Goal: Task Accomplishment & Management: Manage account settings

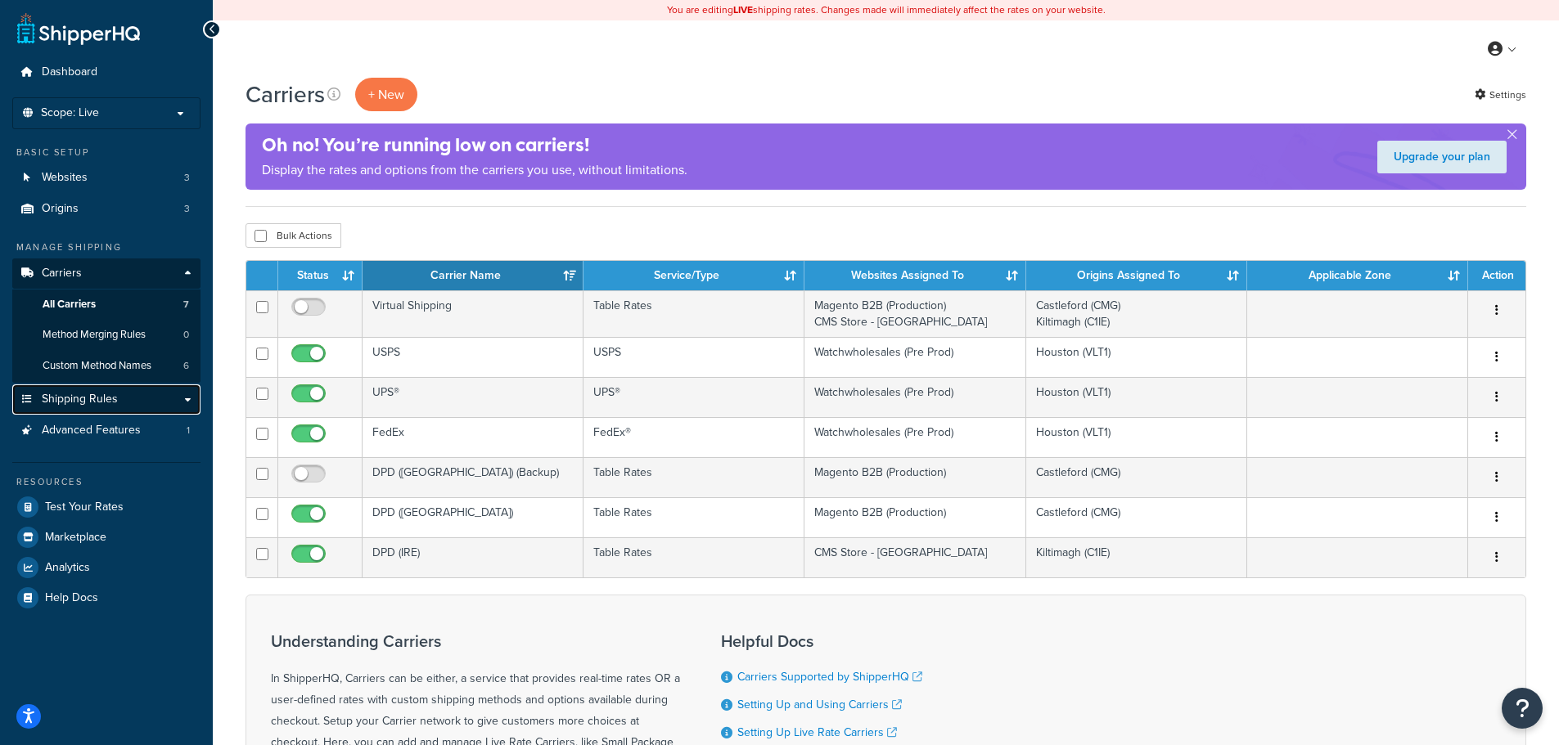
click at [187, 408] on link "Shipping Rules" at bounding box center [106, 400] width 188 height 30
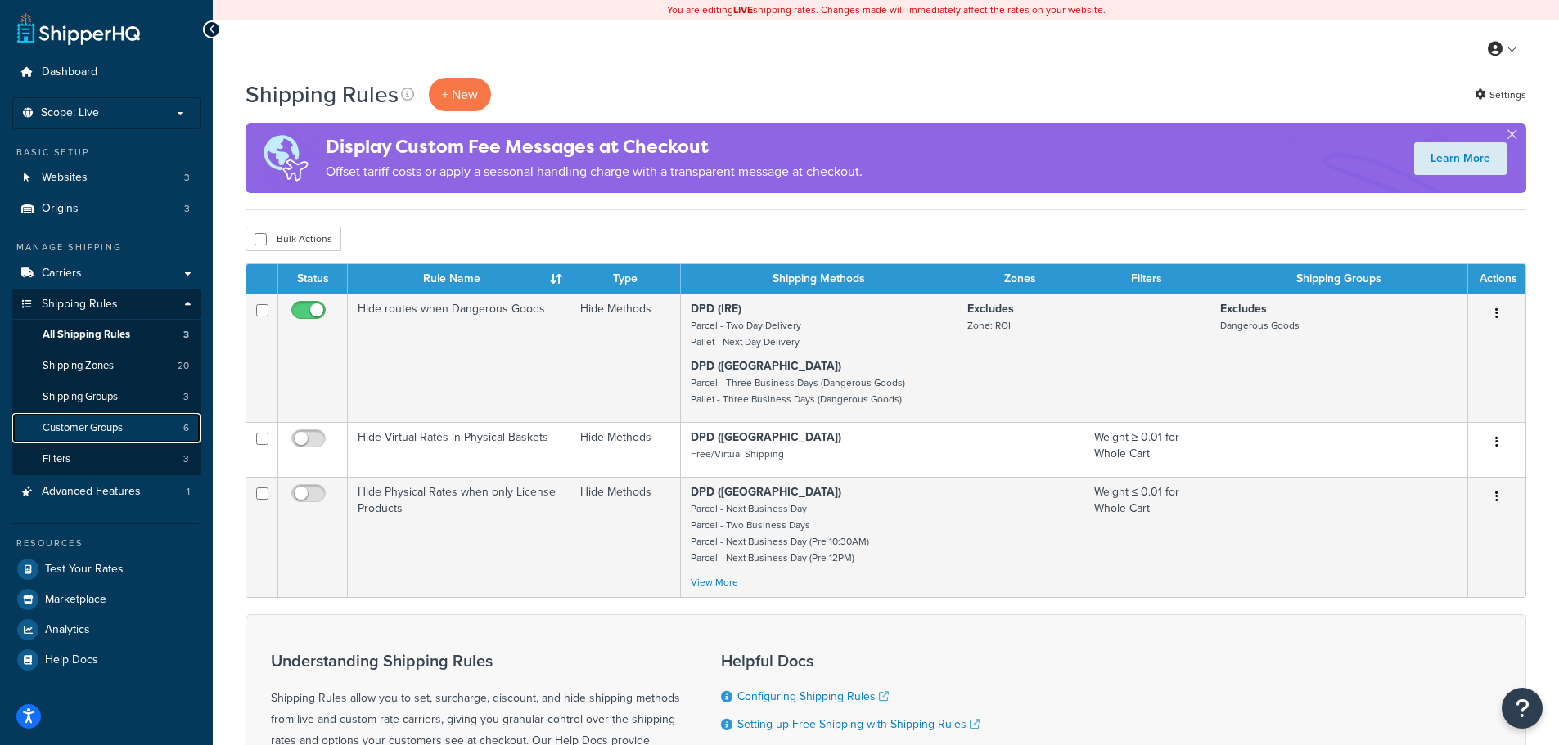
click at [134, 424] on link "Customer Groups 6" at bounding box center [106, 428] width 188 height 30
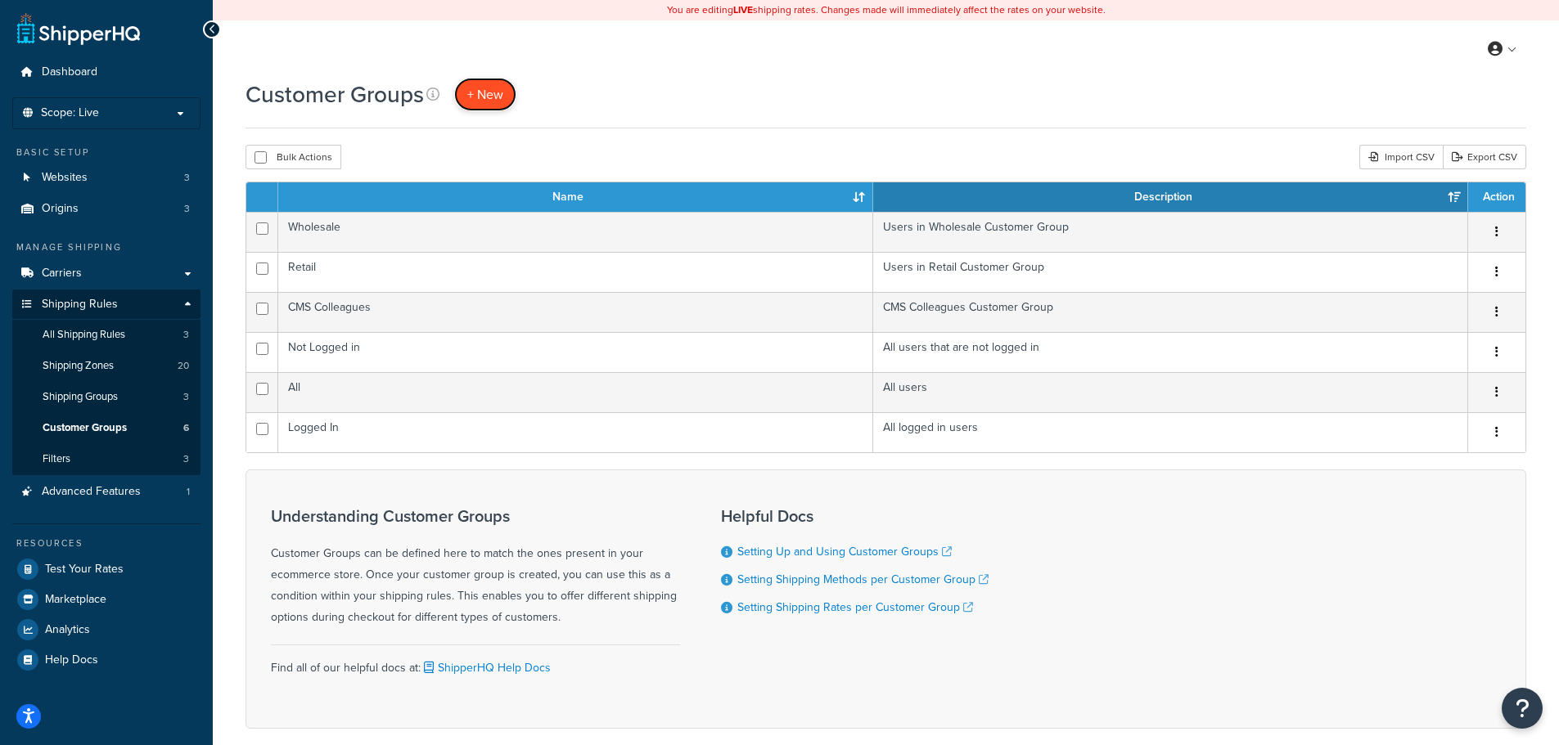
click at [489, 100] on span "+ New" at bounding box center [485, 94] width 36 height 19
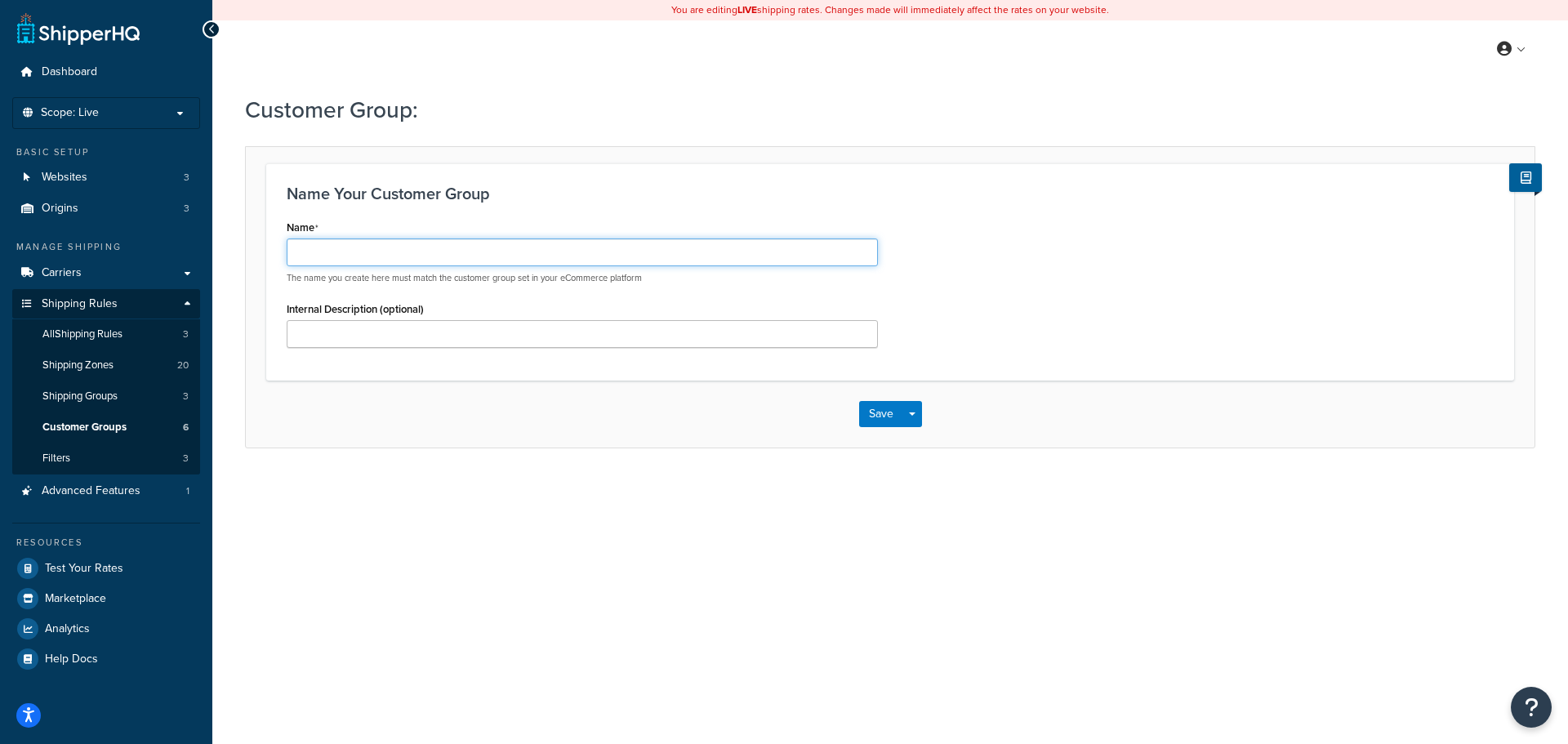
click at [443, 245] on input "Name" at bounding box center [582, 253] width 591 height 28
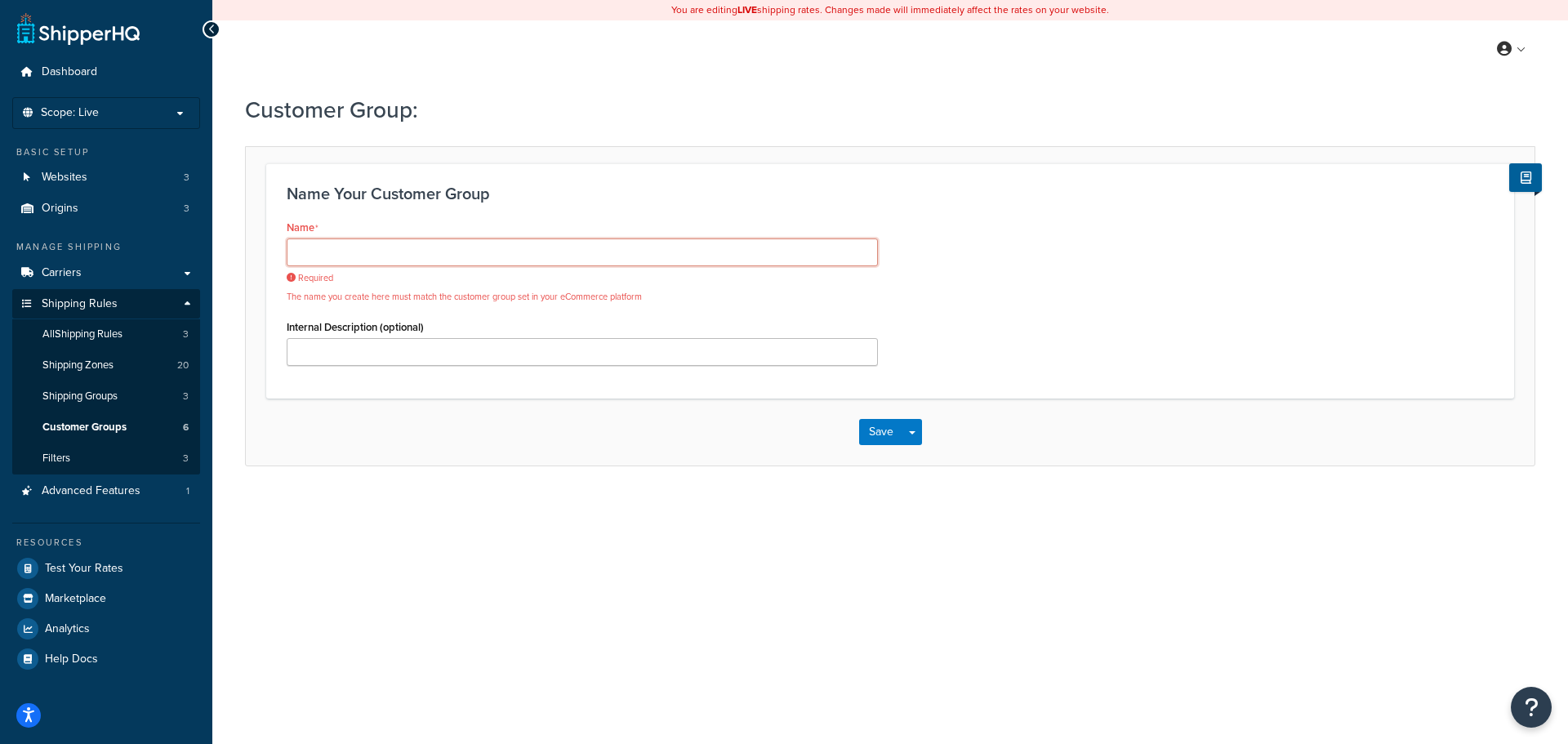
click at [508, 260] on input "Name" at bounding box center [582, 253] width 591 height 28
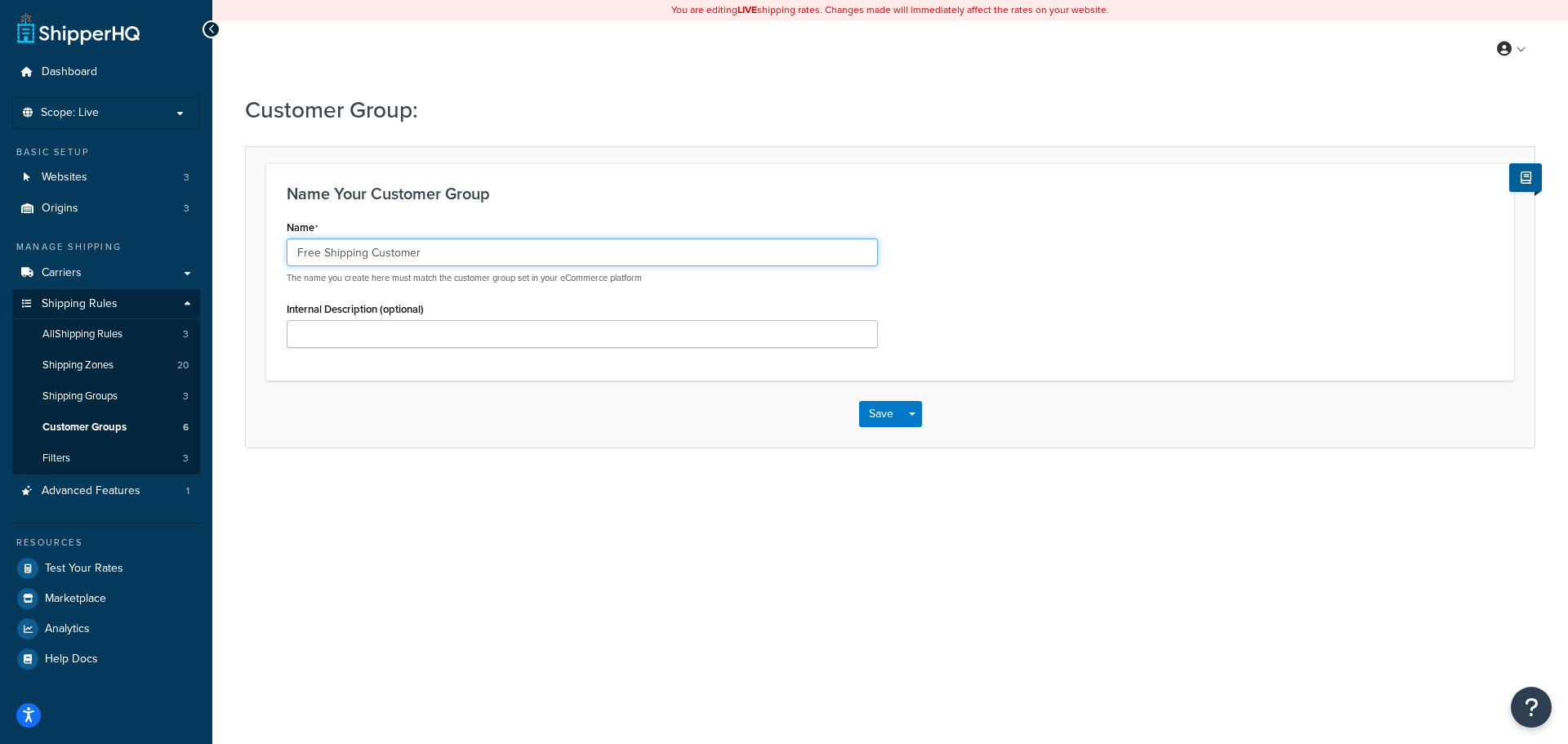
type input "Free Shipping Customer"
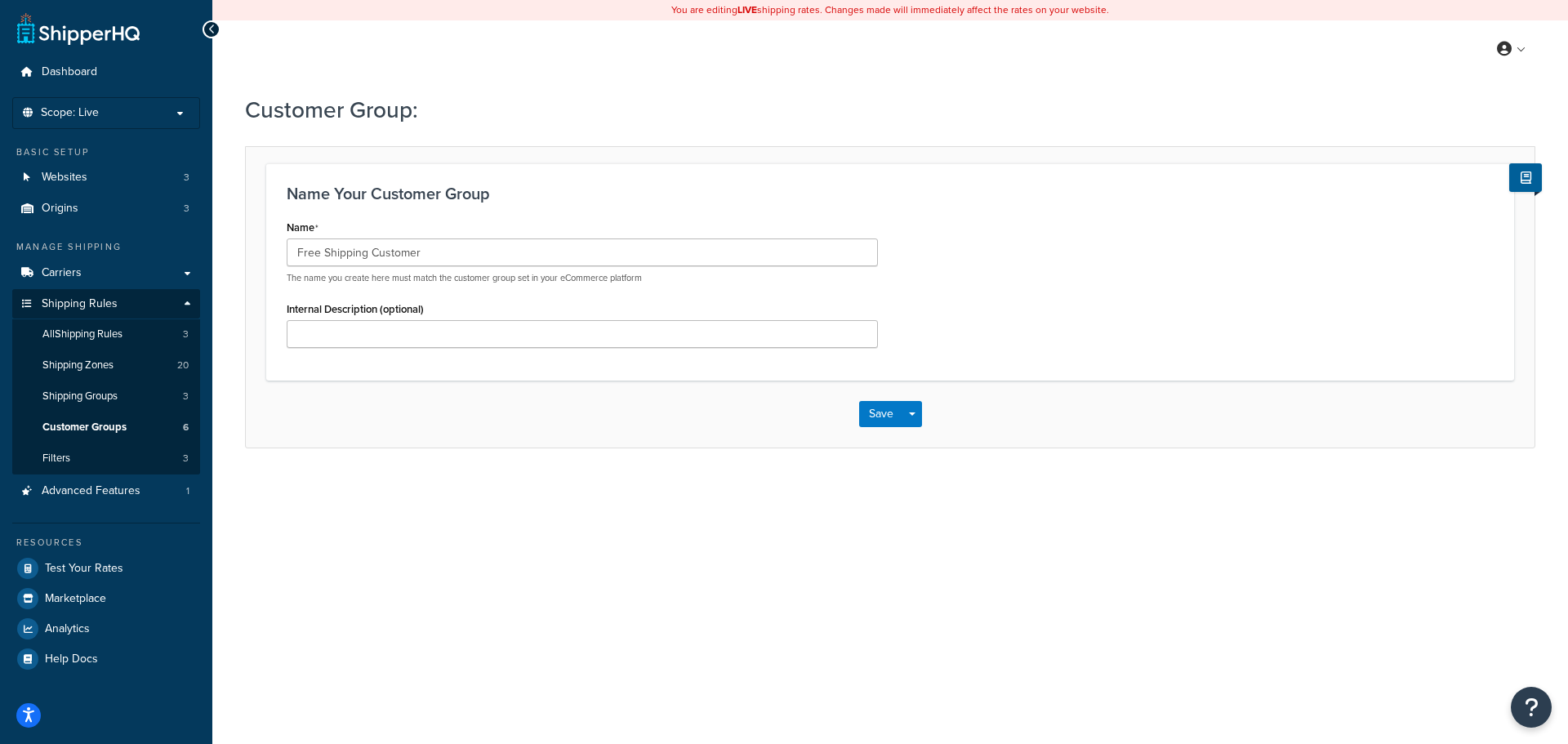
click at [1158, 264] on div "Name Free Shipping Customer The name you create here must match the customer gr…" at bounding box center [890, 288] width 1232 height 144
click at [884, 411] on button "Save" at bounding box center [881, 414] width 44 height 26
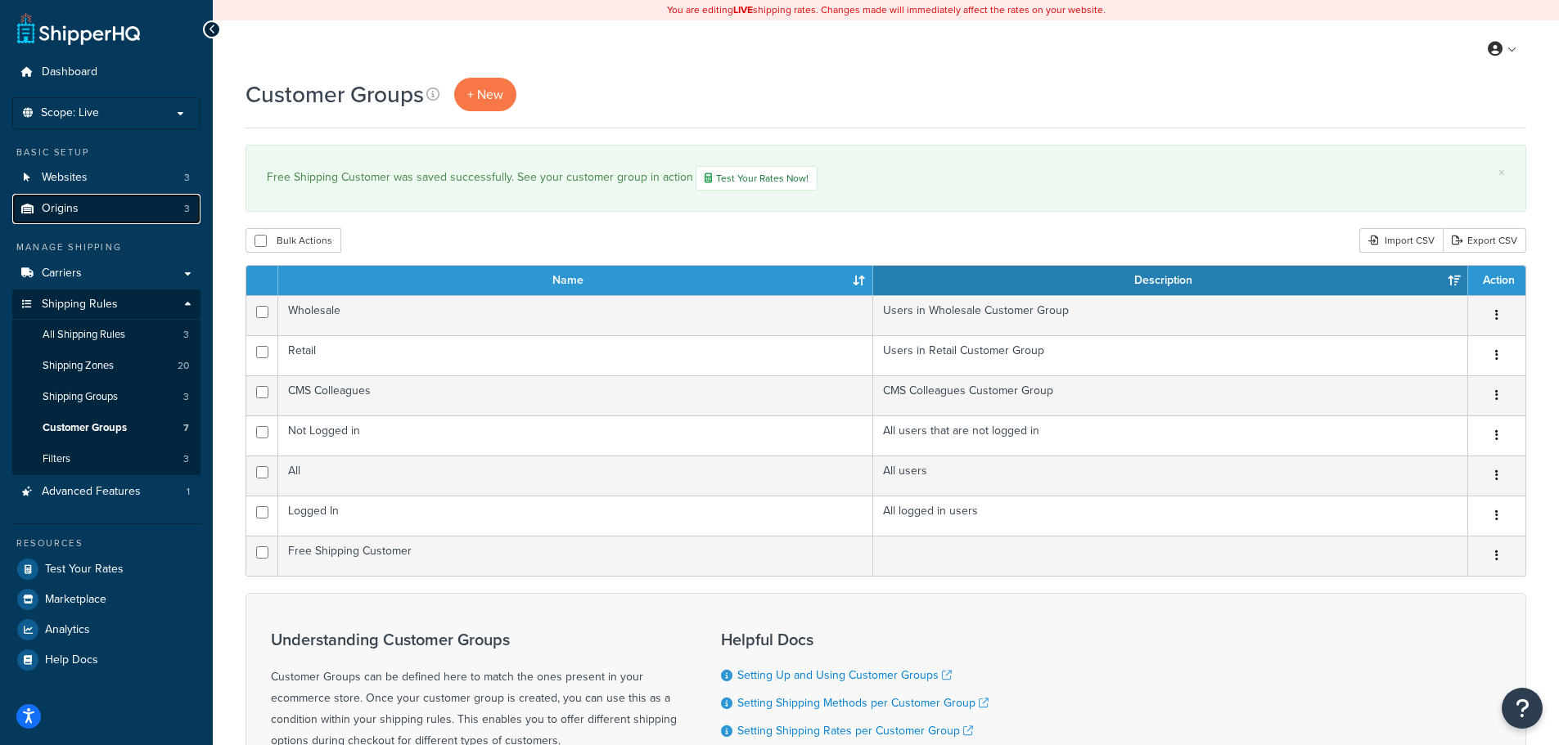
click at [137, 214] on link "Origins 3" at bounding box center [106, 209] width 188 height 30
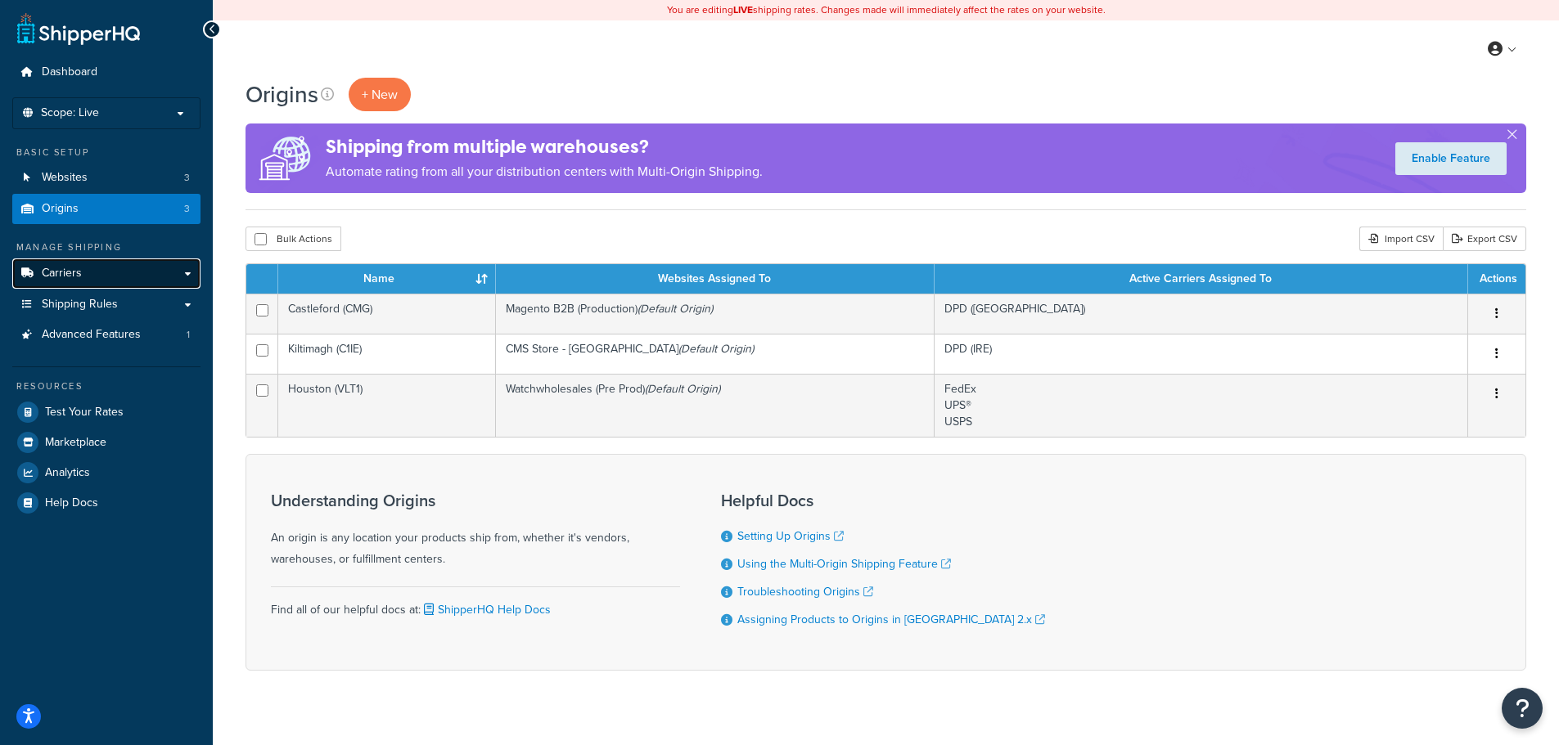
click at [124, 264] on link "Carriers" at bounding box center [106, 274] width 188 height 30
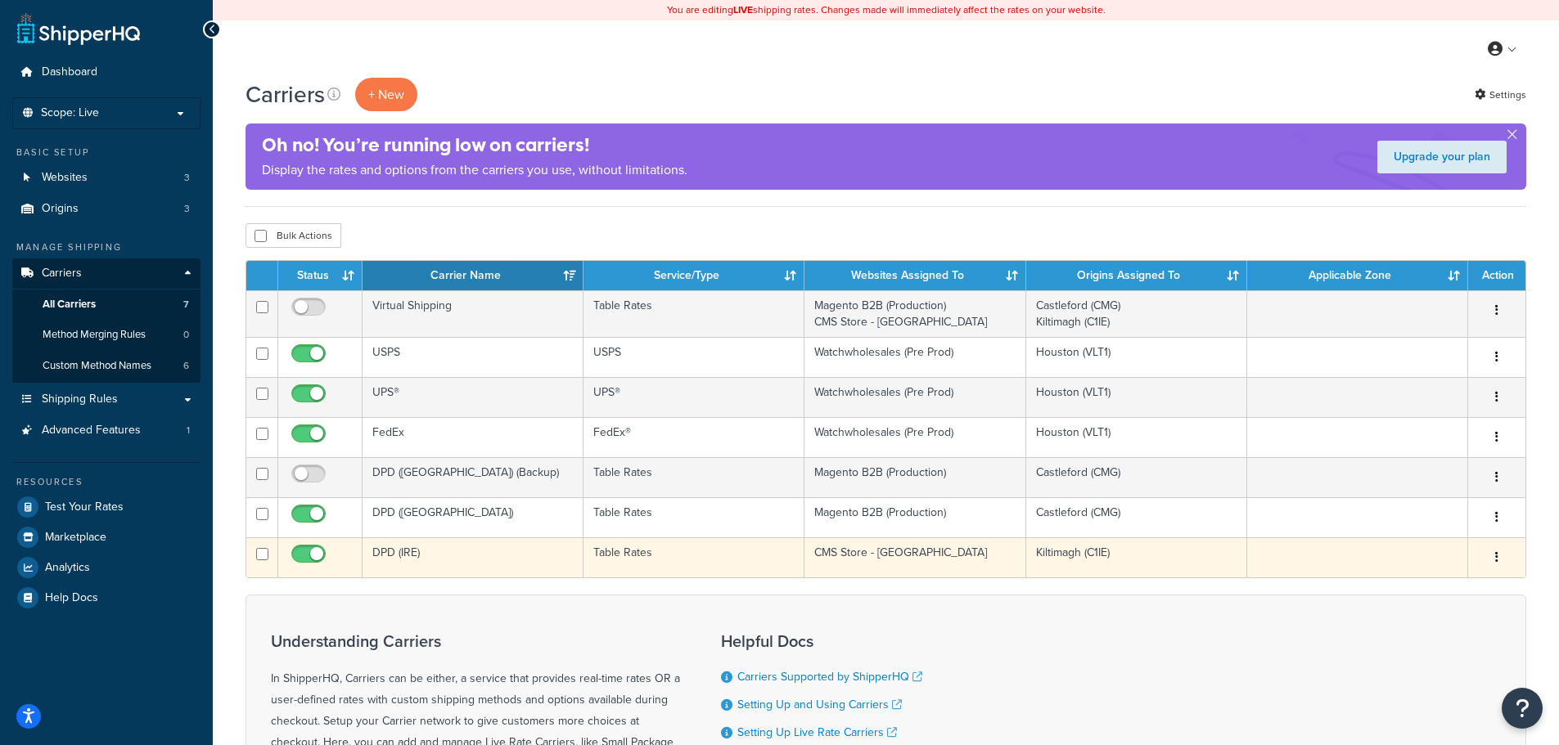
click at [1498, 557] on button "button" at bounding box center [1496, 558] width 23 height 26
click at [1427, 583] on link "Edit" at bounding box center [1430, 591] width 129 height 34
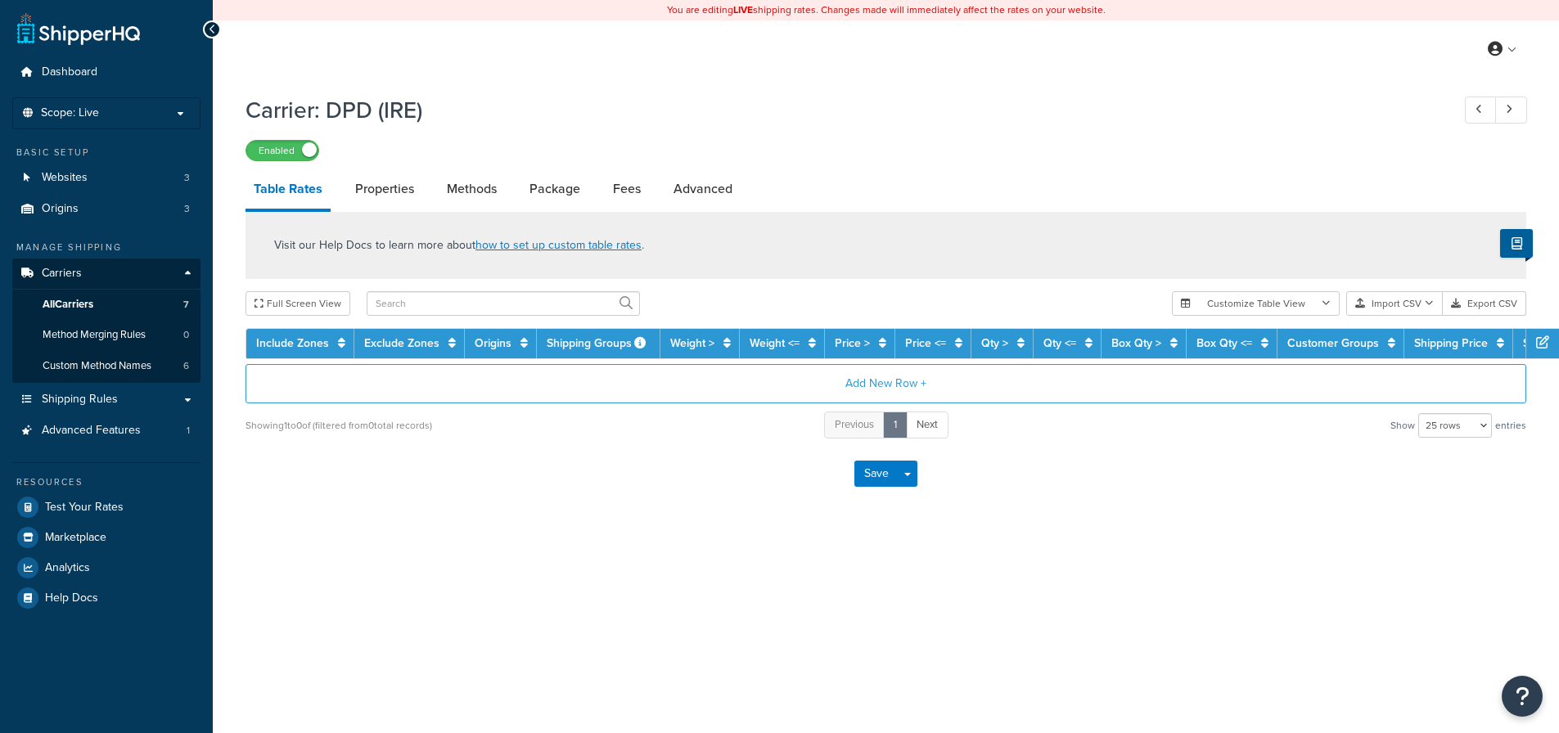
select select "25"
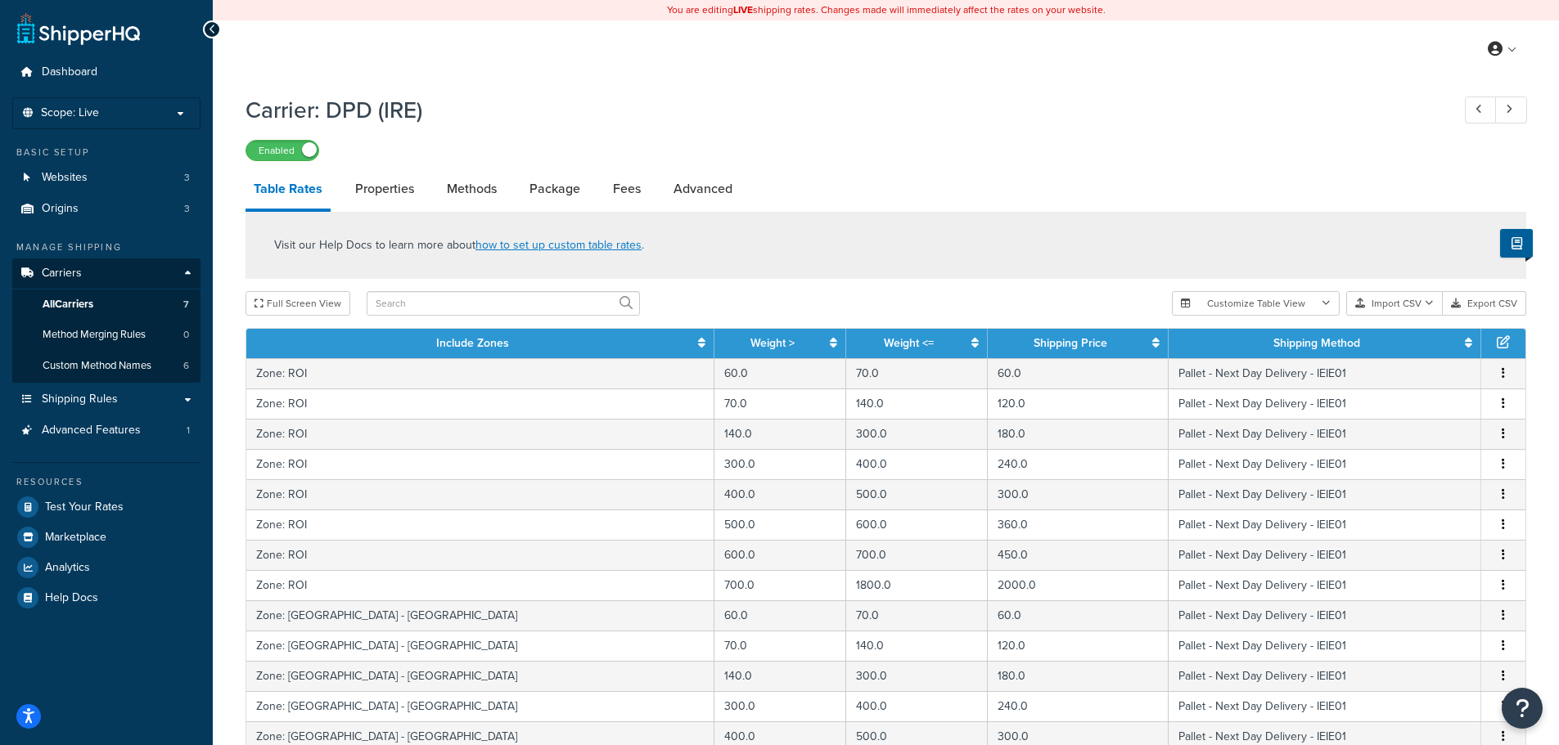
click at [1206, 164] on div "Carrier: DPD (IRE) Enabled Table Rates Properties Methods Package Fees Advanced…" at bounding box center [885, 675] width 1281 height 1178
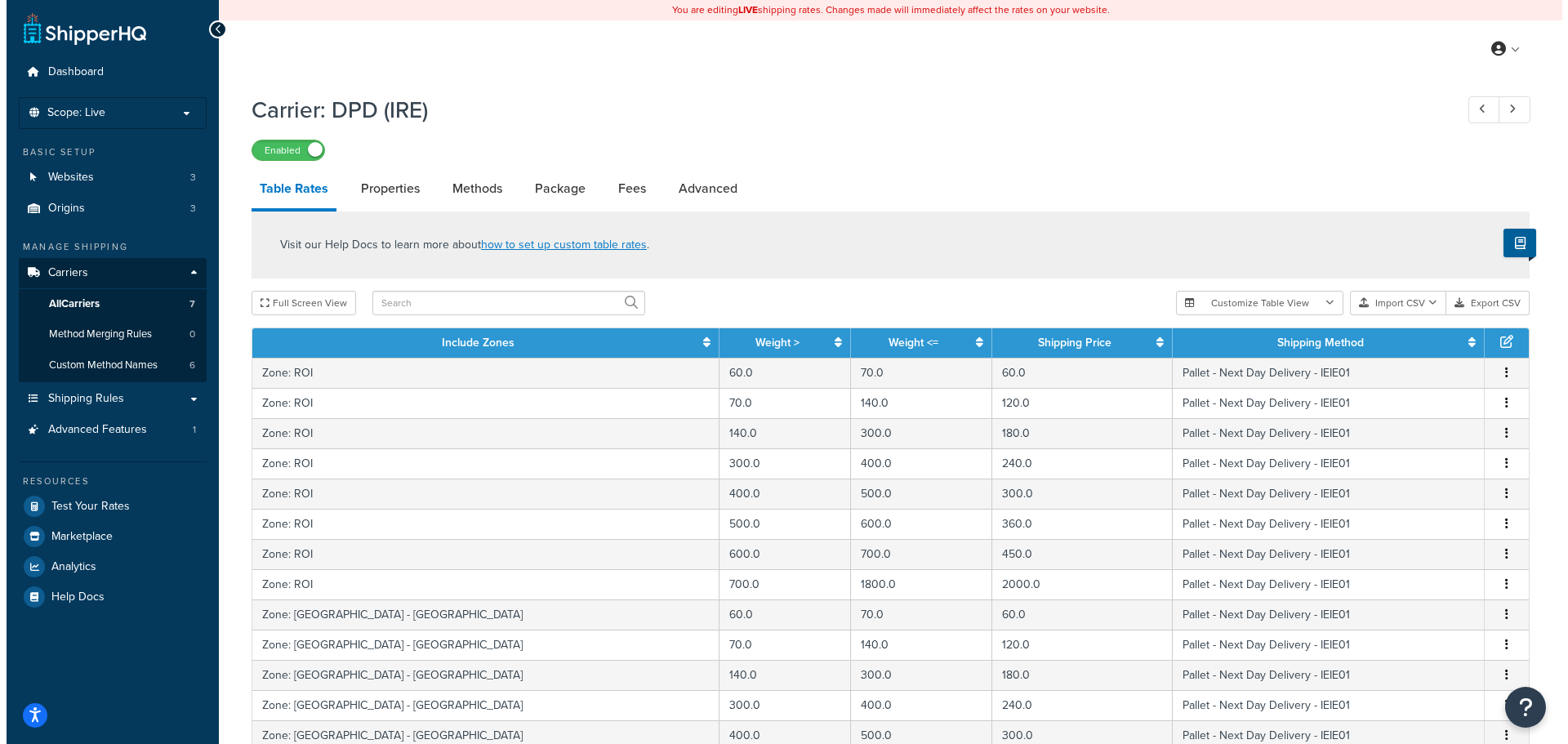
scroll to position [600, 0]
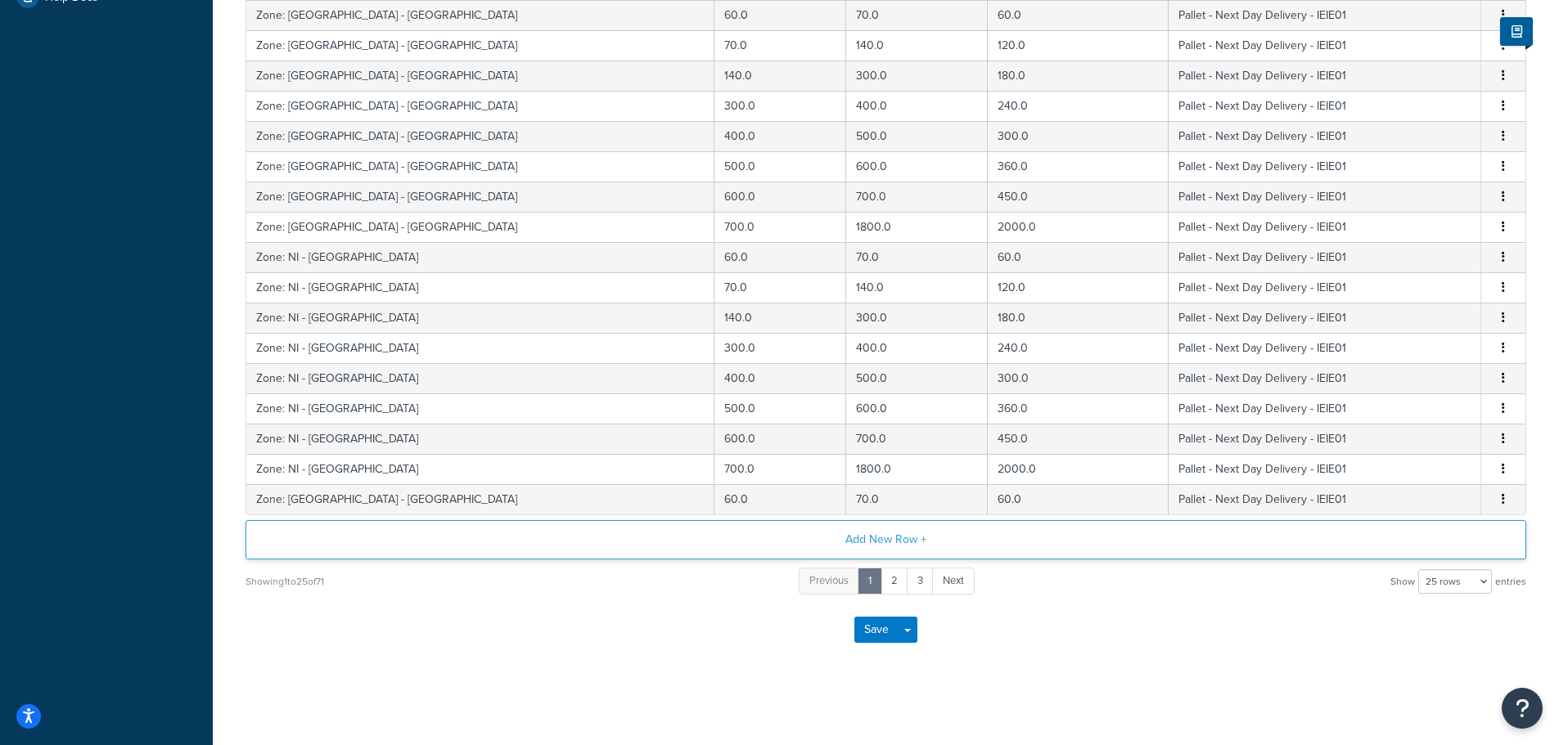
click at [894, 540] on button "Add New Row +" at bounding box center [885, 539] width 1281 height 39
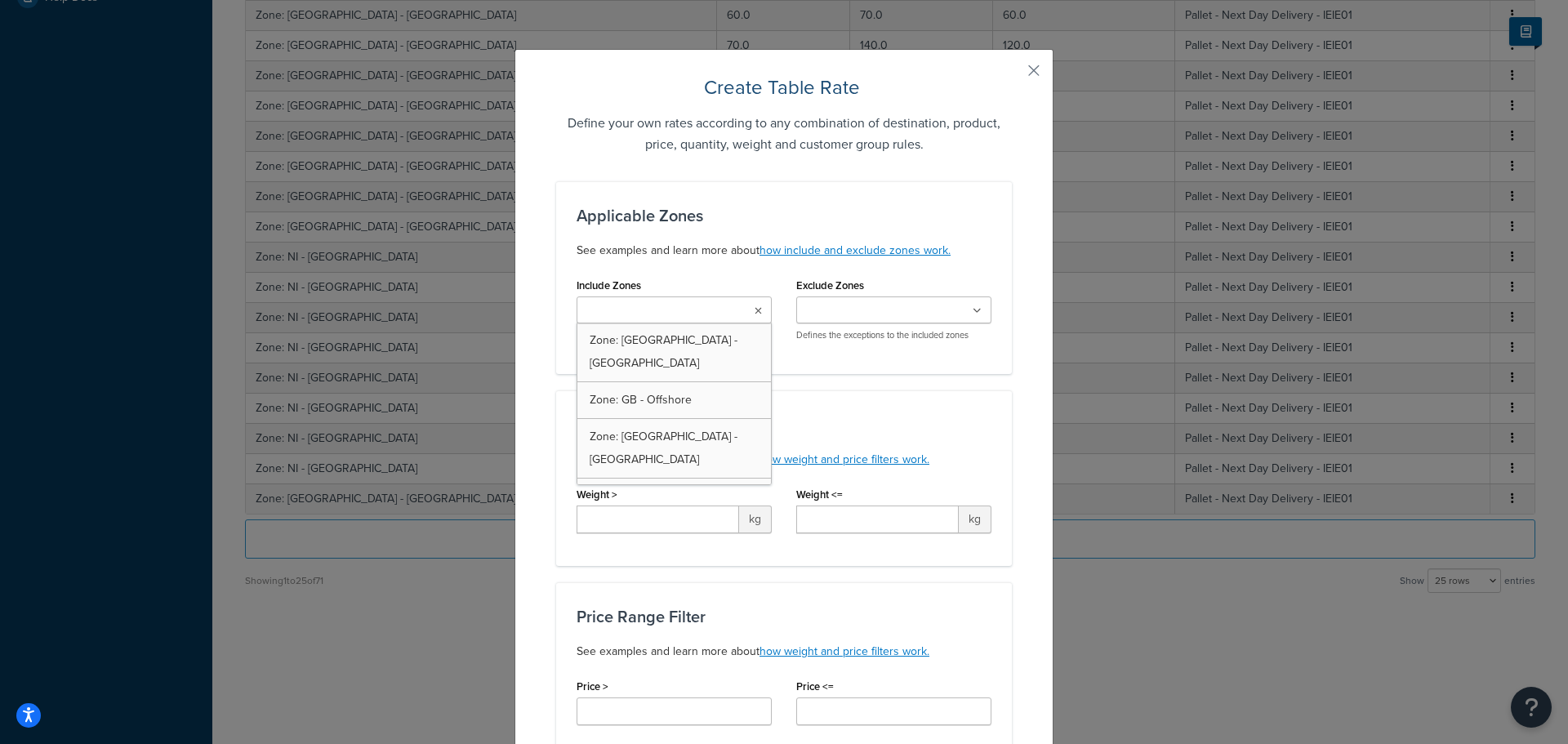
click at [755, 308] on icon at bounding box center [758, 312] width 7 height 10
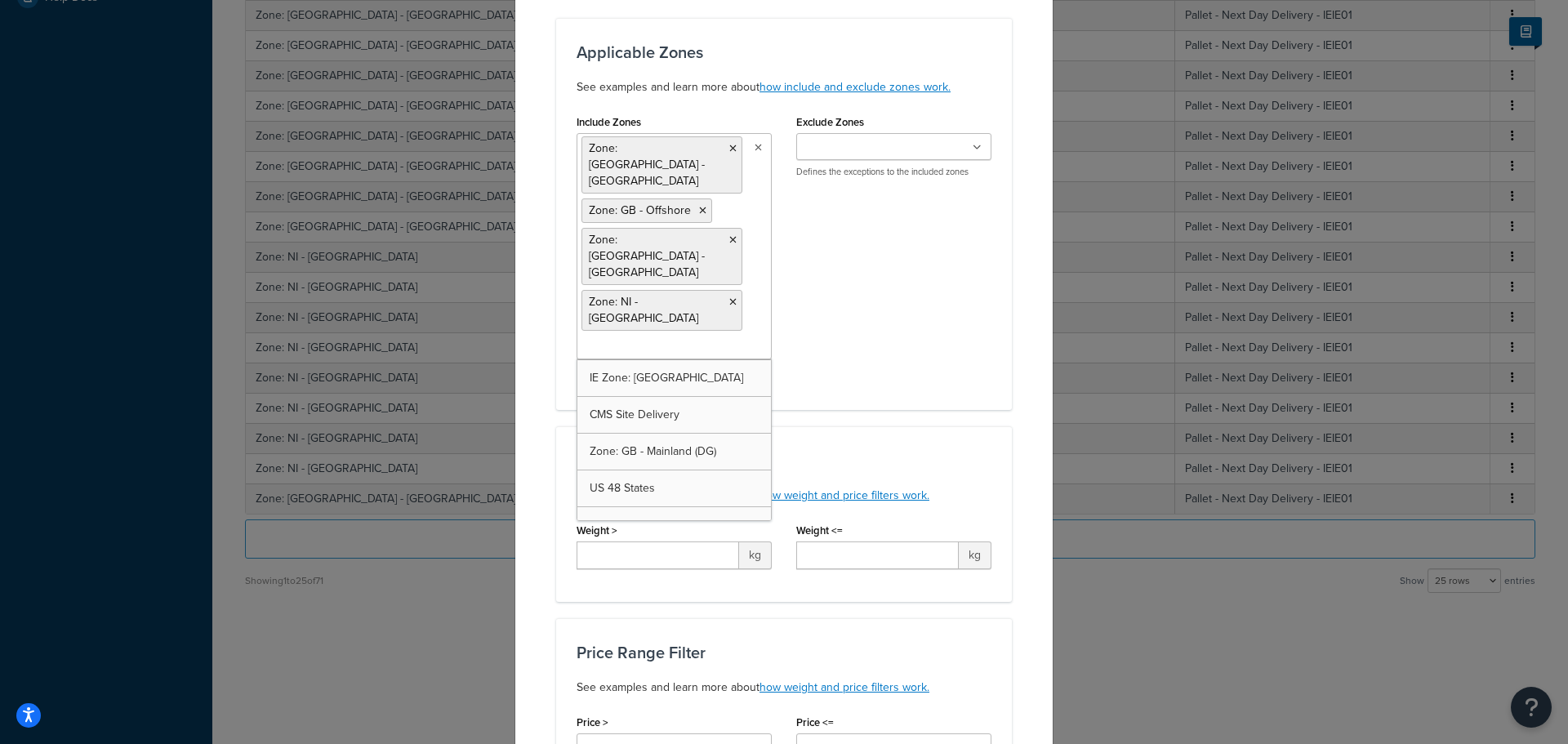
scroll to position [245, 0]
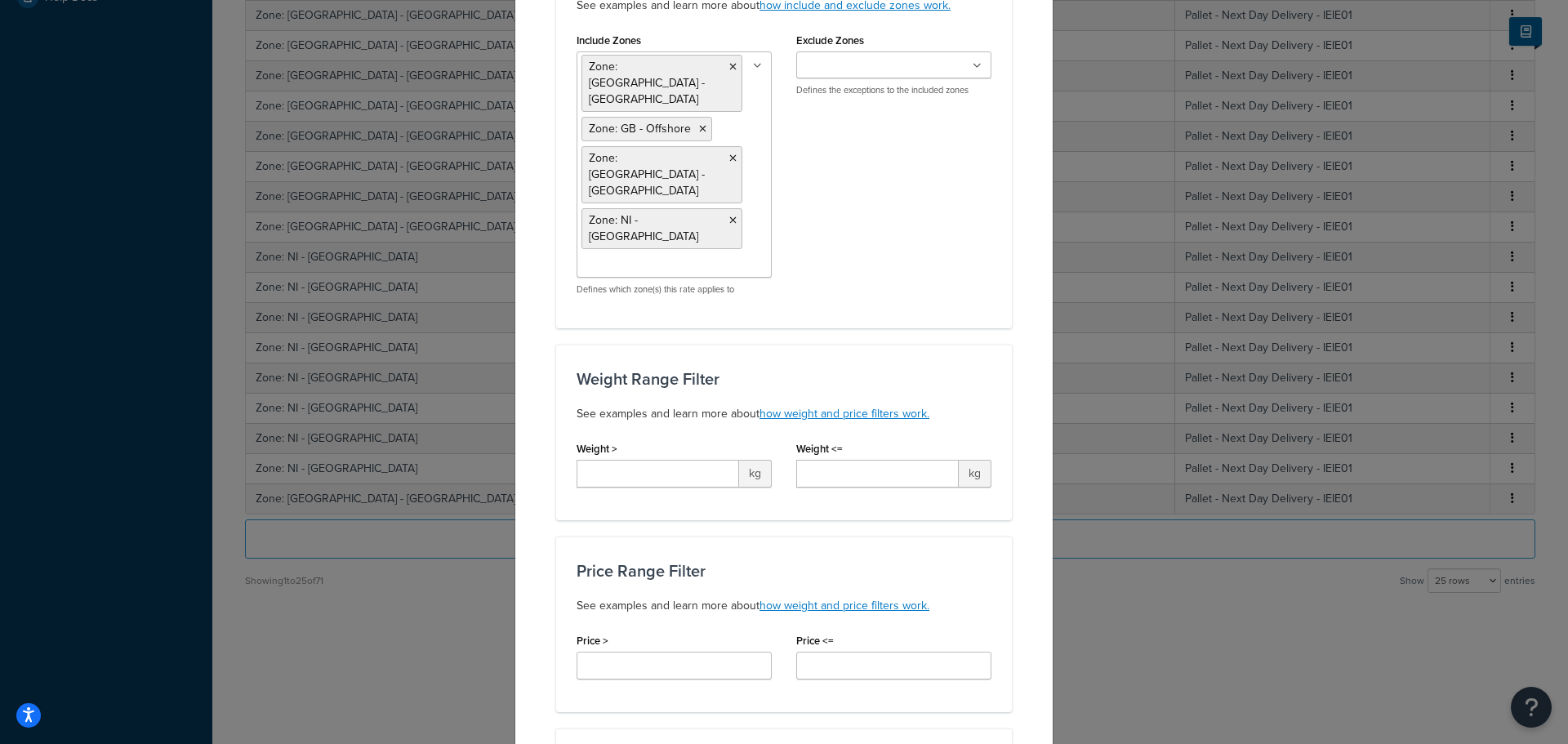
click at [946, 295] on div "Applicable Zones See examples and learn more about how include and exclude zone…" at bounding box center [784, 670] width 456 height 1469
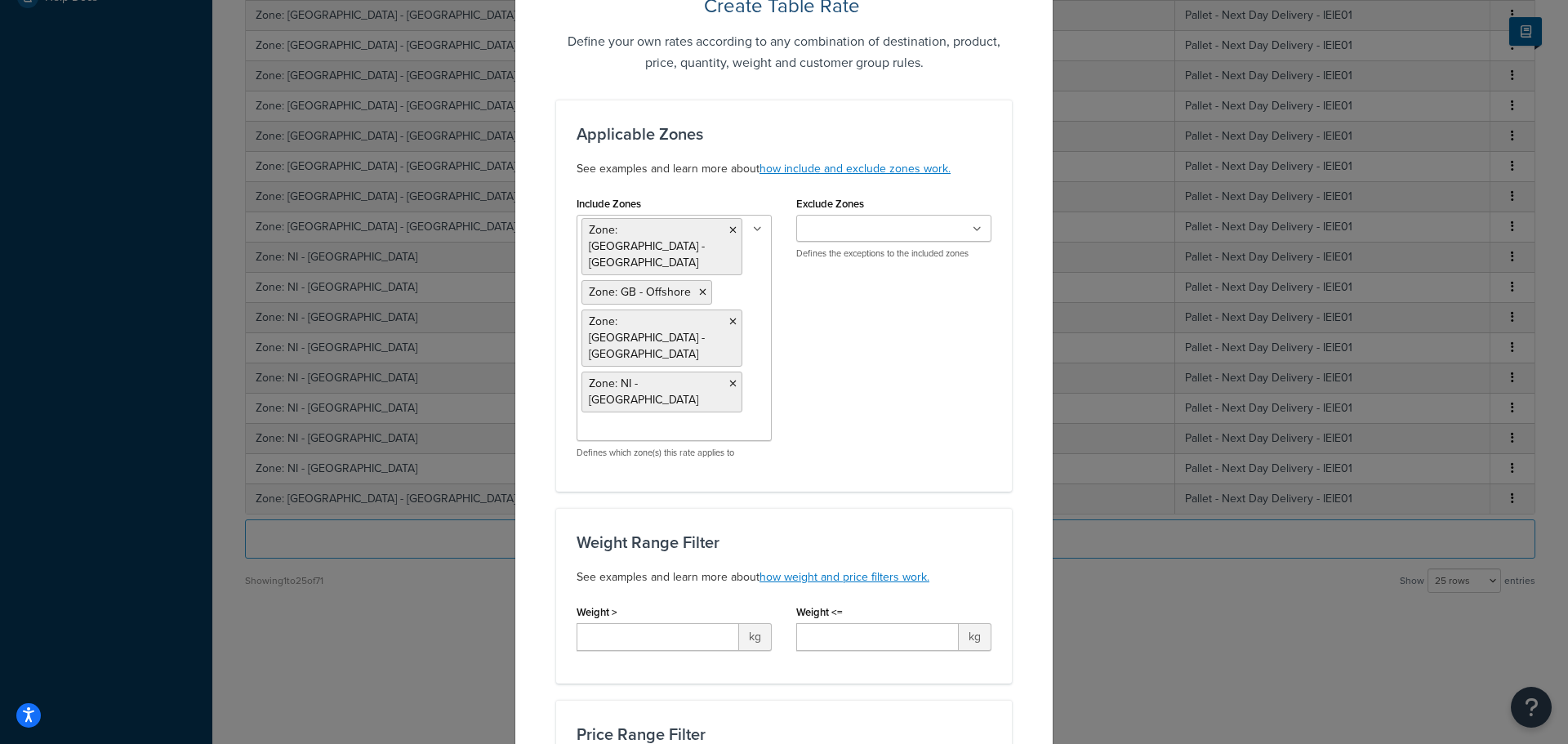
scroll to position [164, 0]
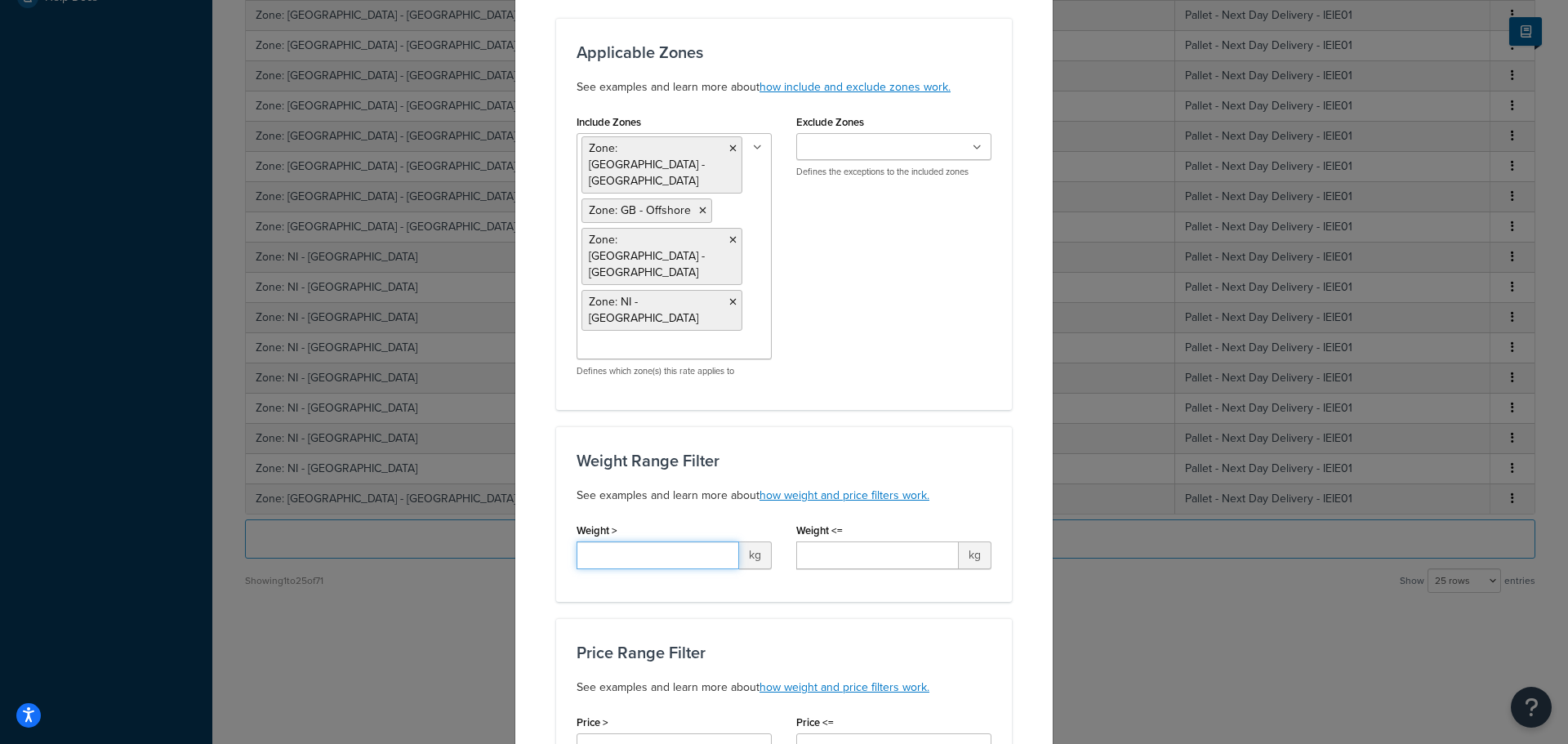
click at [690, 542] on input "Weight >" at bounding box center [658, 556] width 163 height 28
type input "0.01"
click at [823, 542] on input "Weight <=" at bounding box center [877, 556] width 163 height 28
type input "30"
click at [962, 341] on div "Include Zones Zone: GB - Mainland Zone: GB - Offshore Zone: GB - Channel Island…" at bounding box center [784, 250] width 439 height 280
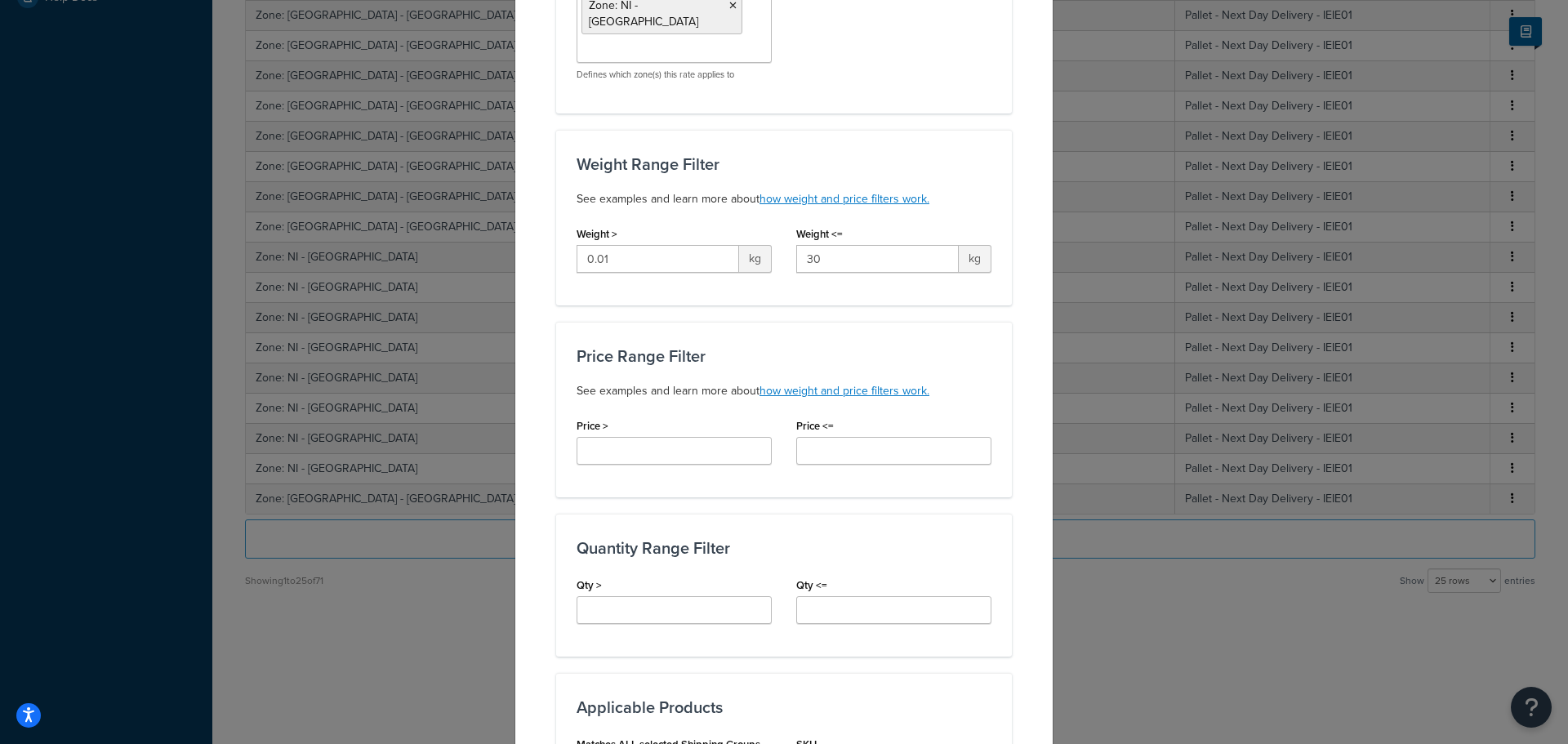
scroll to position [490, 0]
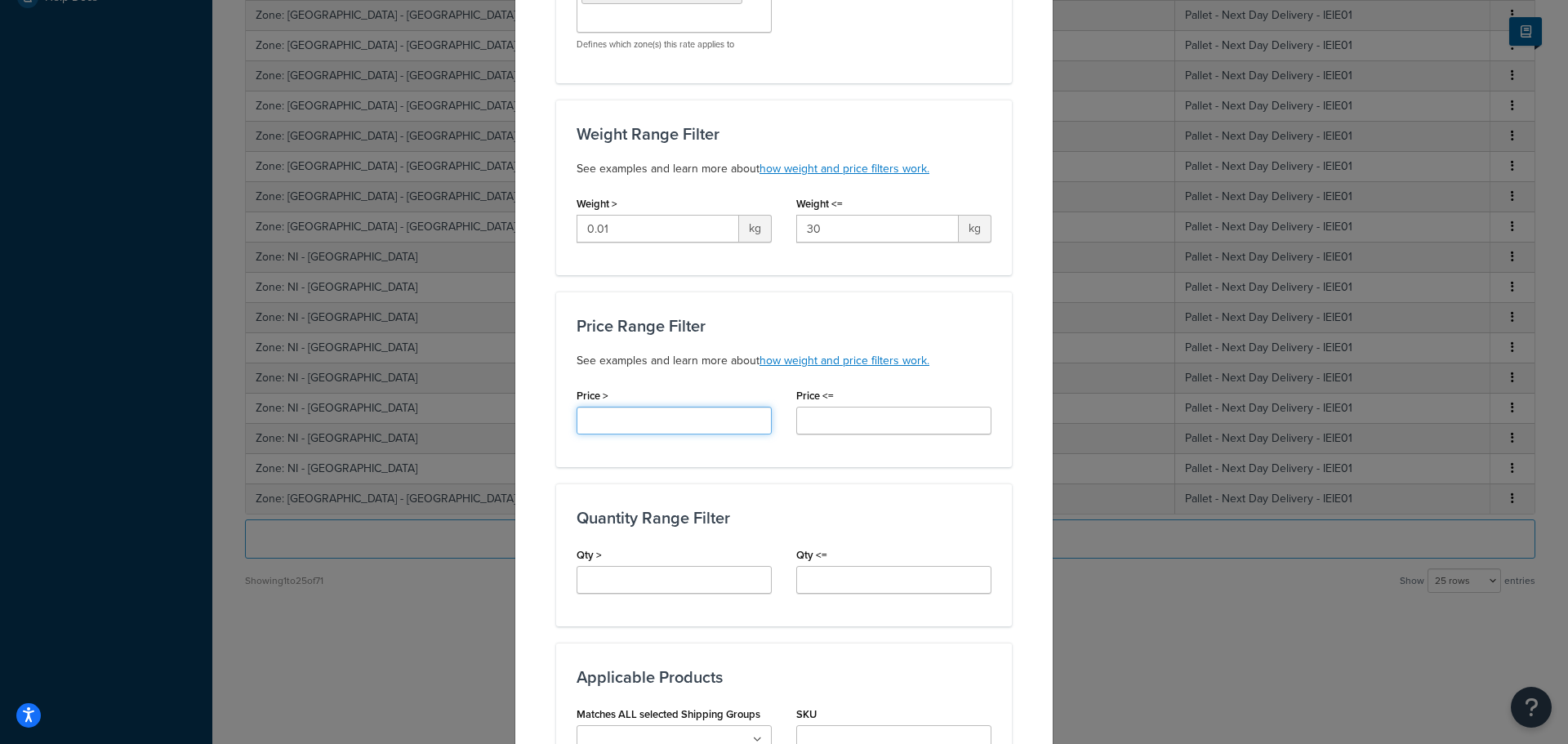
click at [684, 407] on input "Price >" at bounding box center [675, 421] width 196 height 28
type input "0"
click at [829, 407] on input "Price <=" at bounding box center [894, 421] width 196 height 28
drag, startPoint x: 695, startPoint y: 371, endPoint x: 545, endPoint y: 363, distance: 150.2
click at [545, 363] on div "Create Table Rate Define your own rates according to any combination of destina…" at bounding box center [784, 419] width 539 height 1722
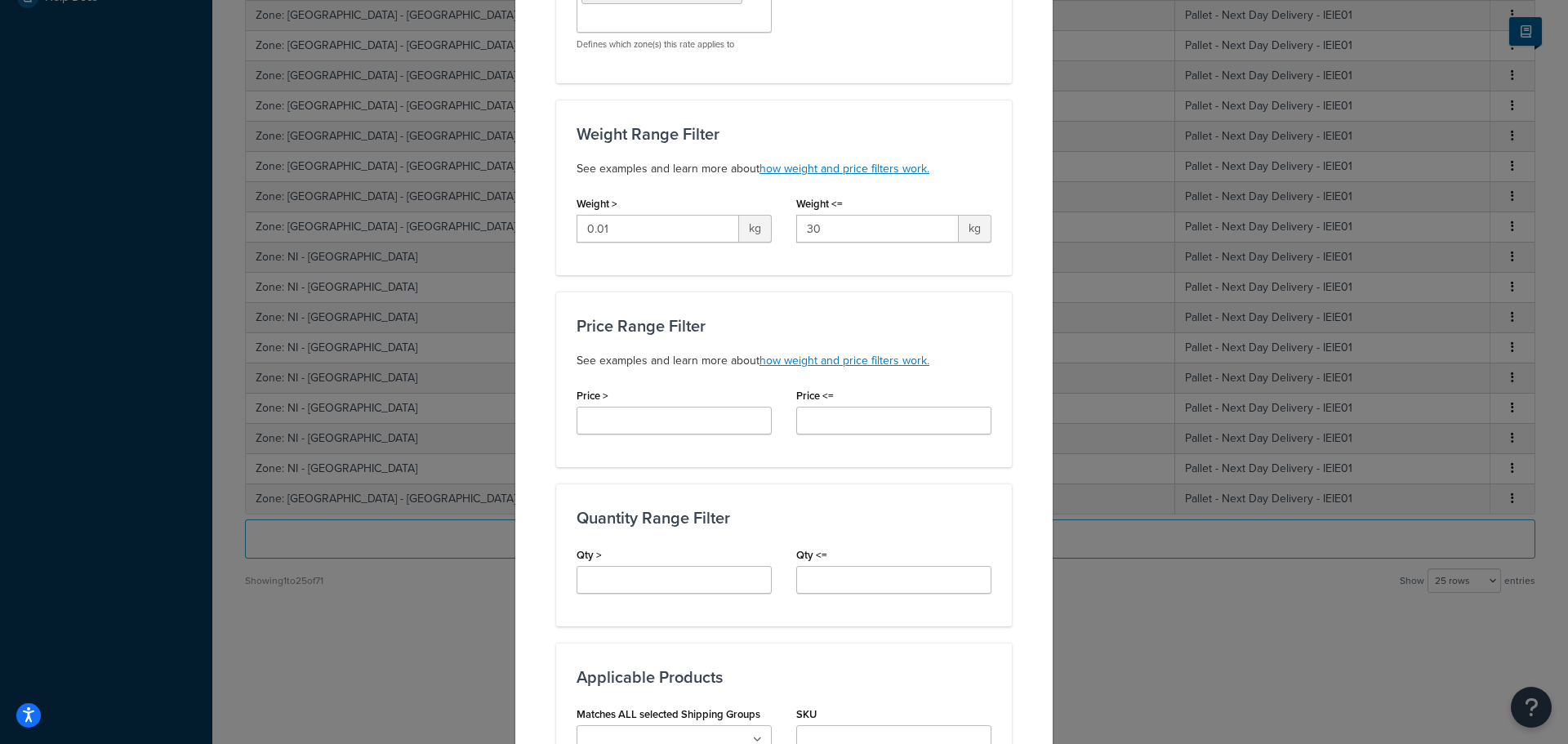
click at [920, 292] on div "Price Range Filter See examples and learn more about how weight and price filte…" at bounding box center [784, 379] width 456 height 176
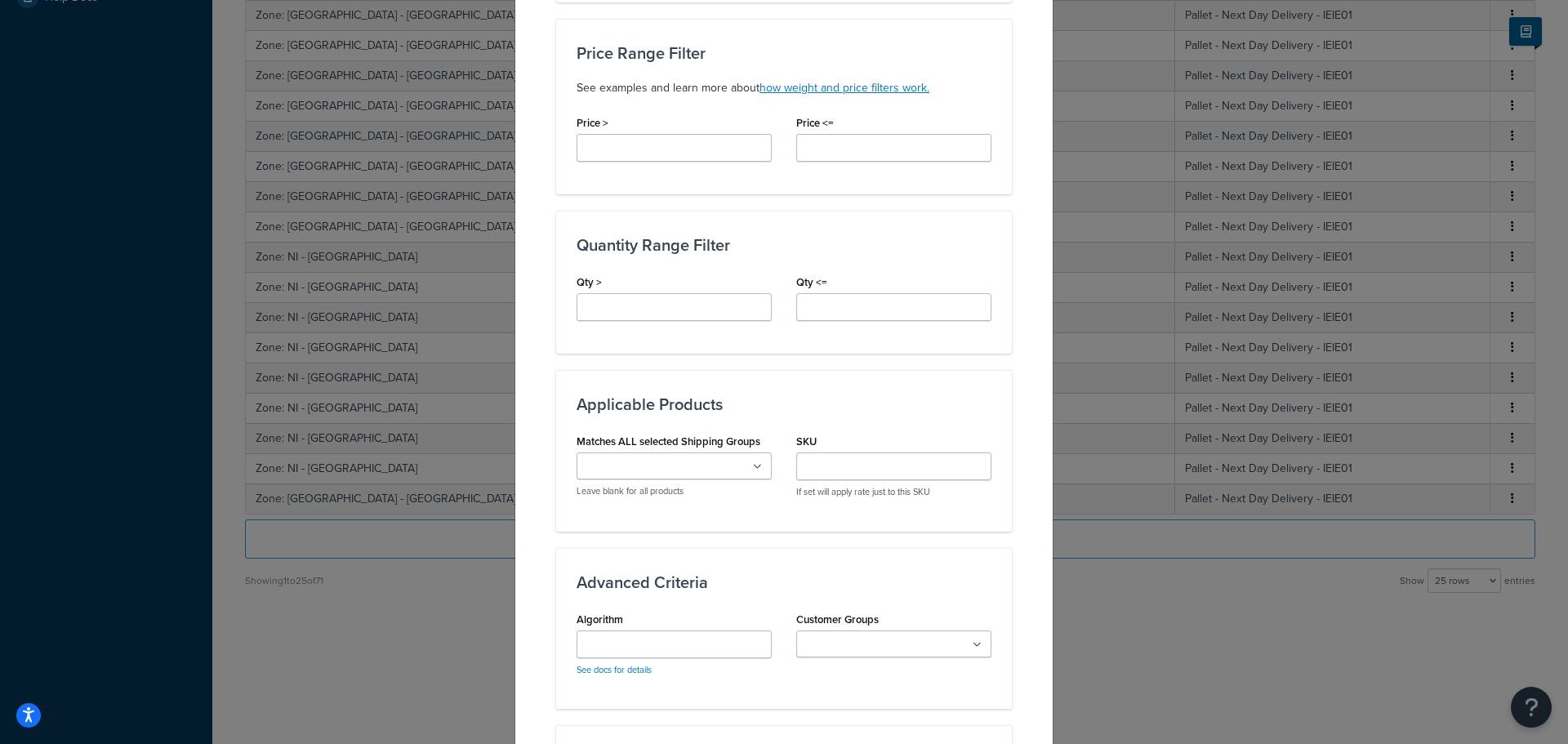
scroll to position [732, 0]
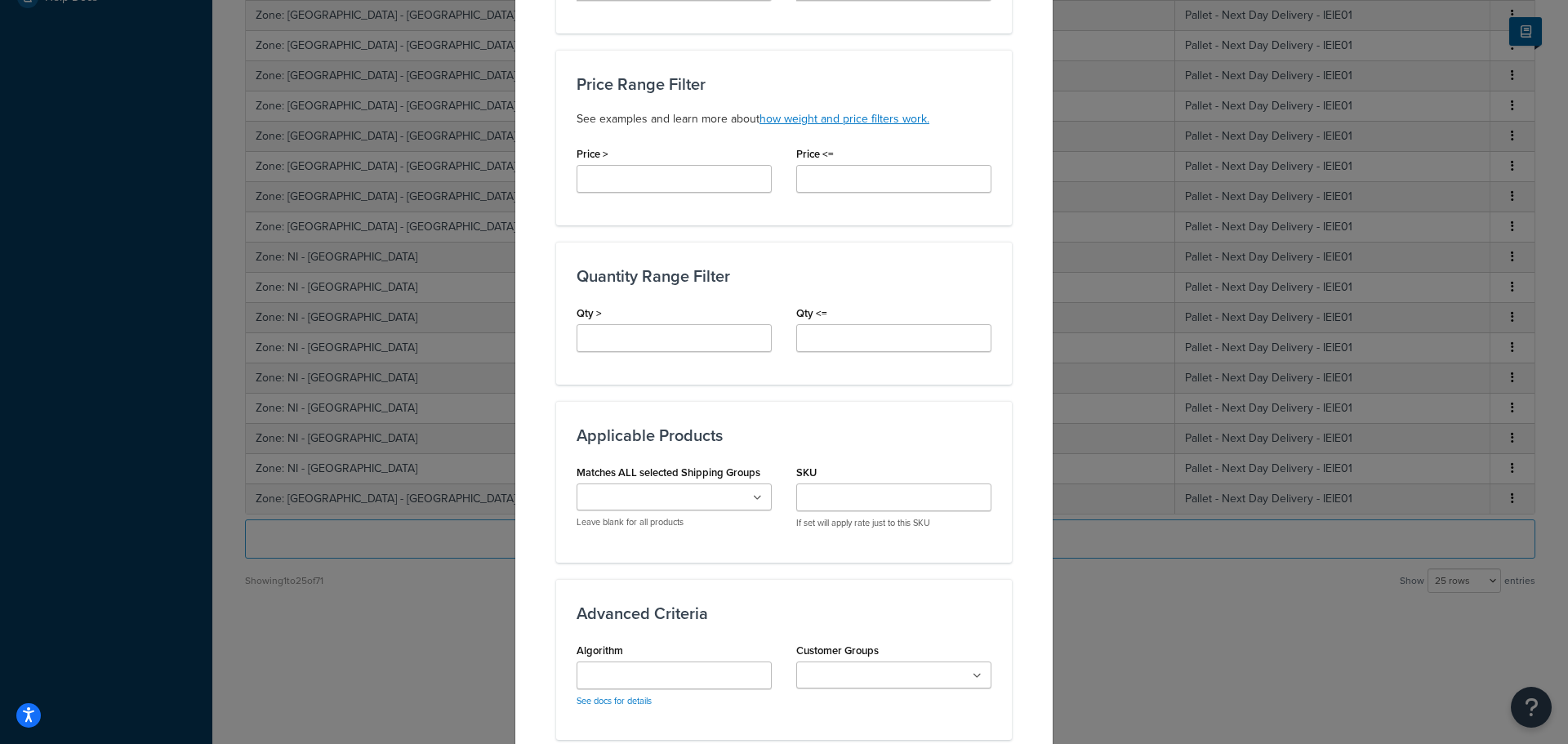
click at [744, 483] on ul at bounding box center [675, 496] width 196 height 27
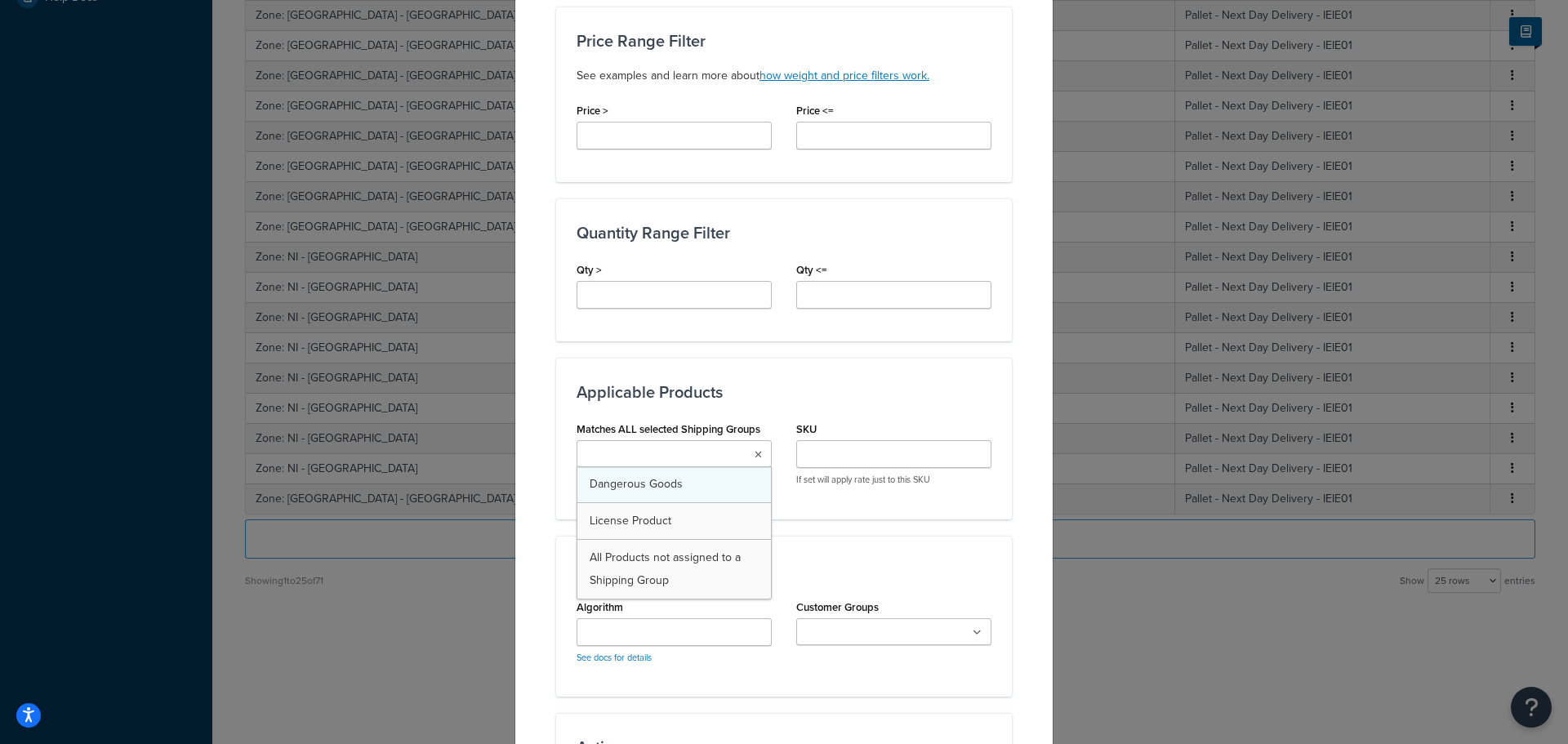
scroll to position [814, 0]
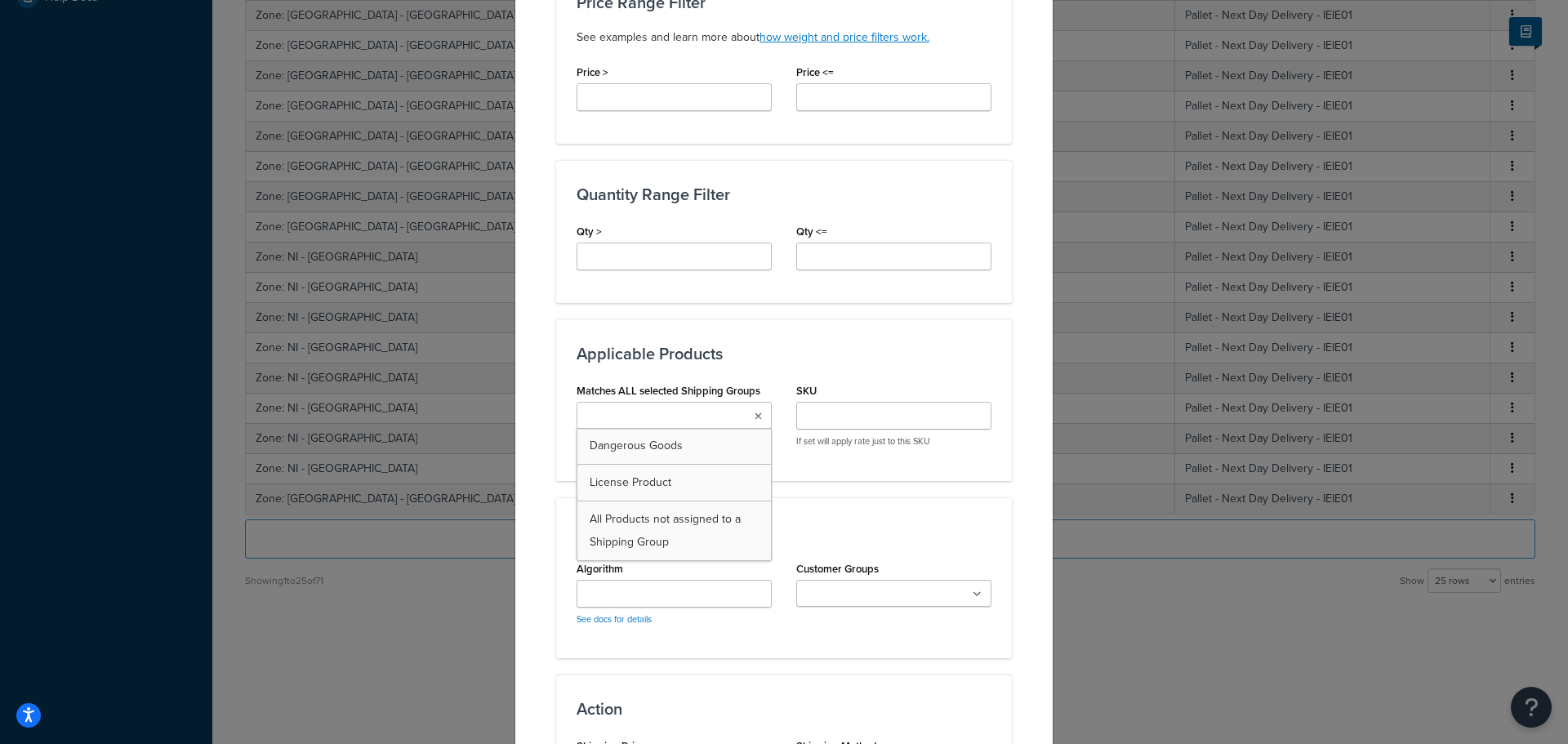
click at [897, 320] on div "Applicable Products Matches ALL selected Shipping Groups Dangerous Goods Licens…" at bounding box center [784, 399] width 456 height 161
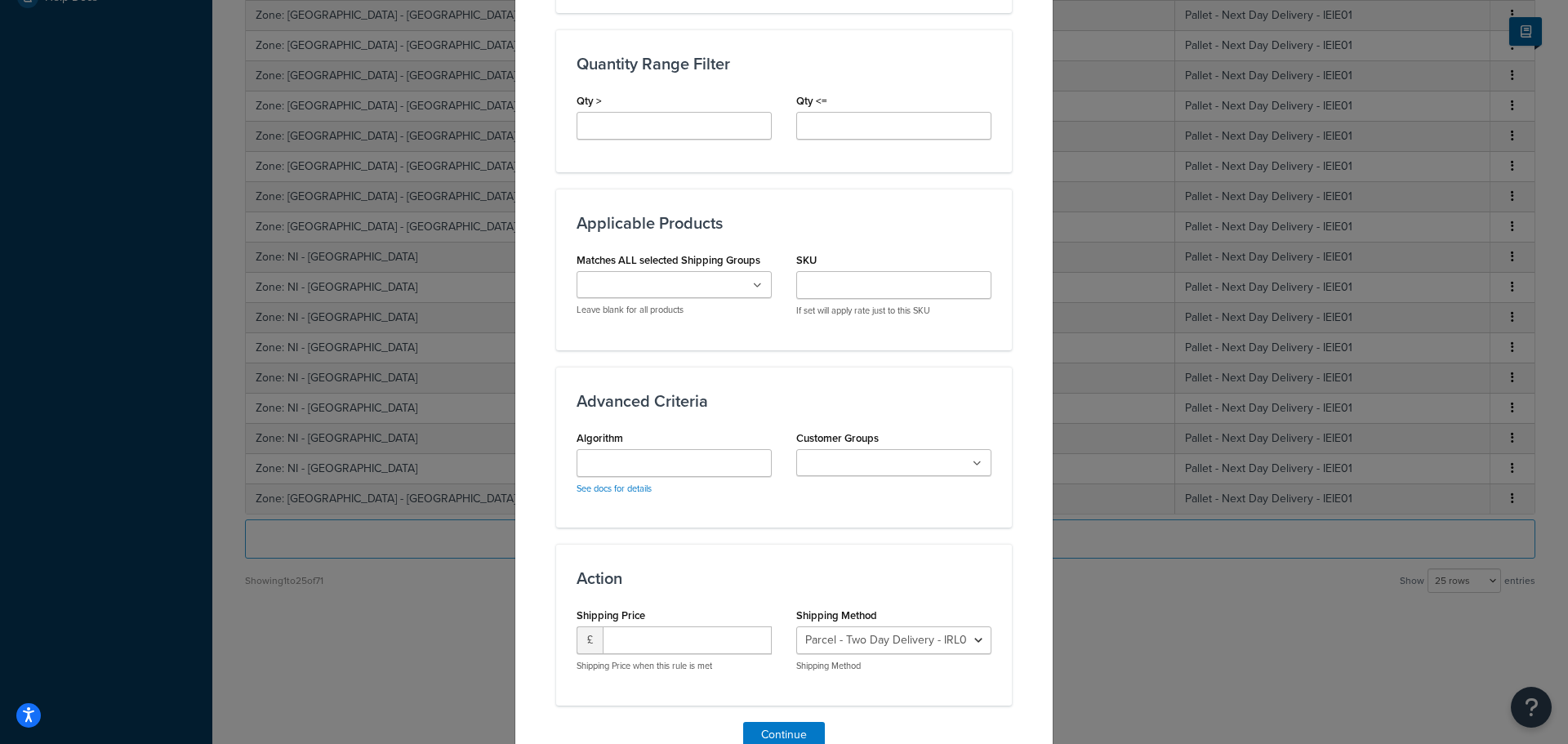
scroll to position [978, 0]
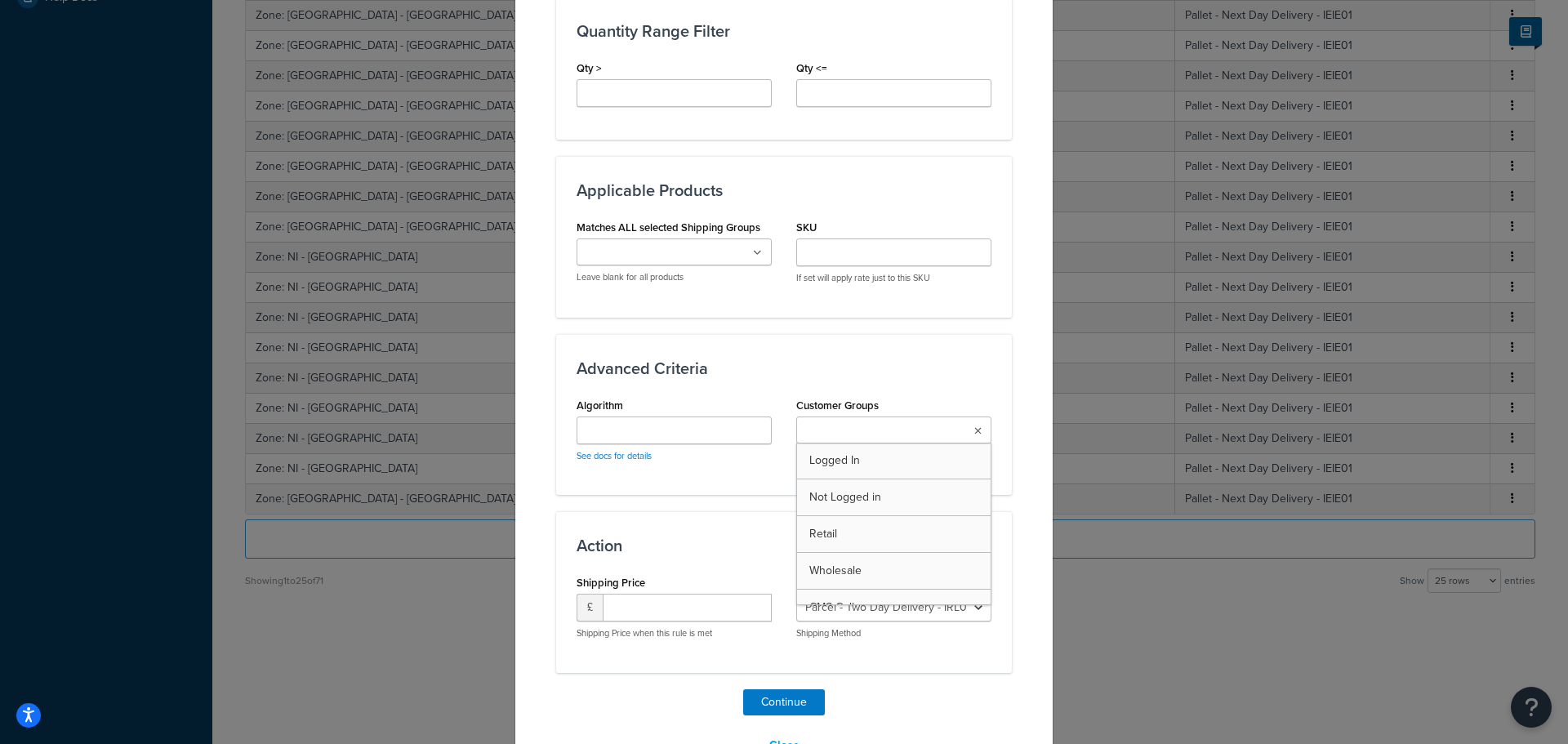
click at [967, 416] on ul at bounding box center [894, 429] width 196 height 27
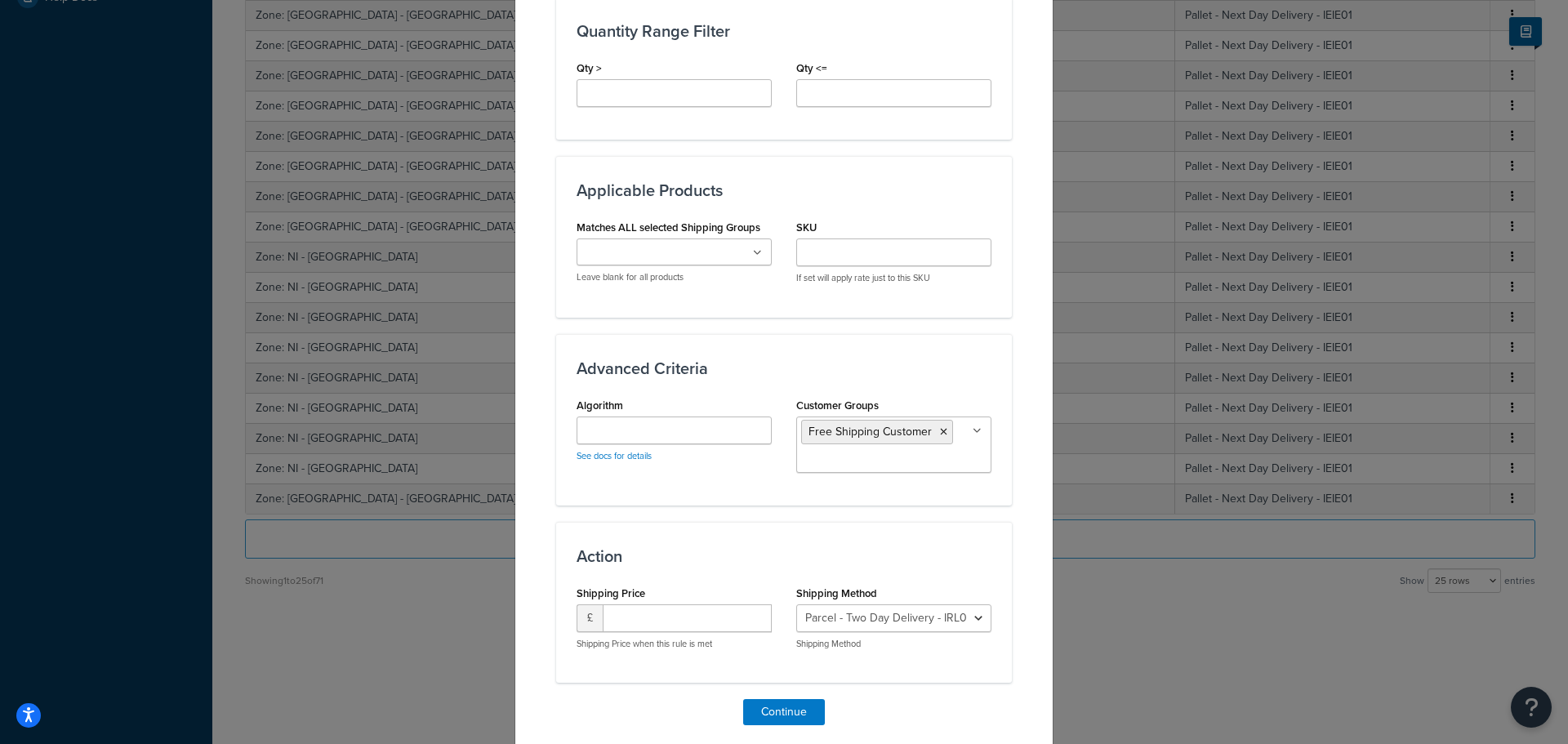
click at [804, 335] on div "Advanced Criteria Algorithm See docs for details Customer Groups Free Shipping …" at bounding box center [784, 420] width 456 height 172
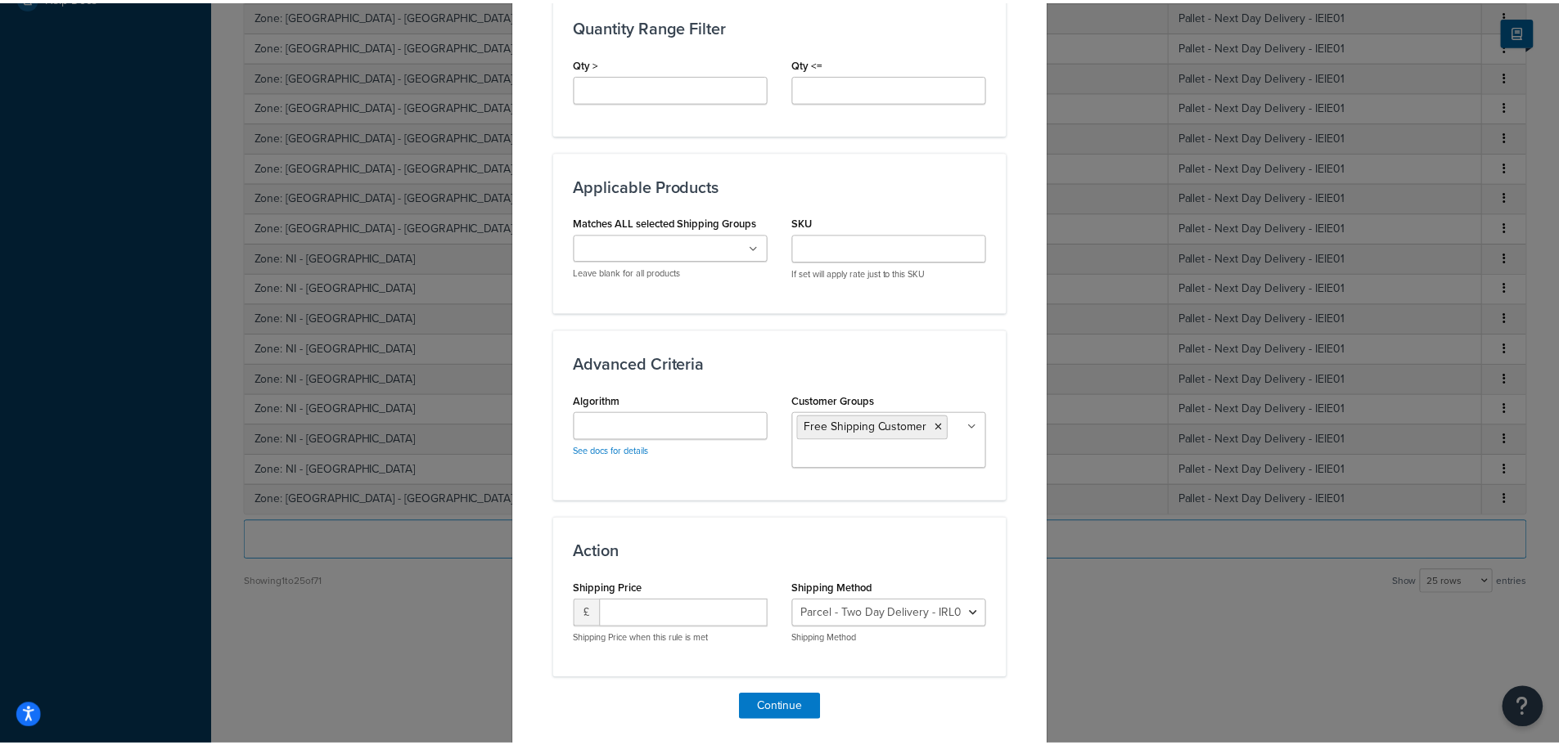
scroll to position [989, 0]
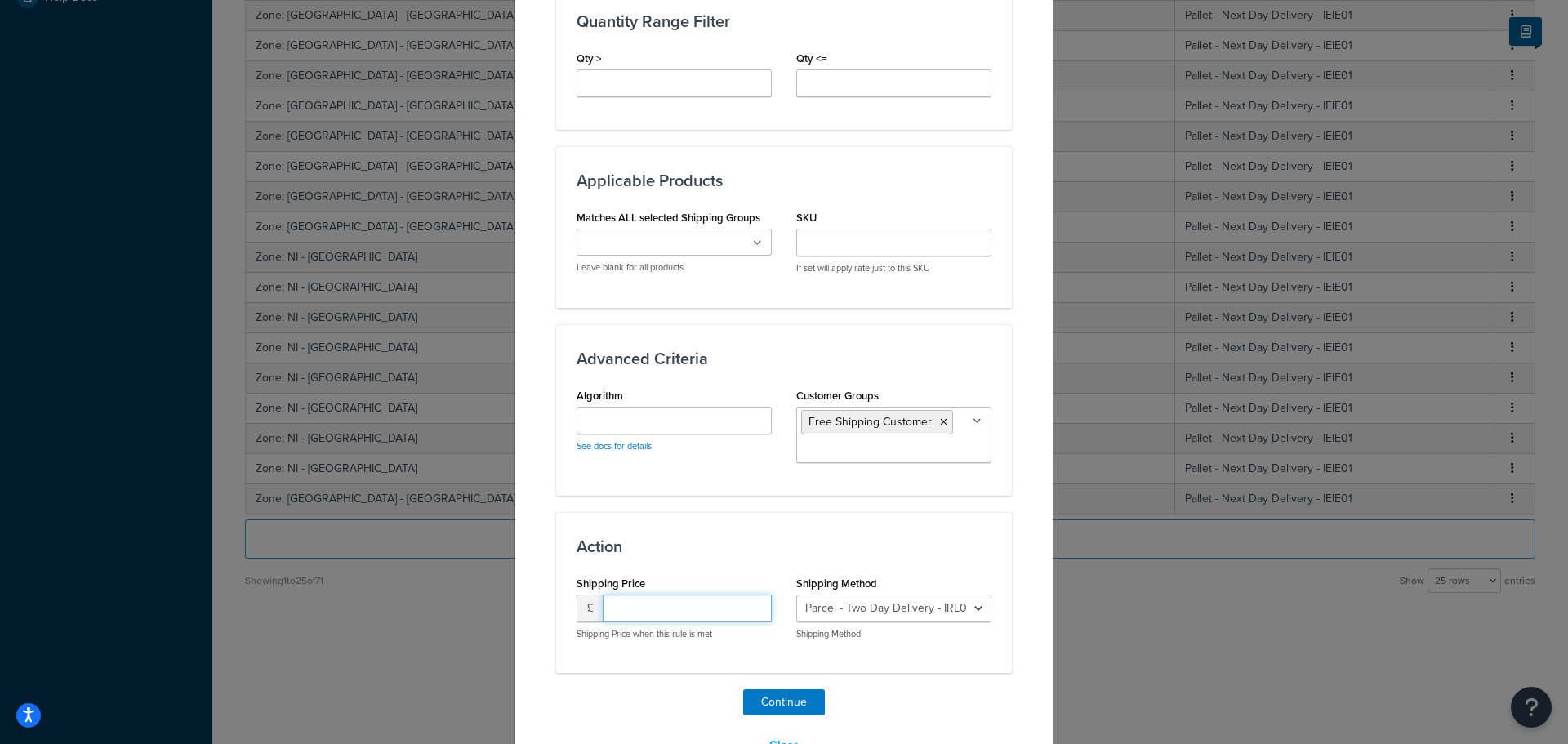
click at [687, 595] on input "number" at bounding box center [687, 609] width 169 height 28
type input "0"
click at [933, 690] on div "Continue Close" at bounding box center [784, 725] width 456 height 70
click at [791, 690] on button "Continue" at bounding box center [784, 703] width 82 height 26
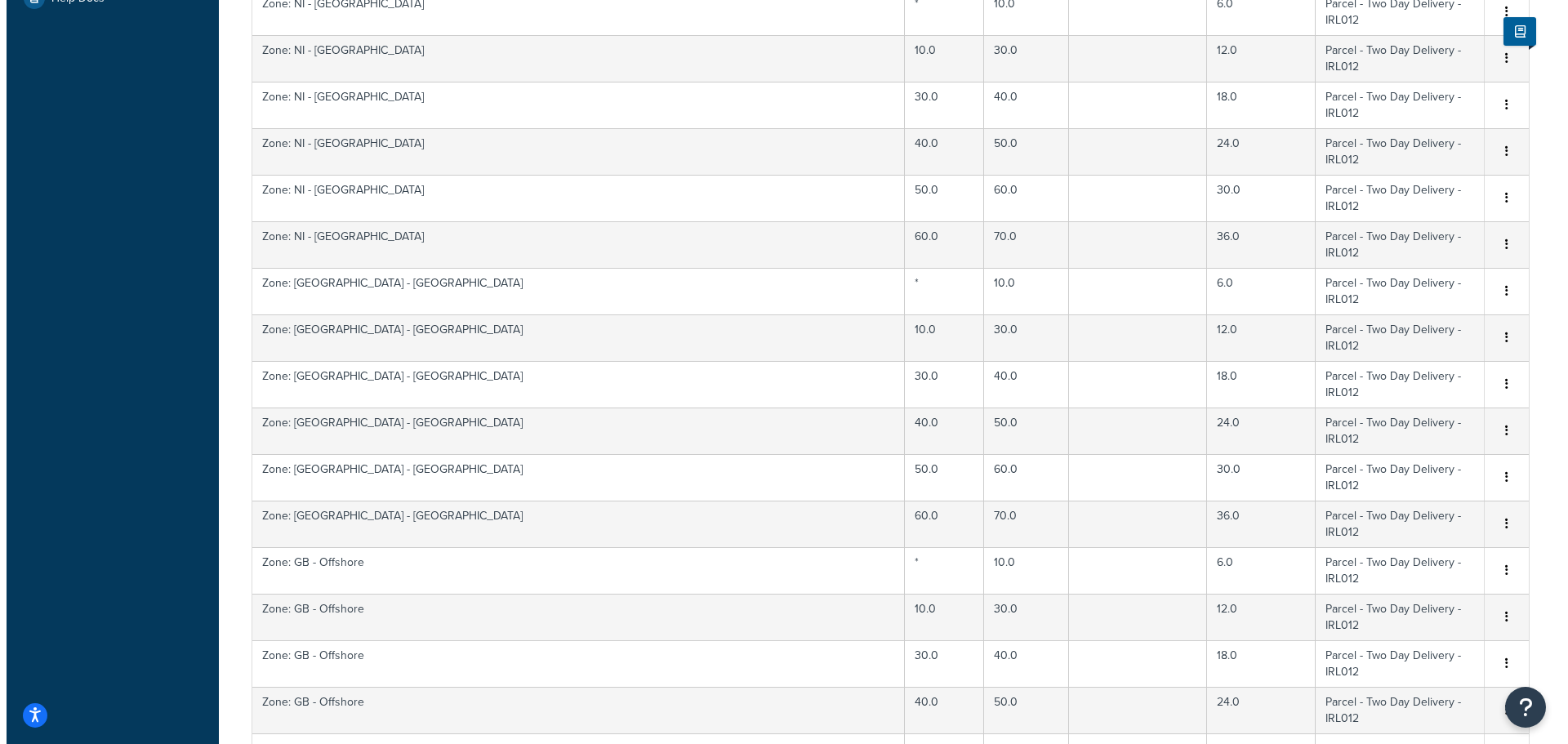
scroll to position [600, 0]
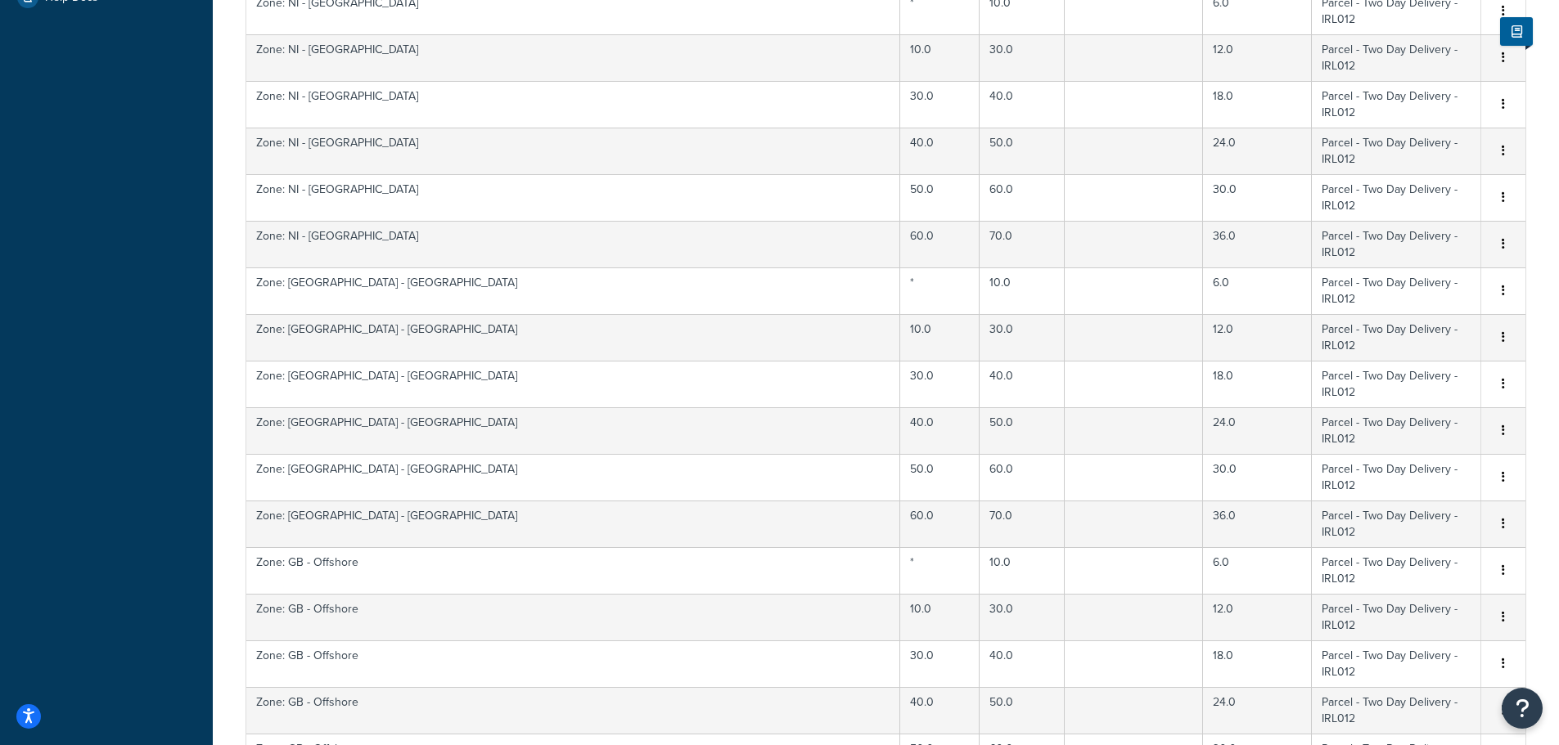
click at [1399, 464] on div "Edit" at bounding box center [1420, 467] width 116 height 34
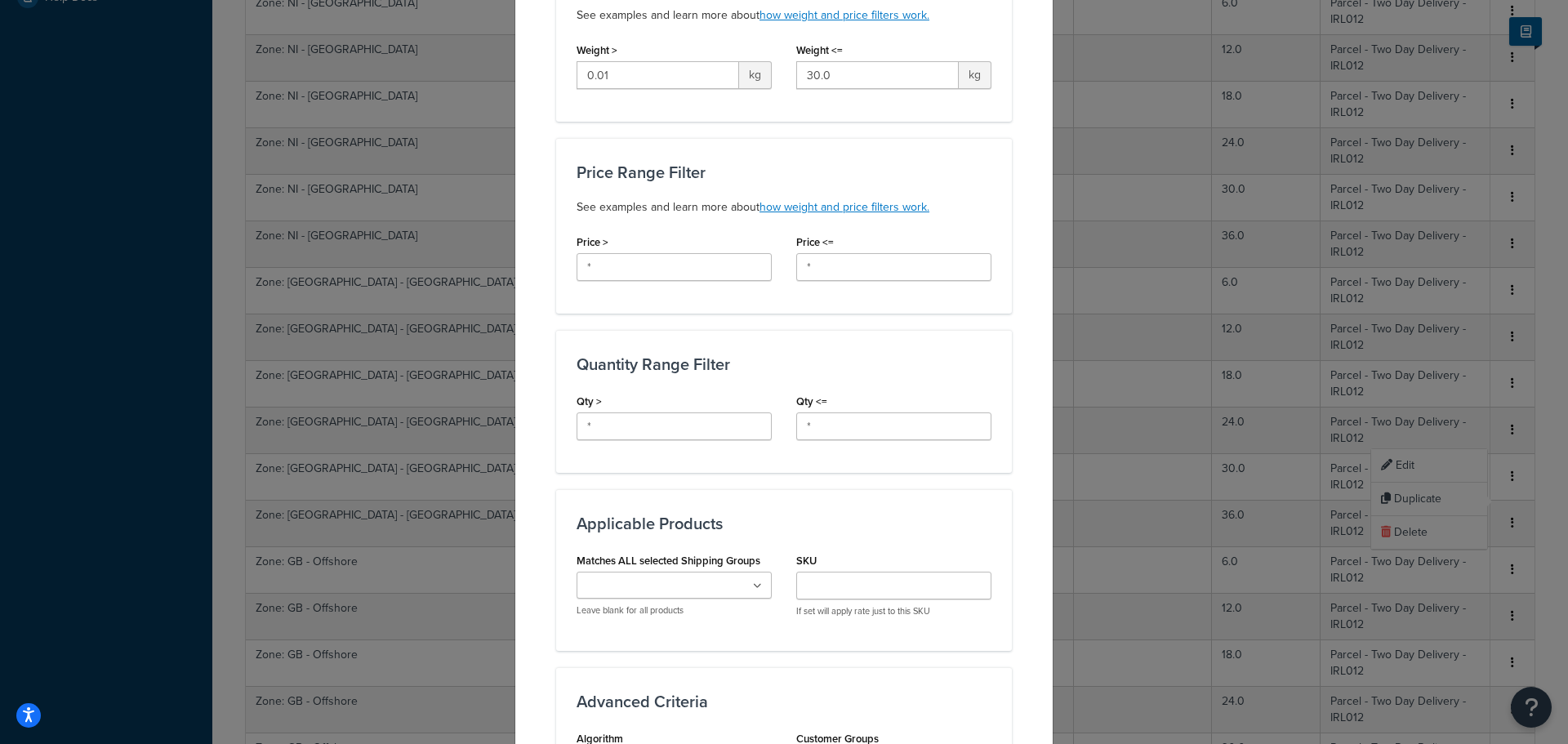
scroll to position [923, 0]
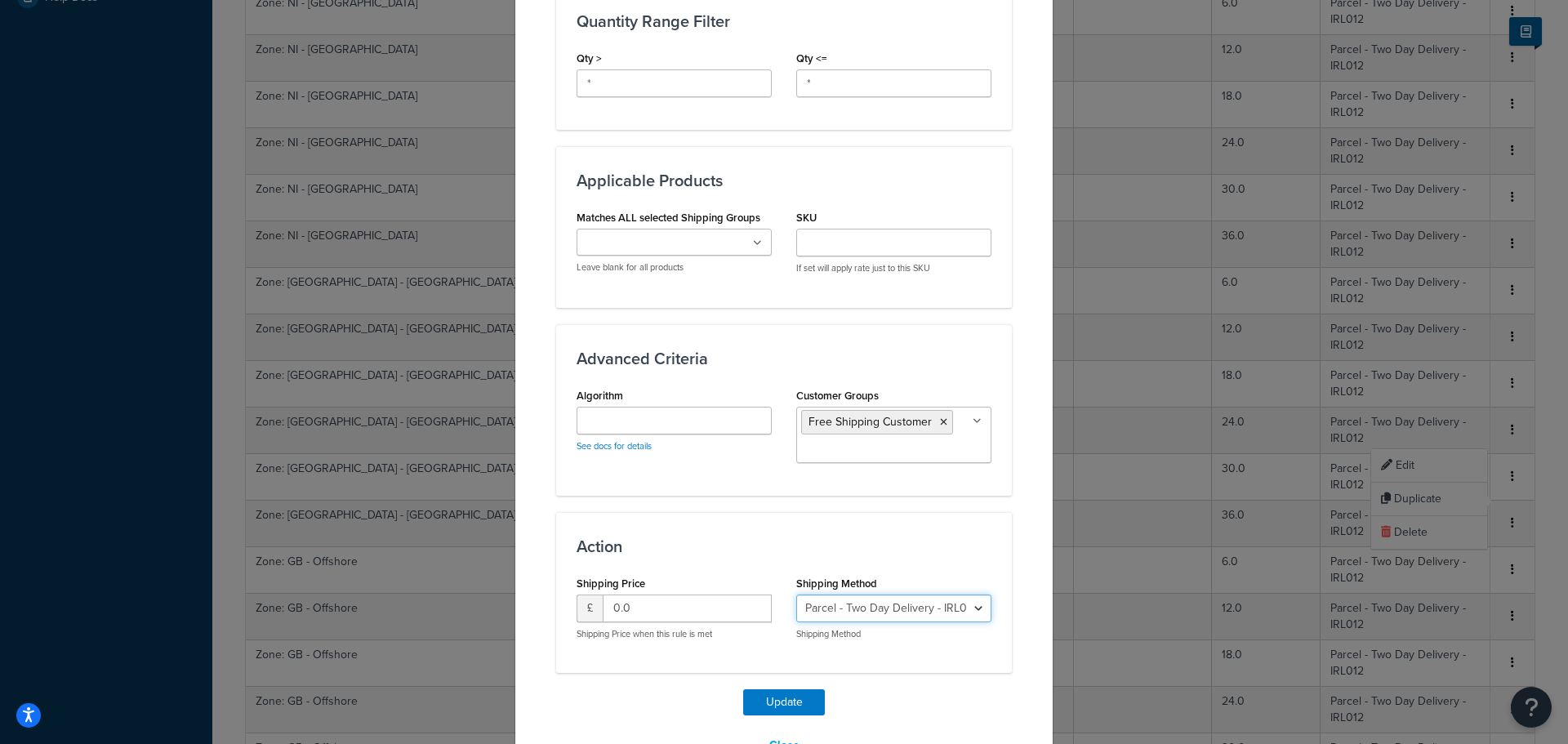
click at [961, 595] on select "Parcel - Two Day Delivery - IRL012 Pallet - Next Day Delivery - IEIE01 CMS Site…" at bounding box center [894, 609] width 196 height 28
click at [951, 595] on select "Parcel - Two Day Delivery - IRL012 Pallet - Next Day Delivery - IEIE01 CMS Site…" at bounding box center [894, 609] width 196 height 28
click at [969, 512] on div "Action Shipping Price £ 0.0 Shipping Price when this rule is met Shipping Metho…" at bounding box center [784, 592] width 456 height 161
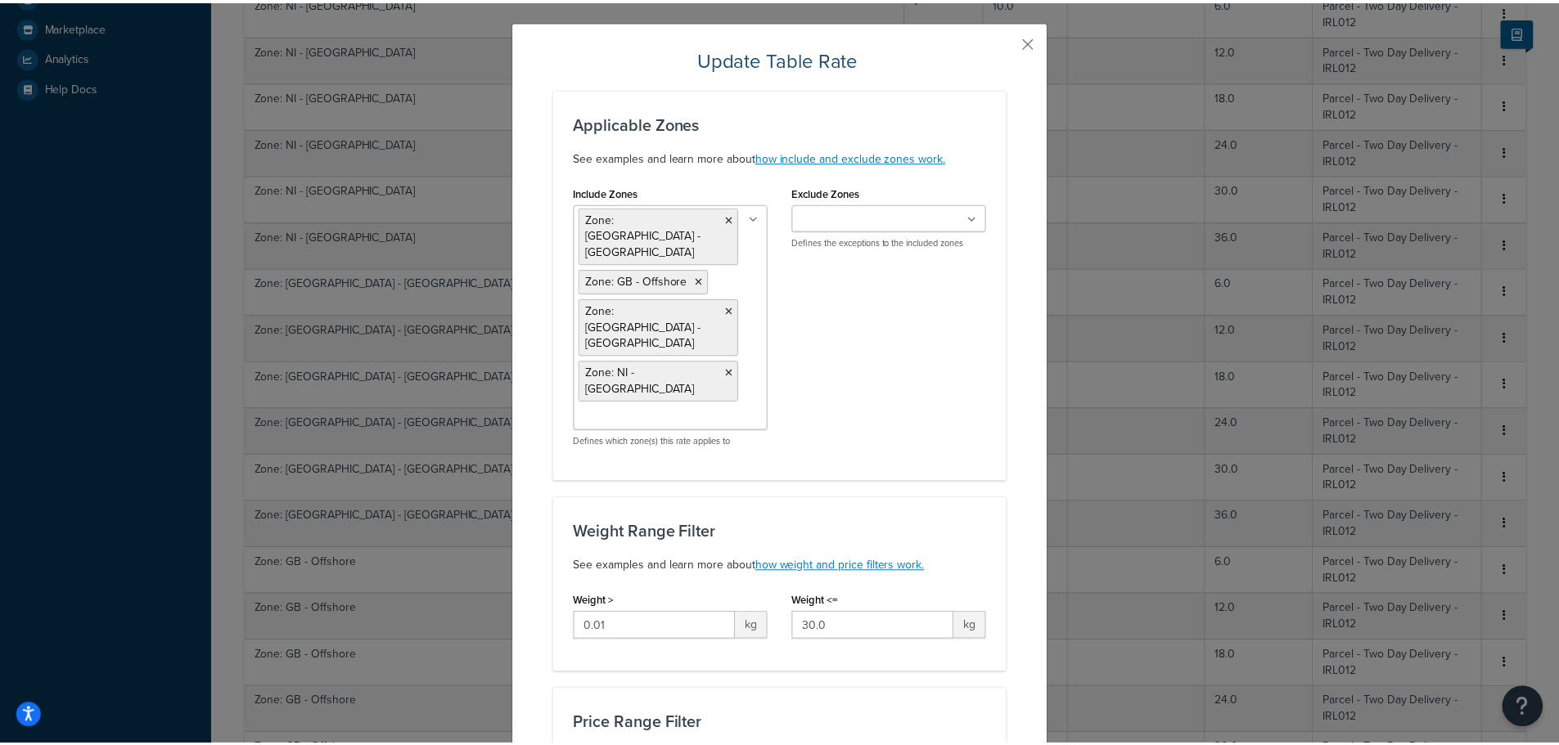
scroll to position [0, 0]
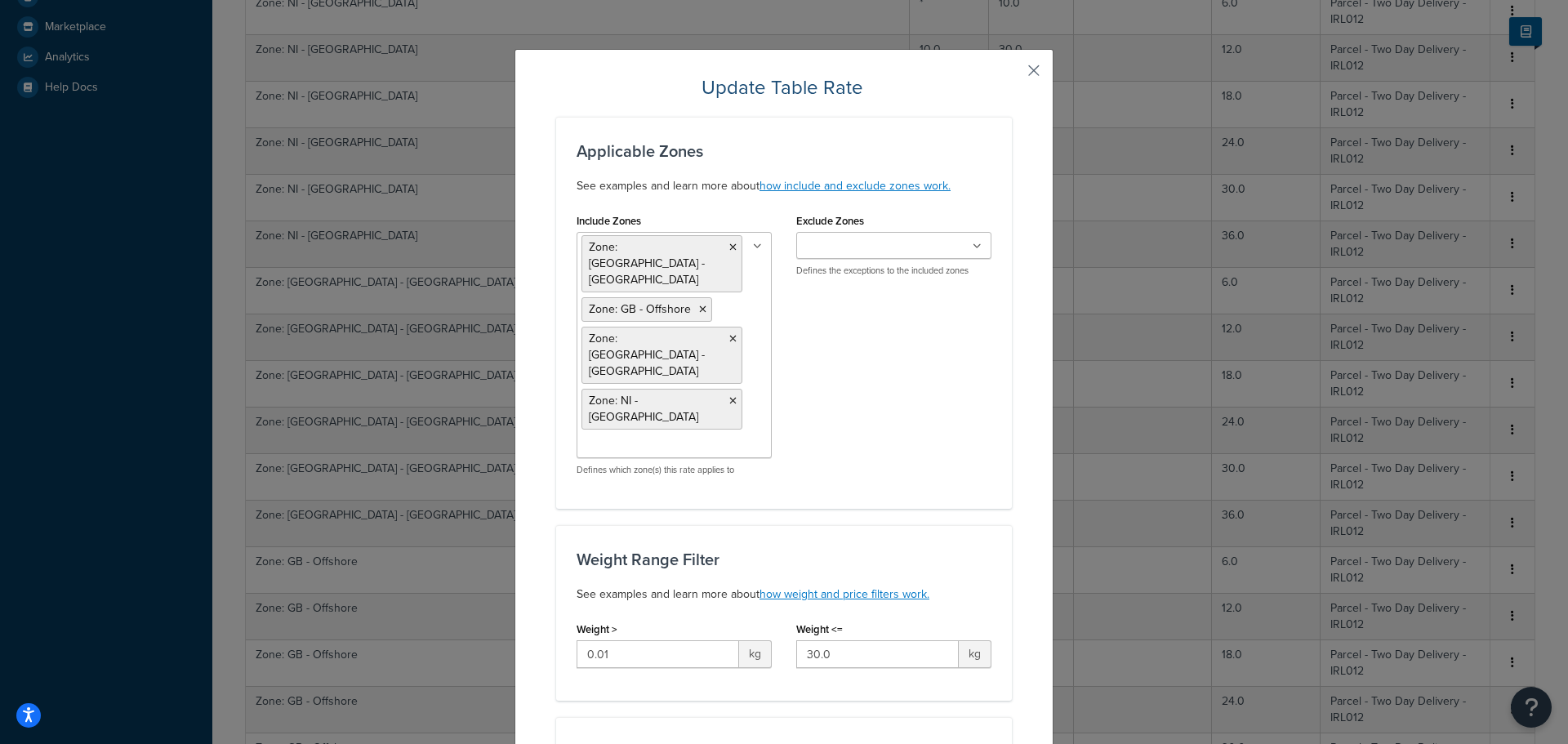
click at [1012, 74] on button "button" at bounding box center [1010, 76] width 4 height 4
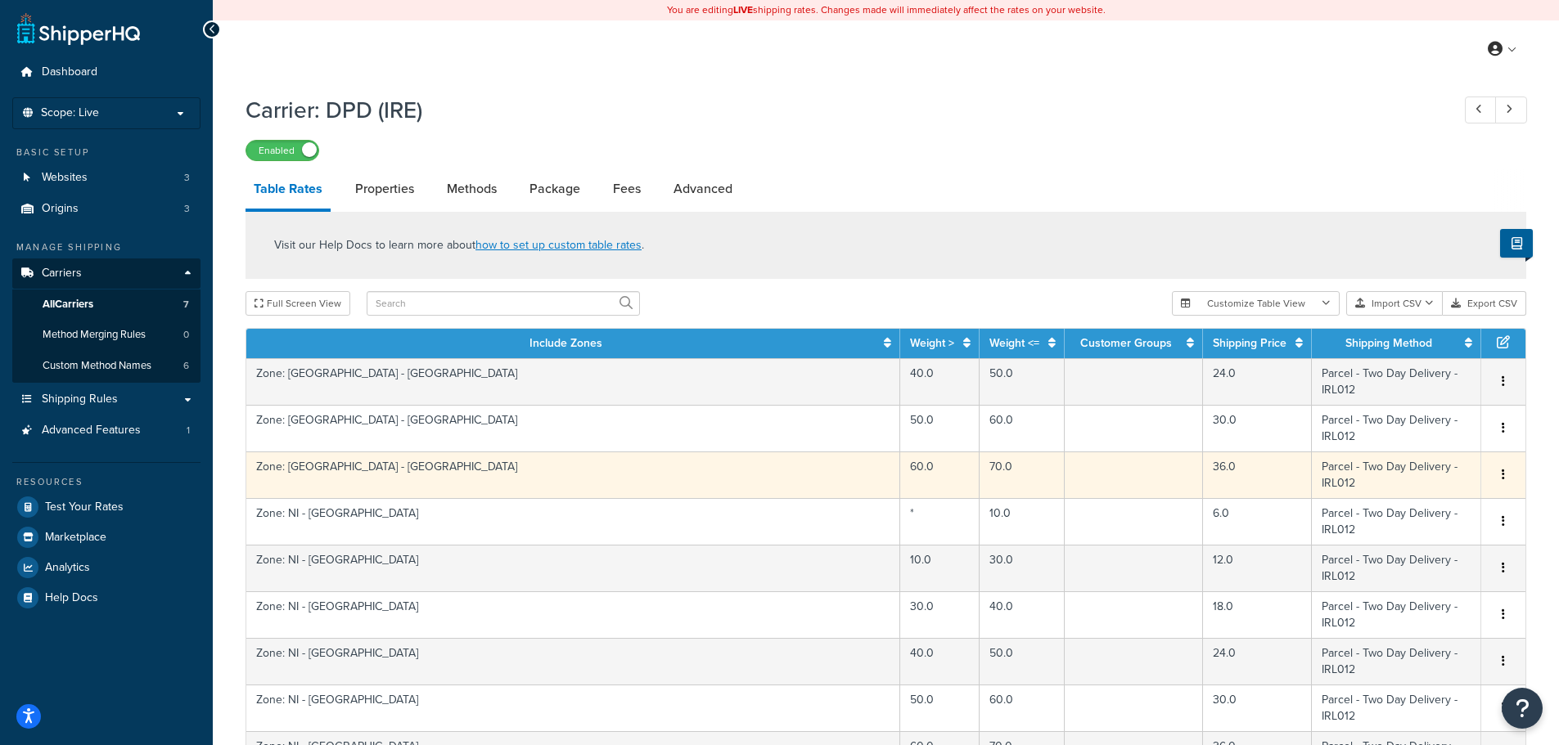
scroll to position [511, 0]
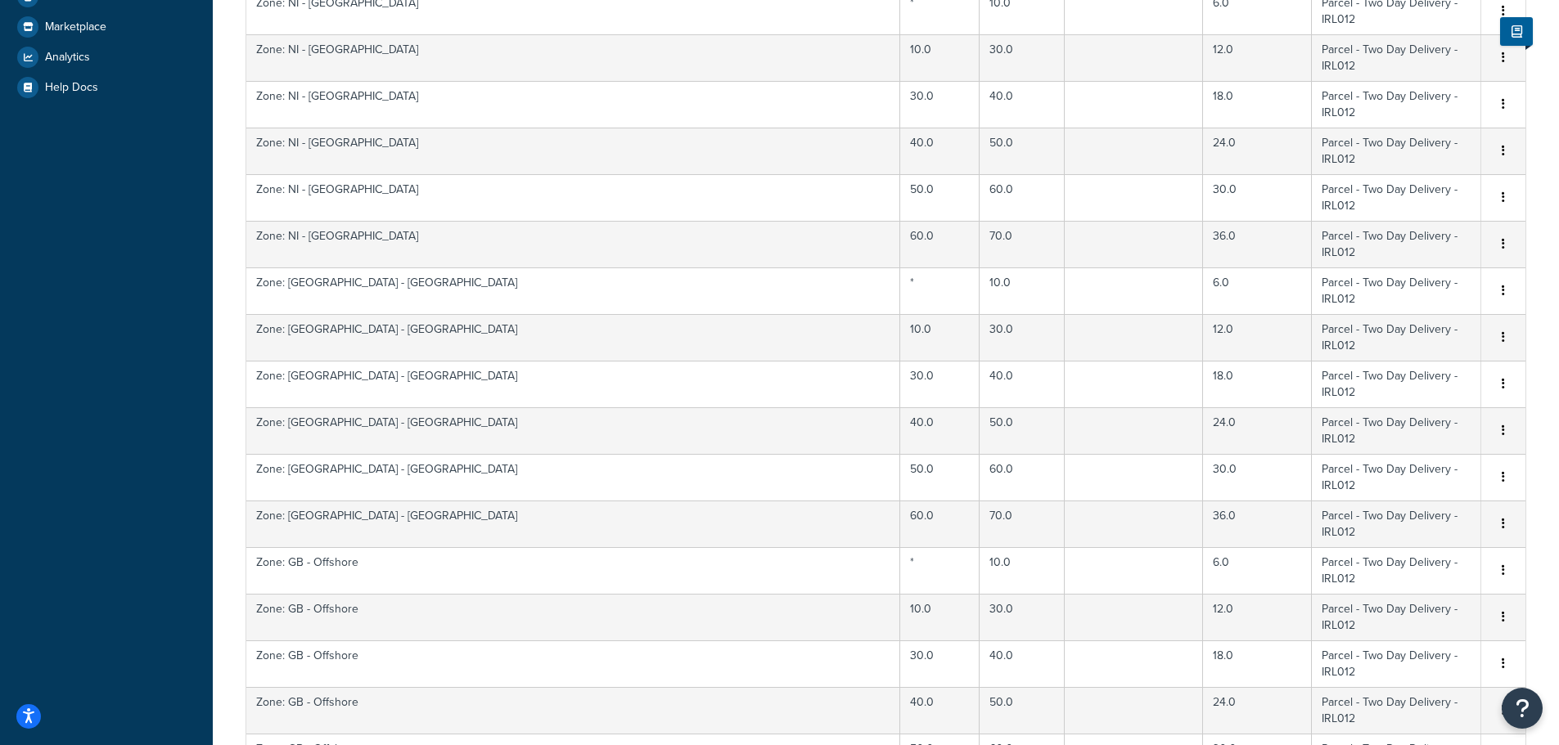
select select "100"
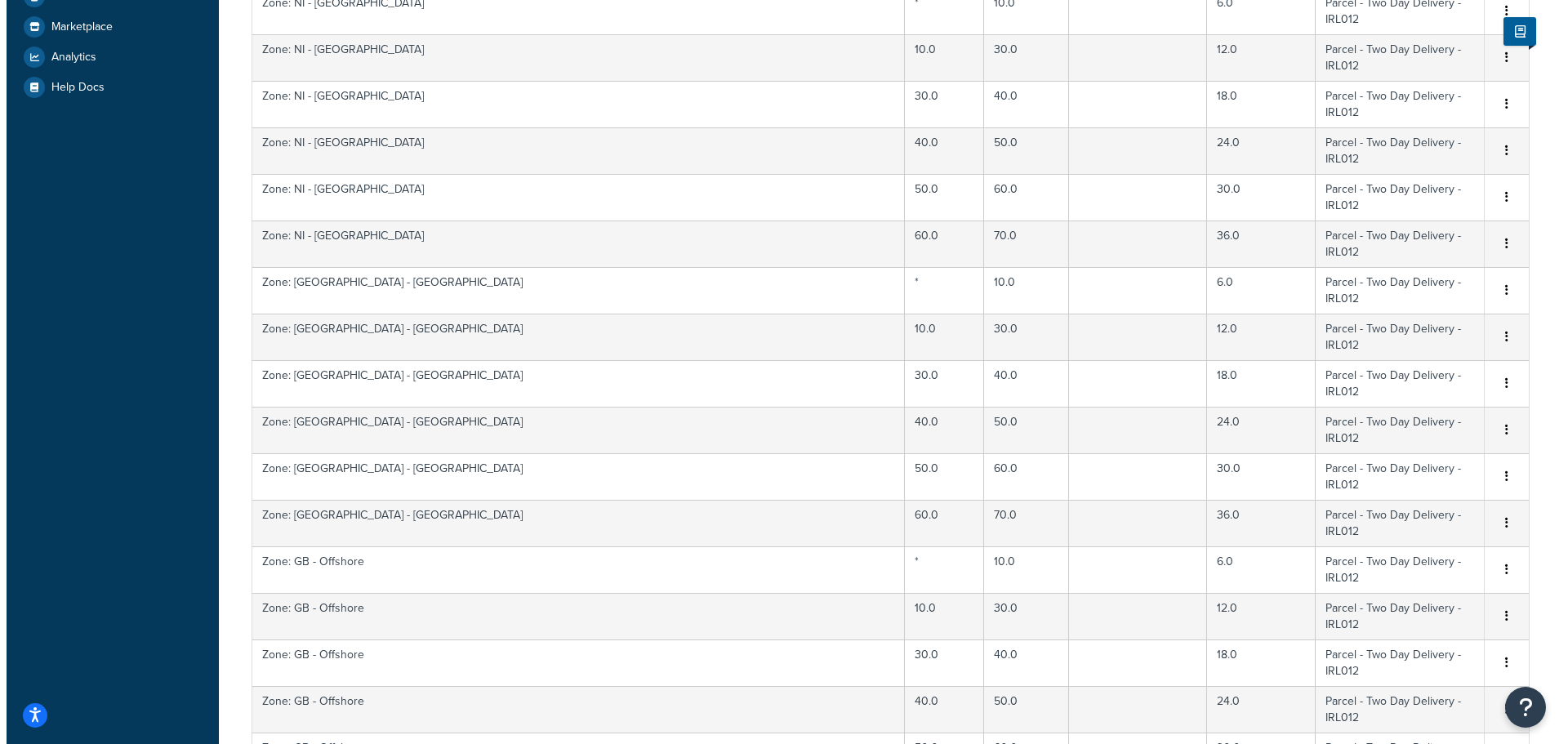
scroll to position [0, 0]
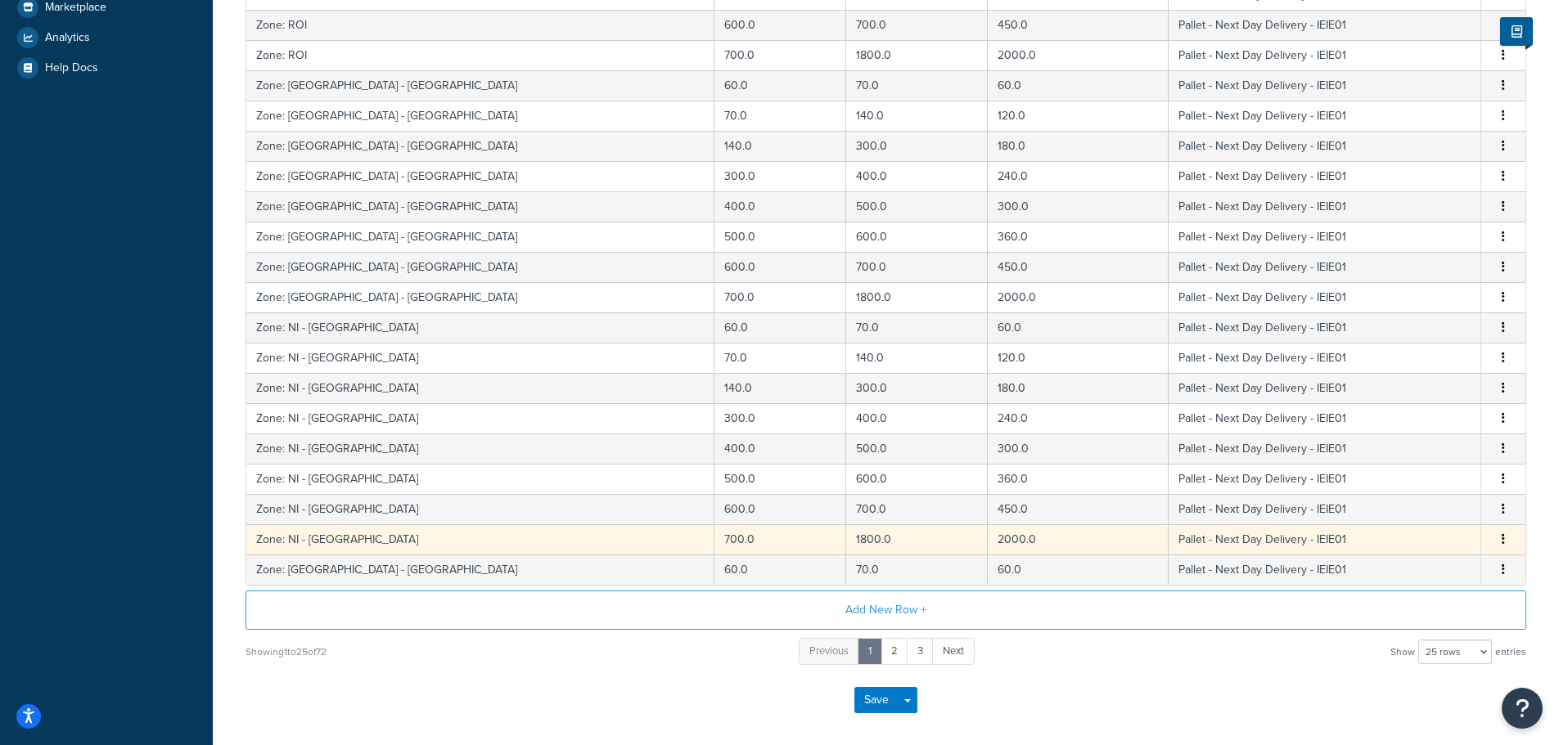
scroll to position [520, 0]
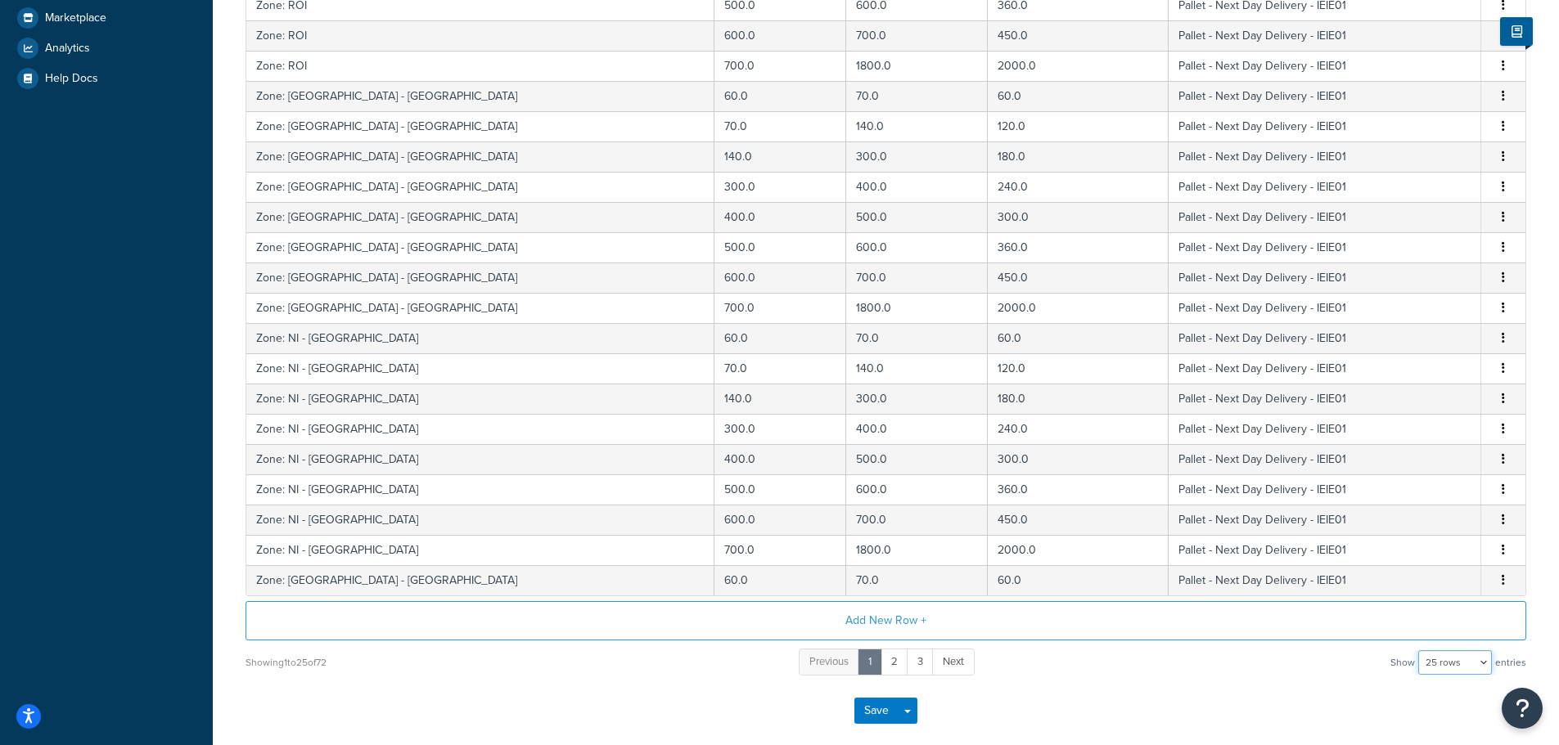
click at [1451, 670] on select "10 rows 15 rows 25 rows 50 rows 100 rows 1000 rows" at bounding box center [1455, 663] width 74 height 25
select select "100"
click at [1420, 651] on select "10 rows 15 rows 25 rows 50 rows 100 rows 1000 rows" at bounding box center [1455, 663] width 74 height 25
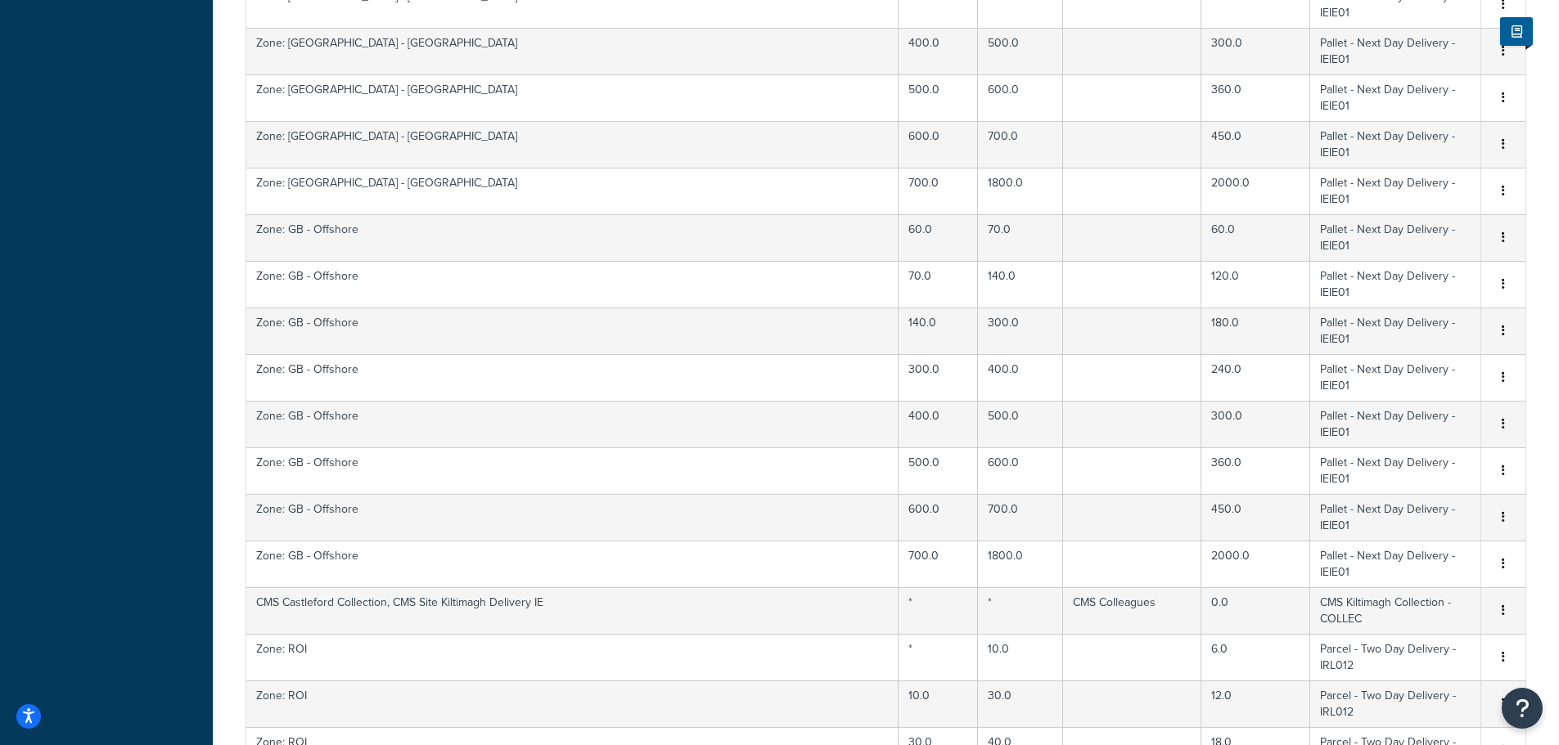
scroll to position [2025, 0]
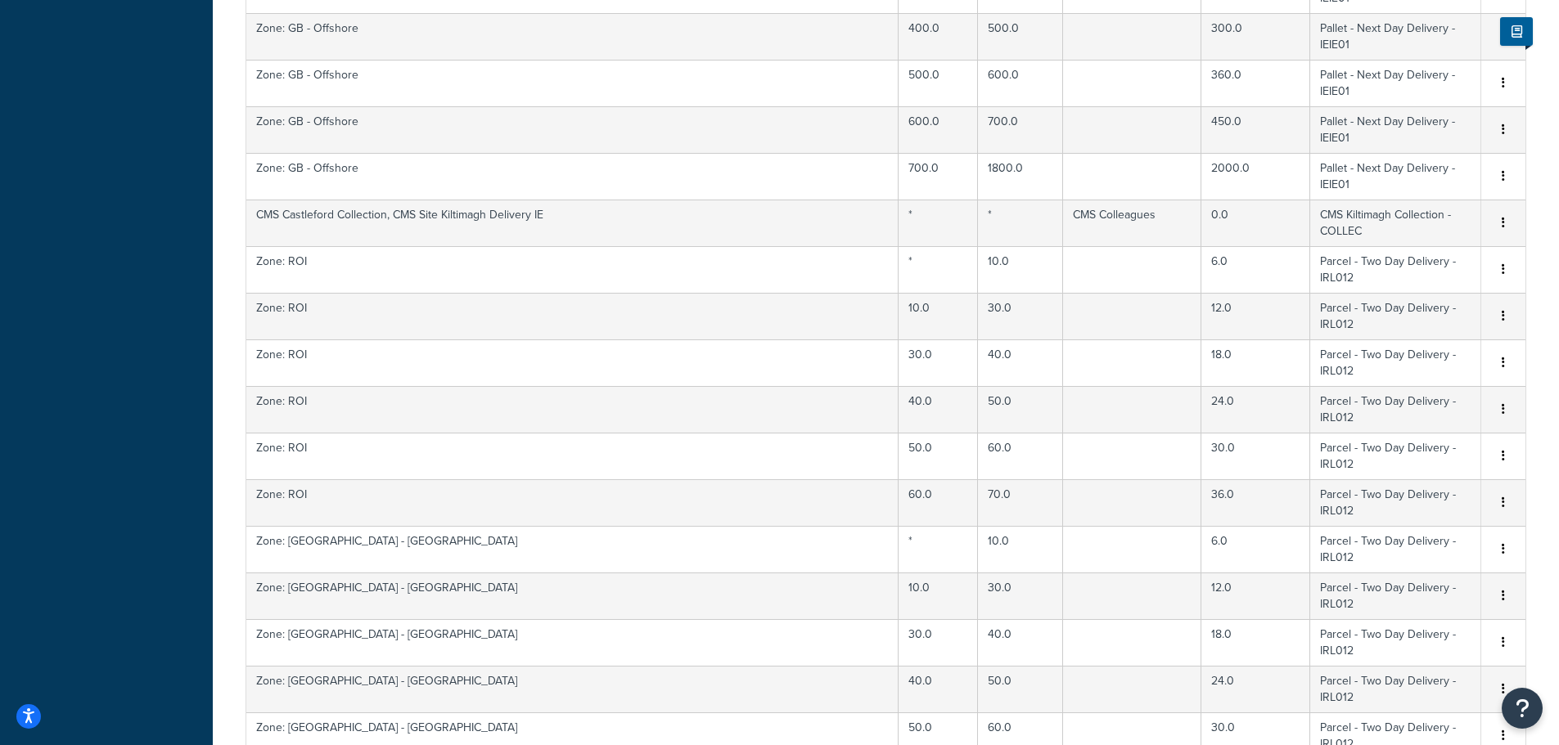
click at [1421, 532] on div "Delete" at bounding box center [1420, 534] width 116 height 34
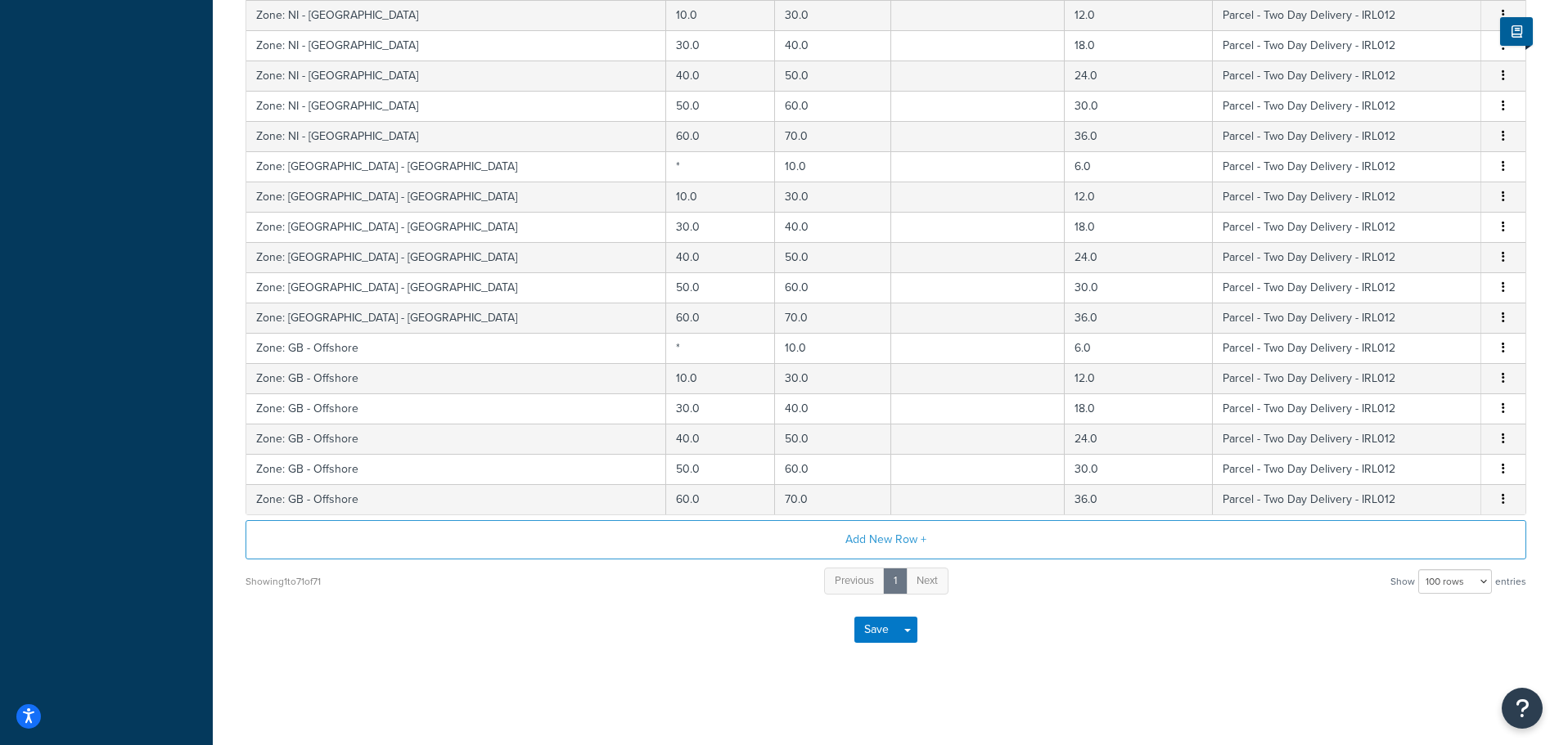
scroll to position [0, 0]
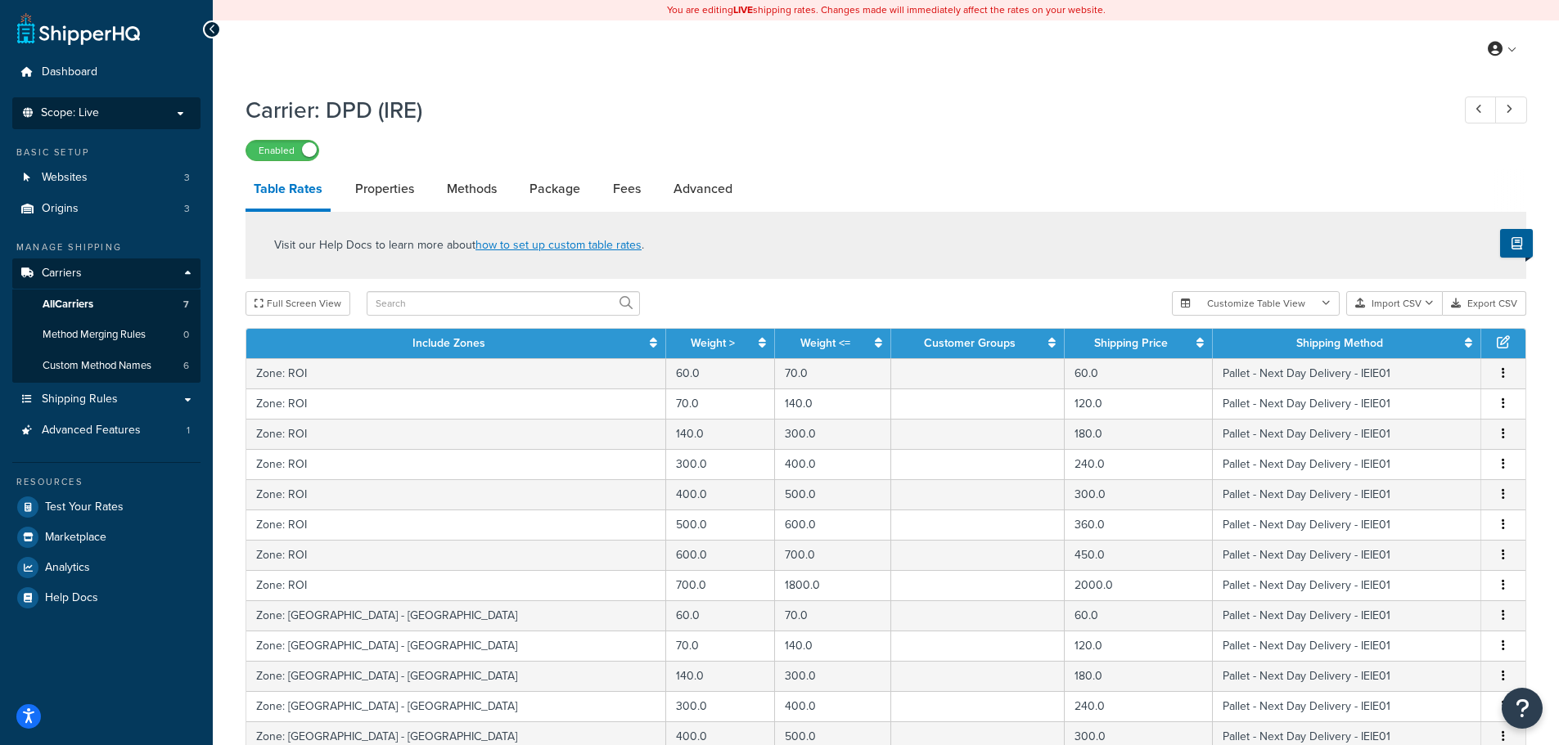
click at [155, 104] on li "Scope: Live" at bounding box center [106, 113] width 188 height 32
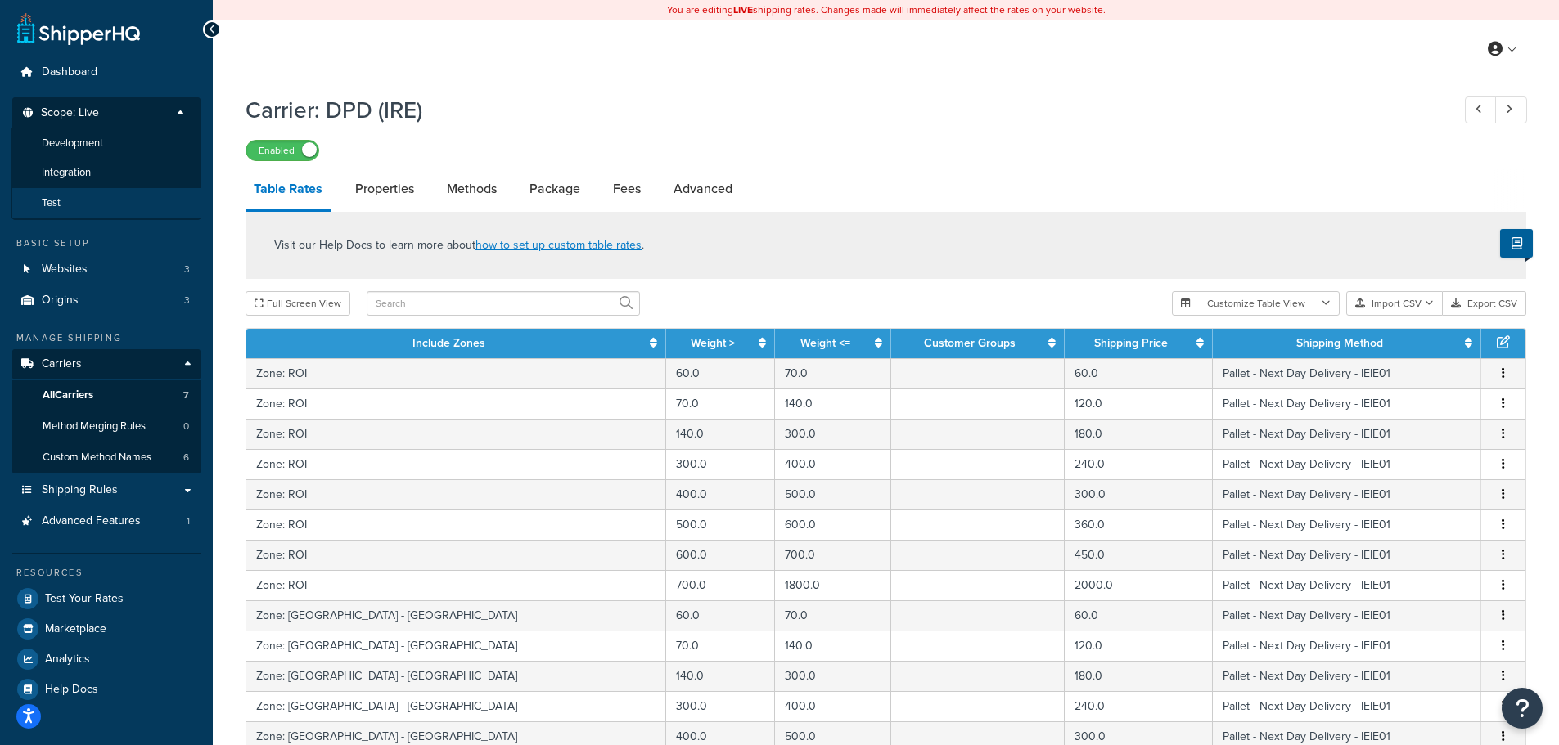
click at [126, 194] on li "Test" at bounding box center [106, 203] width 190 height 30
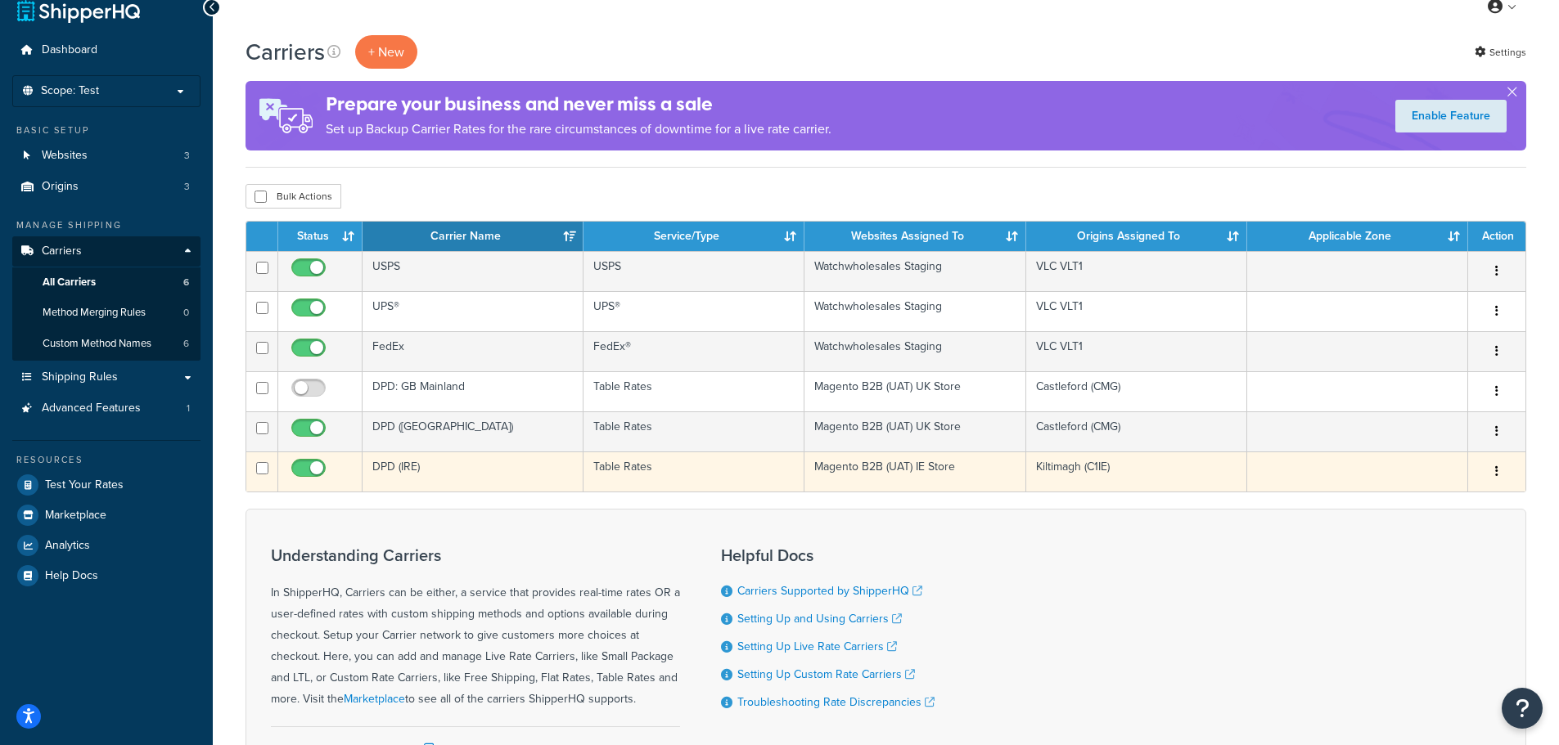
scroll to position [20, 0]
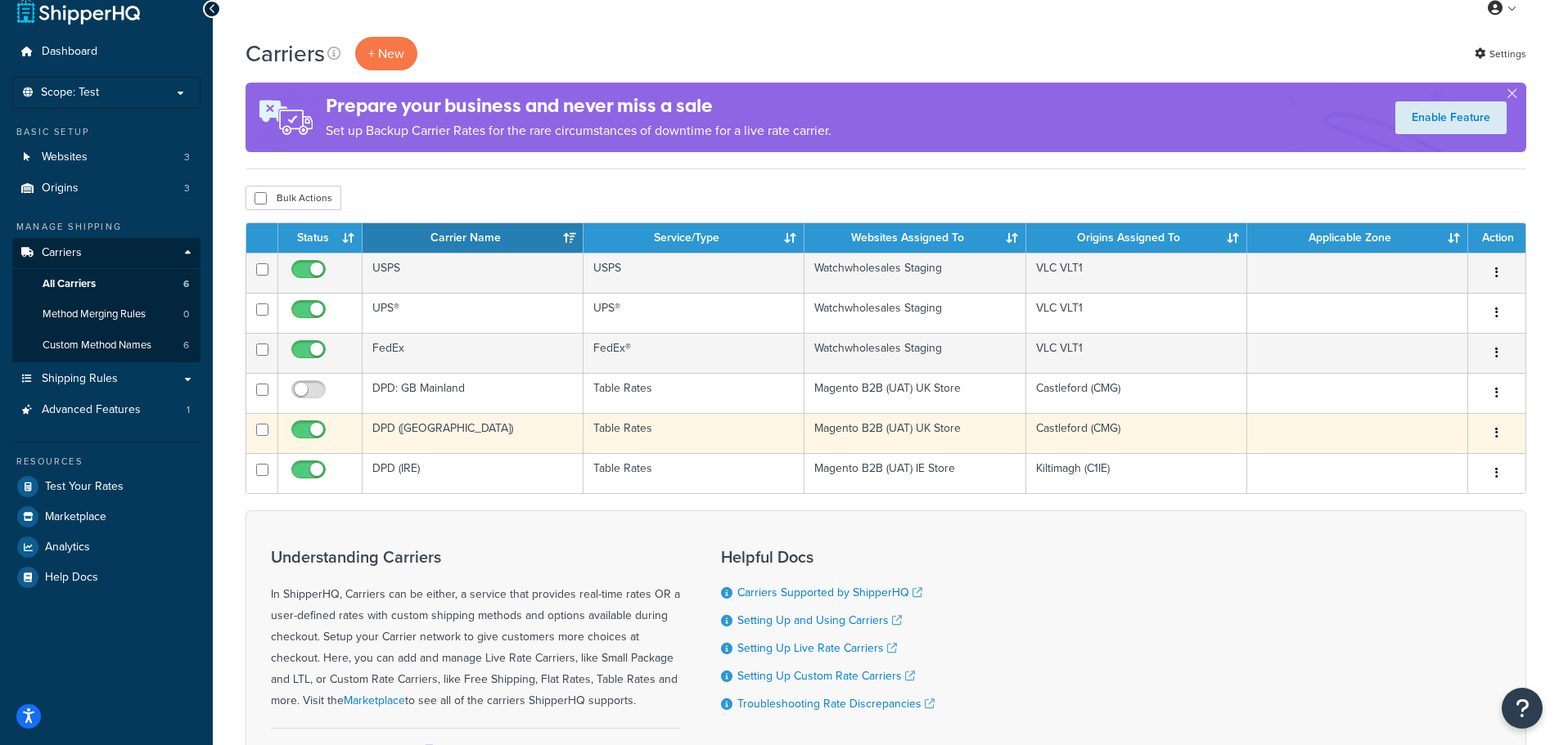
click at [1499, 431] on button "button" at bounding box center [1496, 434] width 23 height 26
click at [1431, 462] on link "Edit" at bounding box center [1430, 466] width 129 height 34
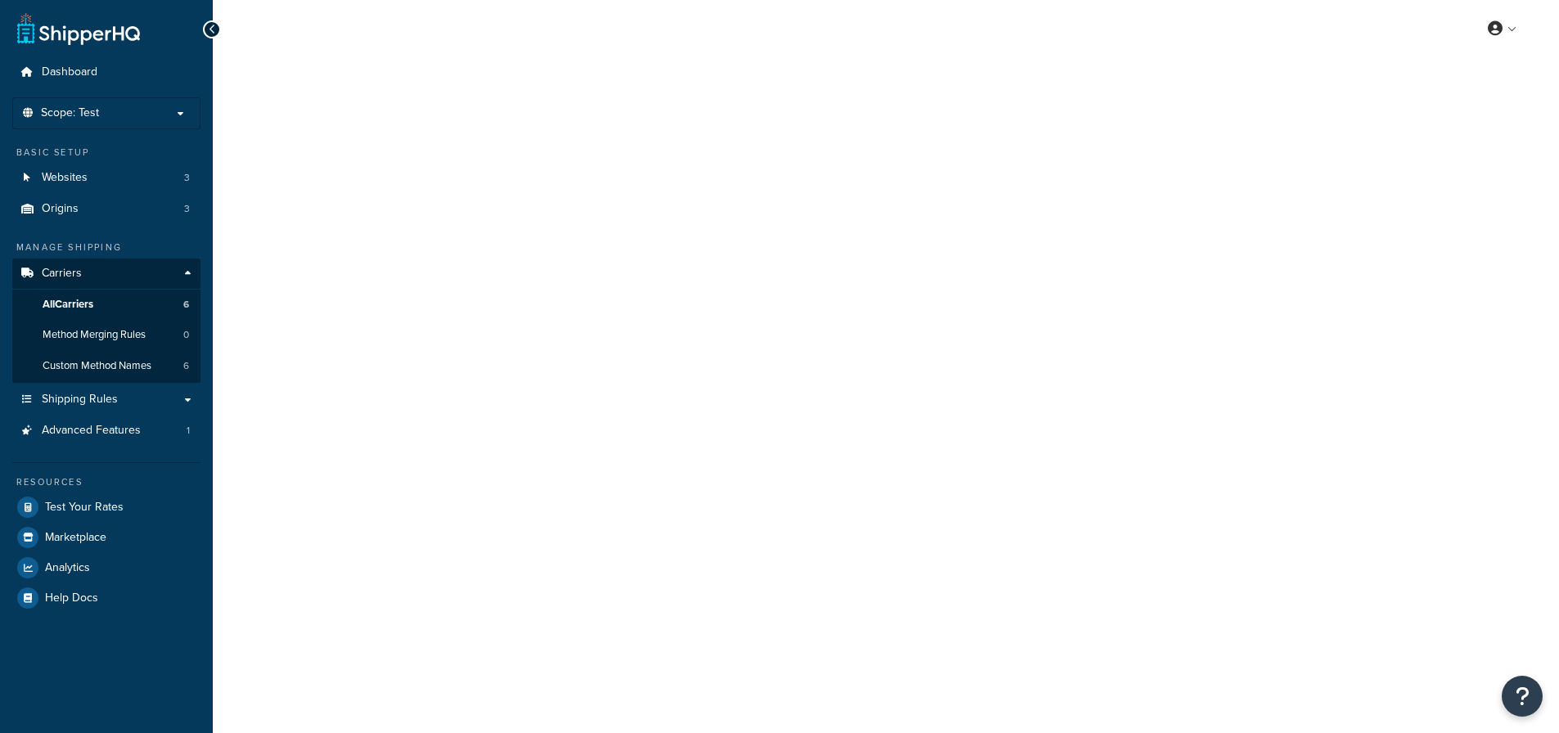
select select "25"
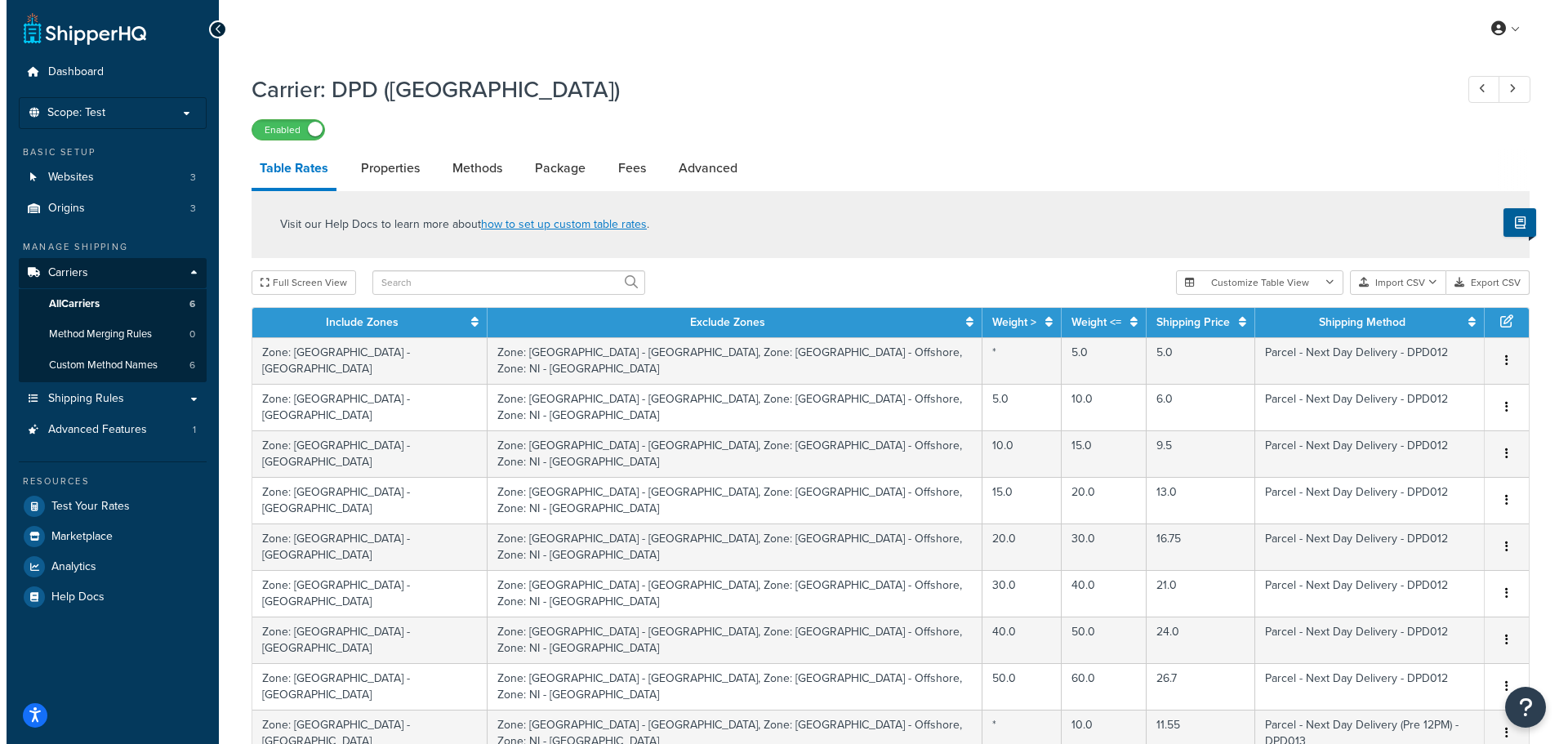
scroll to position [580, 0]
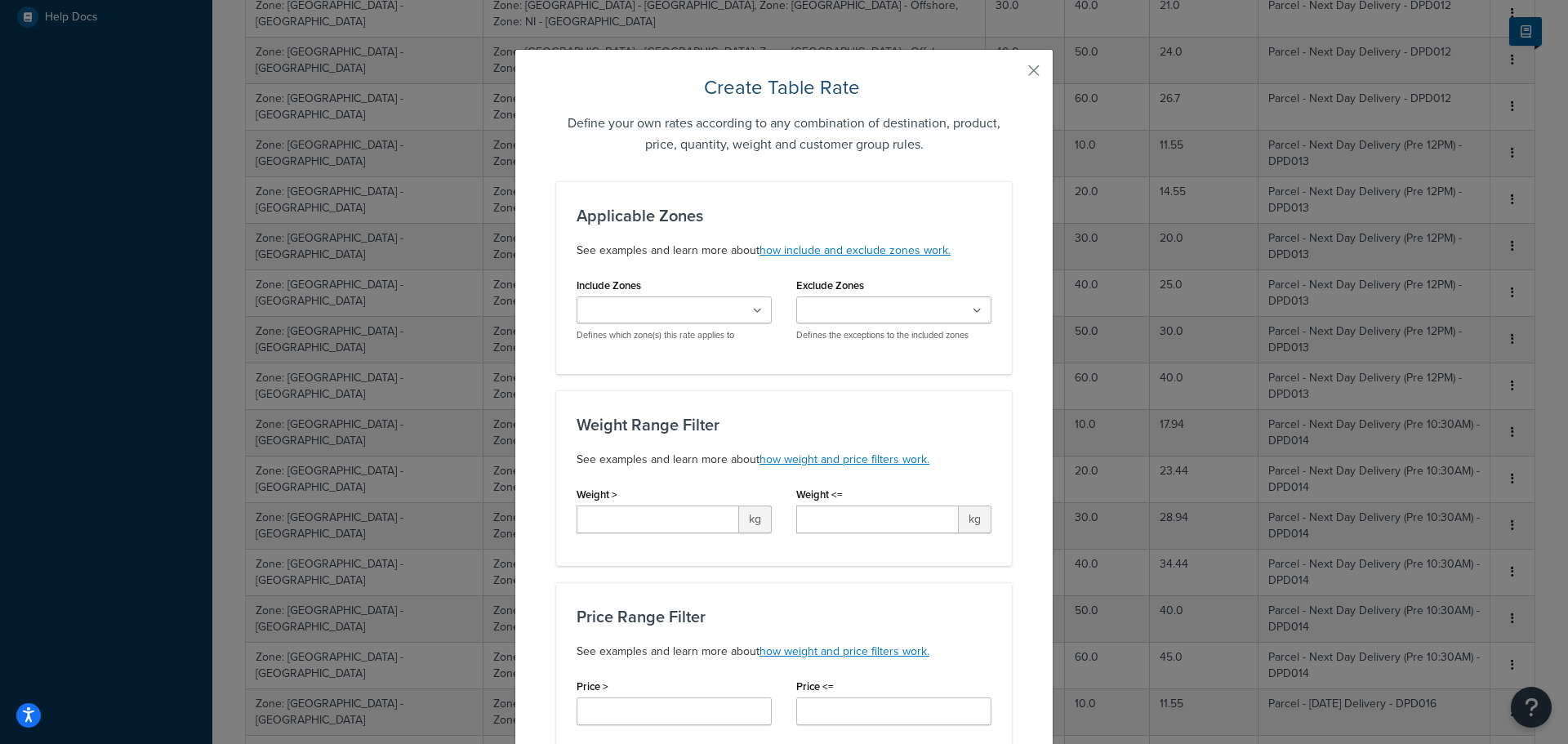
click at [744, 313] on ul at bounding box center [675, 310] width 196 height 27
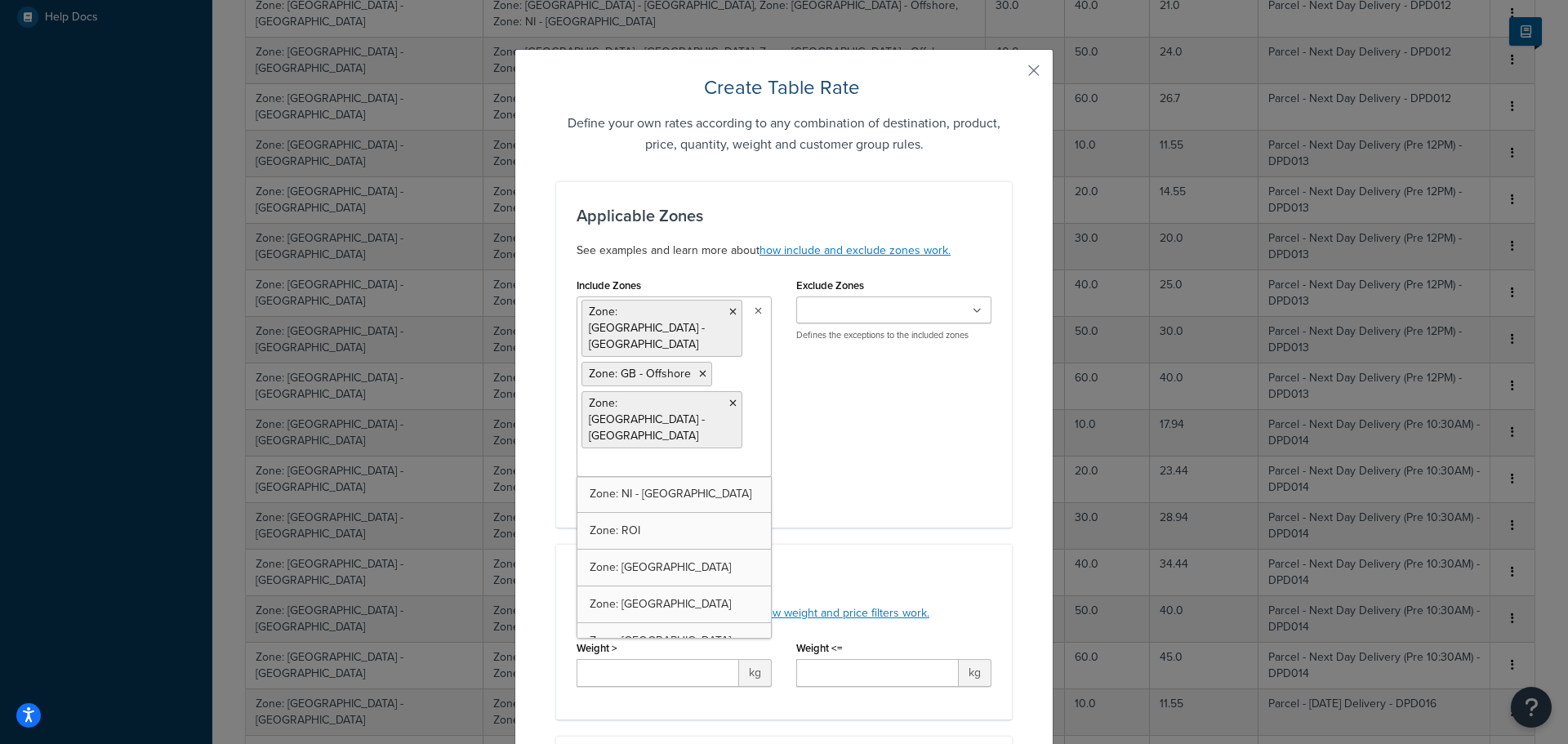
drag, startPoint x: 688, startPoint y: 393, endPoint x: 690, endPoint y: 404, distance: 11.2
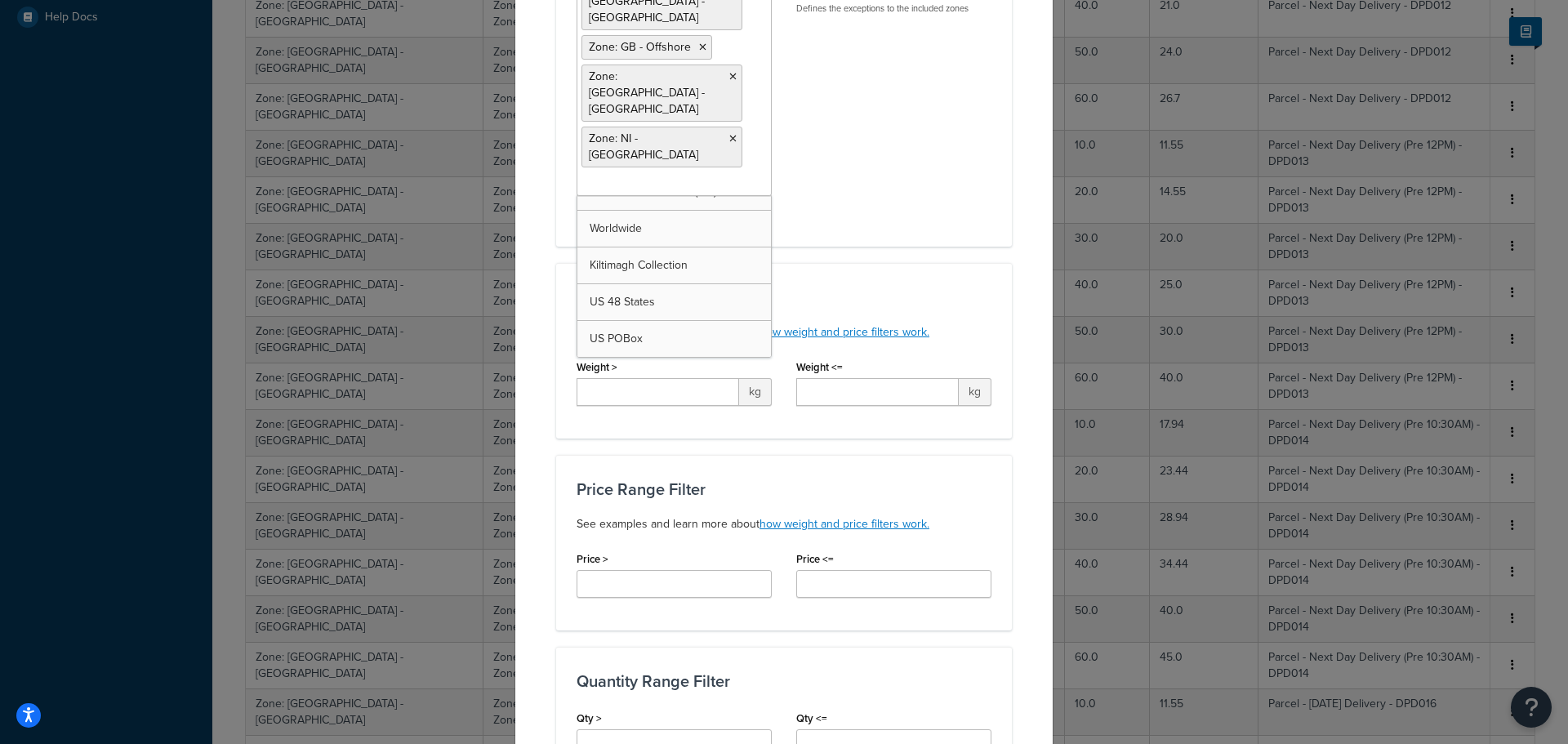
scroll to position [0, 0]
click at [1018, 223] on div "Create Table Rate Define your own rates according to any combination of destina…" at bounding box center [784, 583] width 539 height 1722
click at [726, 378] on input "Weight >" at bounding box center [658, 392] width 163 height 28
type input "30"
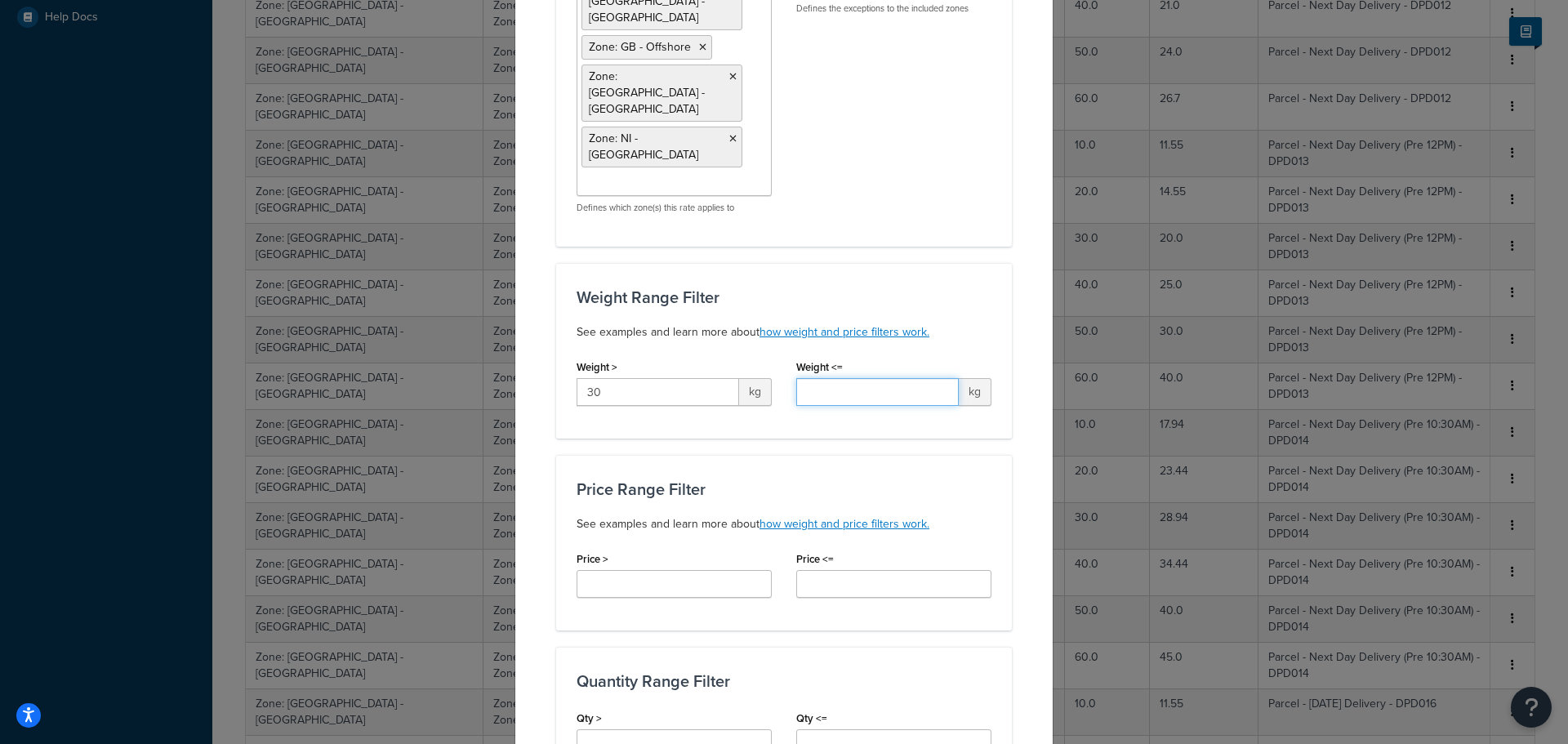
click at [838, 378] on input "Weight <=" at bounding box center [877, 392] width 163 height 28
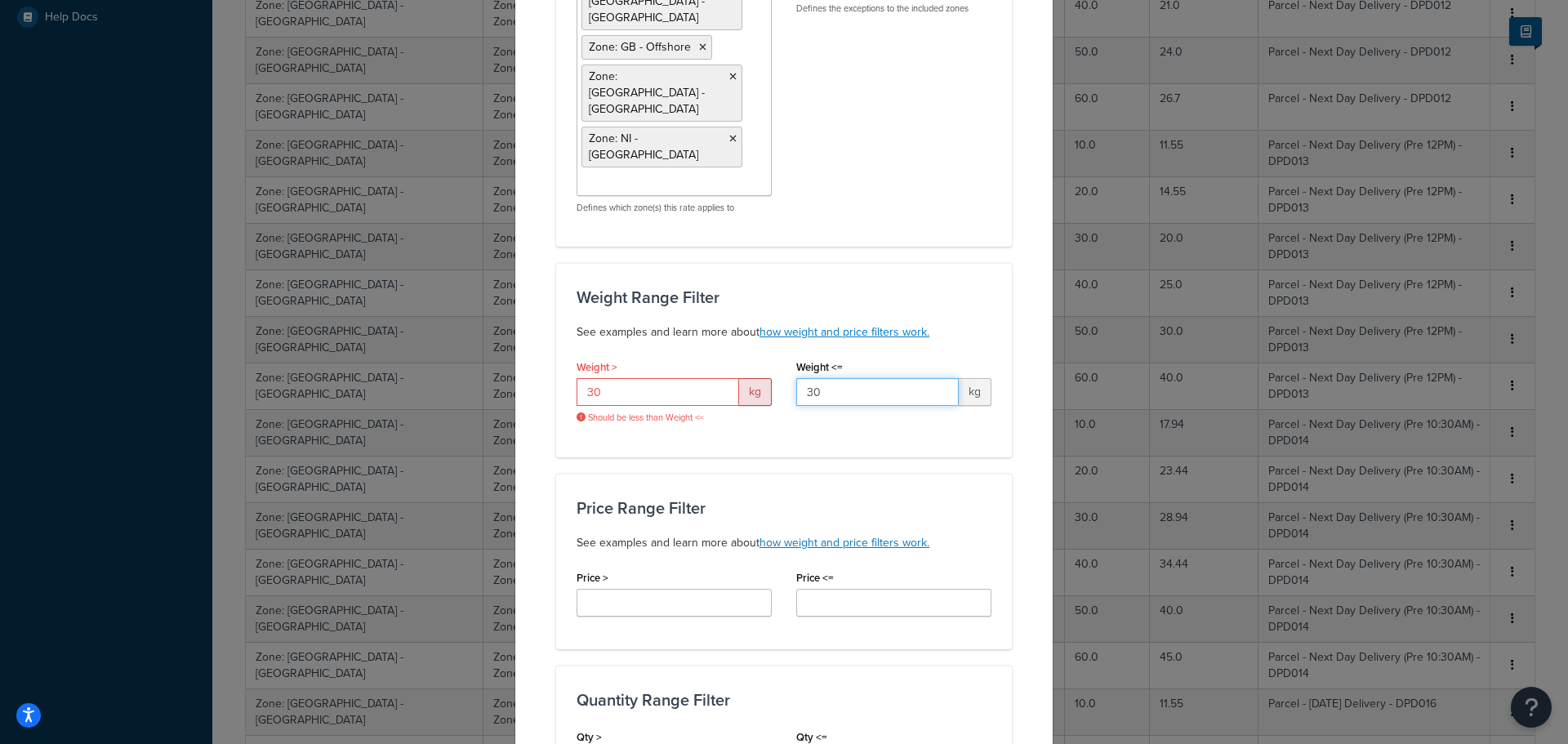
type input "30"
click at [649, 378] on input "30" at bounding box center [658, 392] width 163 height 28
click at [881, 412] on div "Applicable Zones See examples and learn more about how include and exclude zone…" at bounding box center [784, 597] width 456 height 1487
click at [645, 378] on input "30" at bounding box center [658, 392] width 163 height 28
drag, startPoint x: 623, startPoint y: 340, endPoint x: 559, endPoint y: 338, distance: 64.0
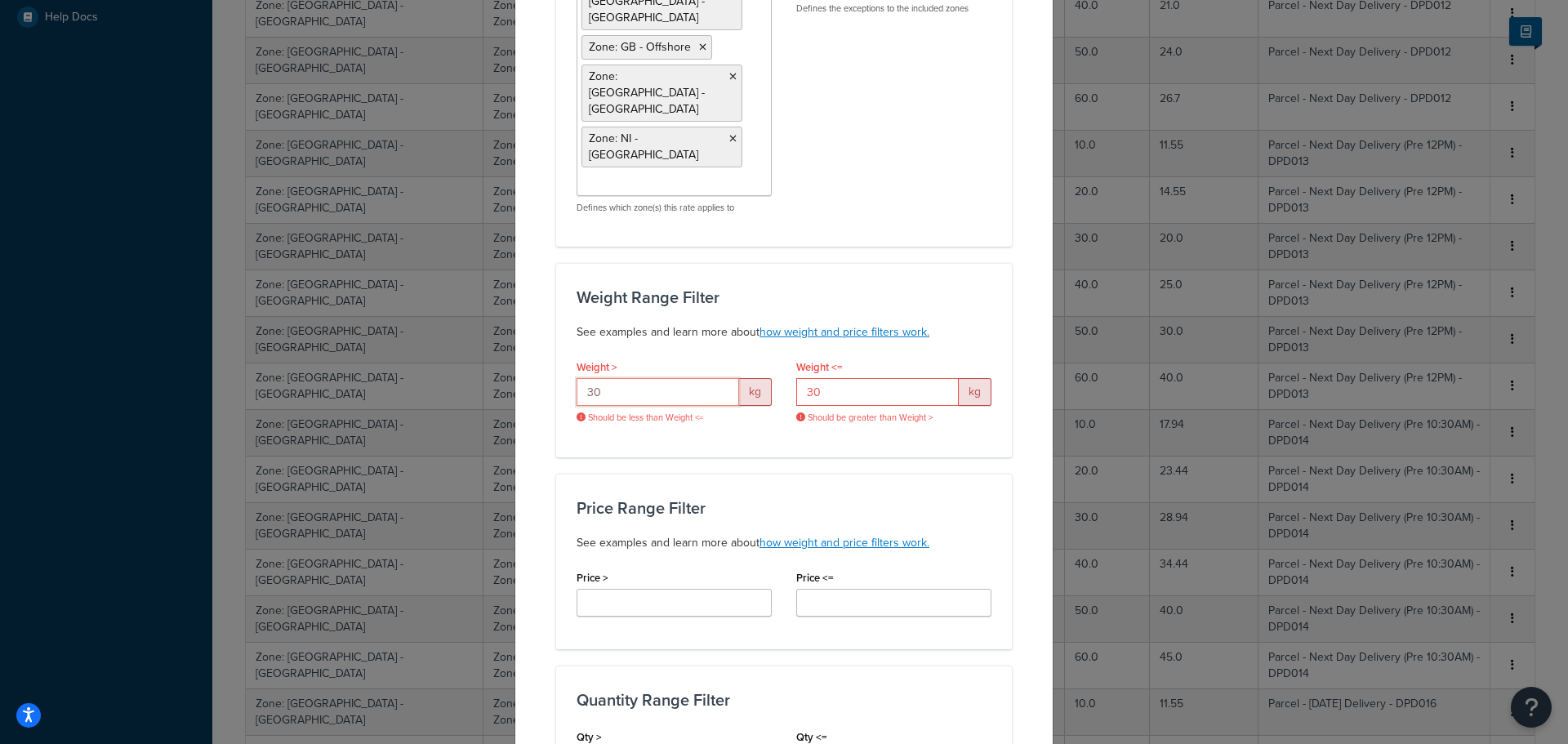
click at [564, 356] on div "Weight > 30 kg Should be less than Weight <=" at bounding box center [674, 395] width 220 height 81
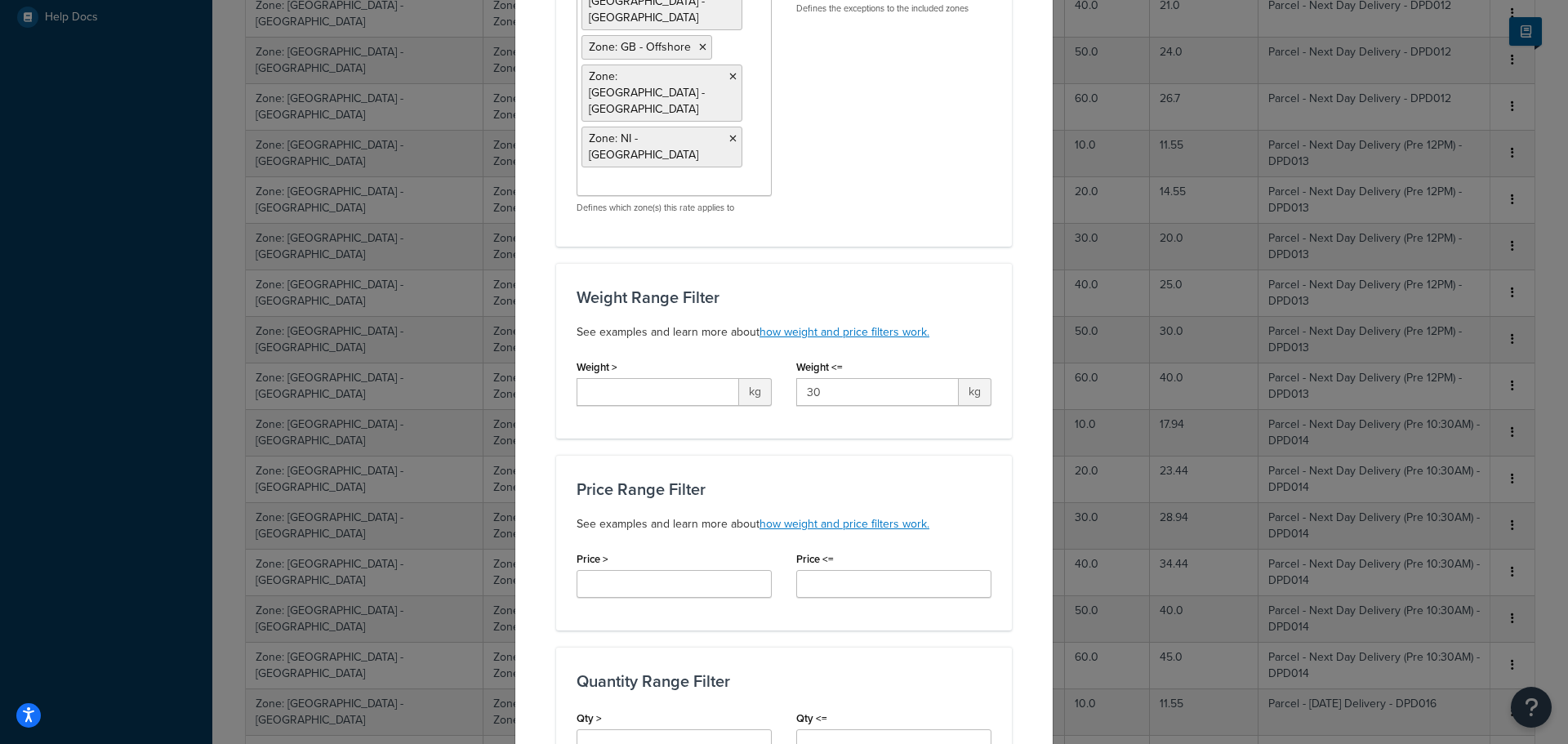
click at [959, 387] on div "Weight Range Filter See examples and learn more about how weight and price filt…" at bounding box center [784, 352] width 456 height 176
click at [709, 378] on input "Weight >" at bounding box center [658, 392] width 163 height 28
type input "0.01"
click at [989, 455] on div "Price Range Filter See examples and learn more about how weight and price filte…" at bounding box center [784, 543] width 456 height 176
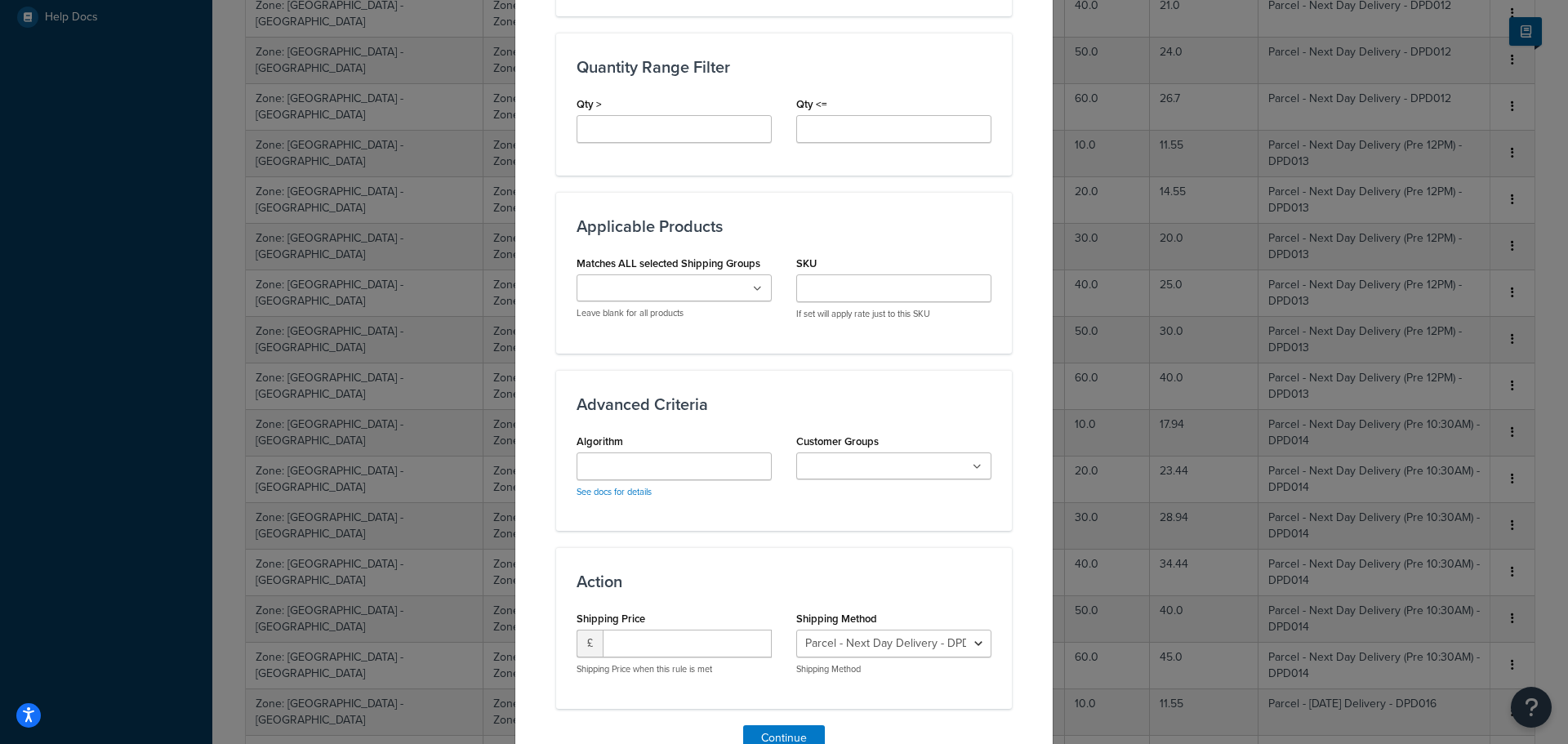
scroll to position [978, 0]
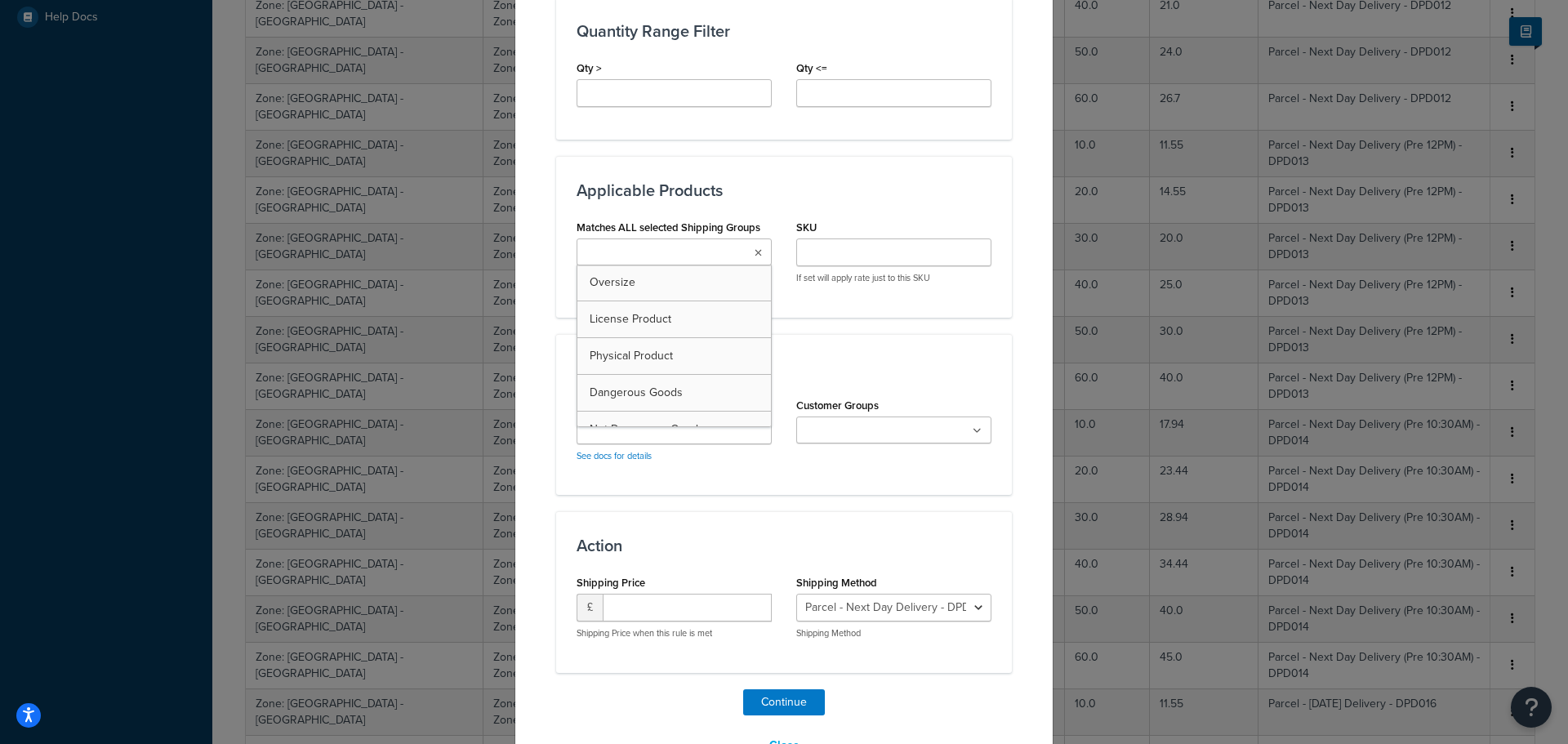
click at [755, 249] on icon at bounding box center [758, 254] width 7 height 10
click at [967, 594] on select "Parcel - Next Day Delivery - DPD012 Parcel - Two Day Delivery - DPD011 Parcel -…" at bounding box center [894, 608] width 196 height 28
click at [796, 594] on select "Parcel - Next Day Delivery - DPD012 Parcel - Two Day Delivery - DPD011 Parcel -…" at bounding box center [894, 608] width 196 height 28
click at [726, 594] on input "number" at bounding box center [687, 608] width 169 height 28
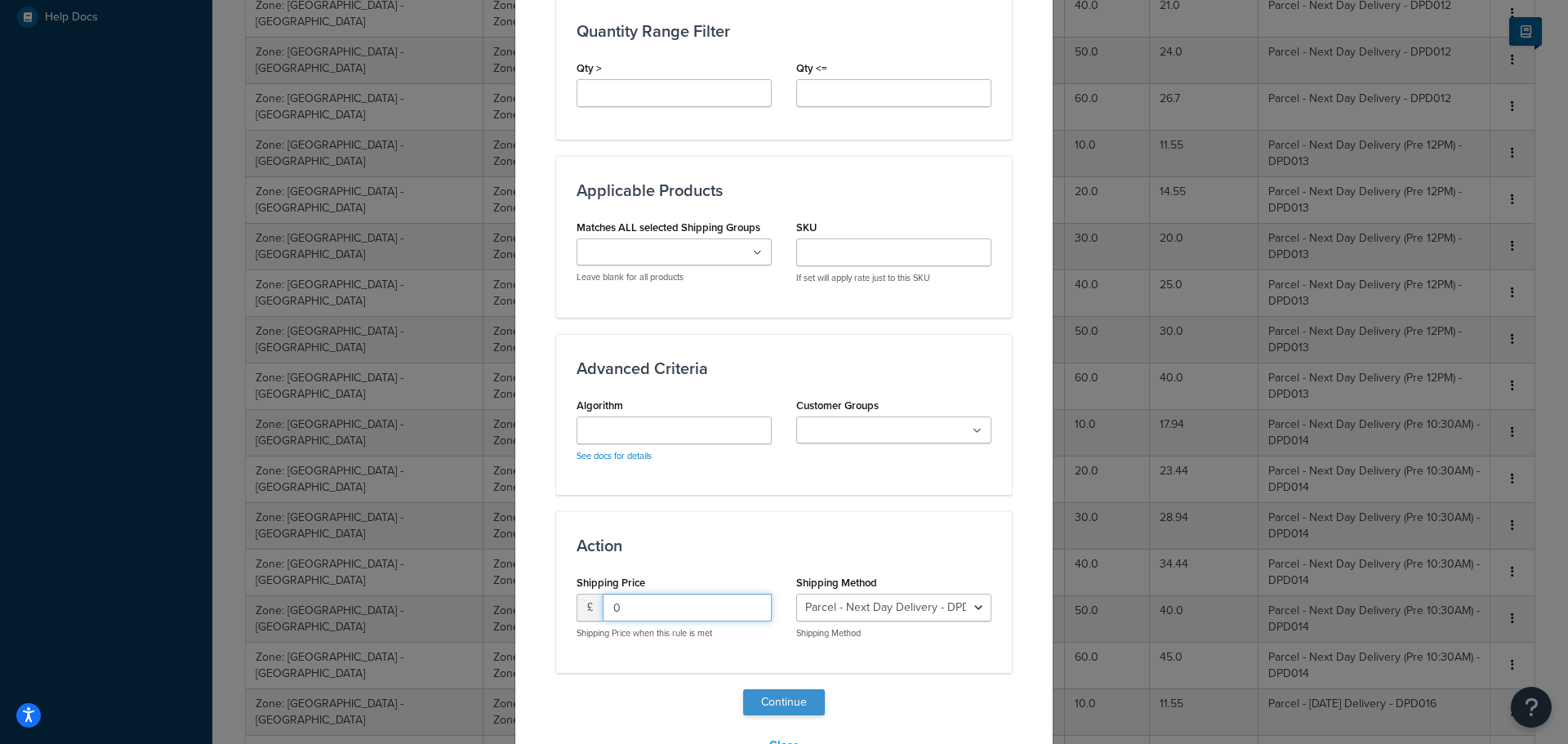
type input "0"
click at [776, 690] on button "Continue" at bounding box center [784, 703] width 82 height 26
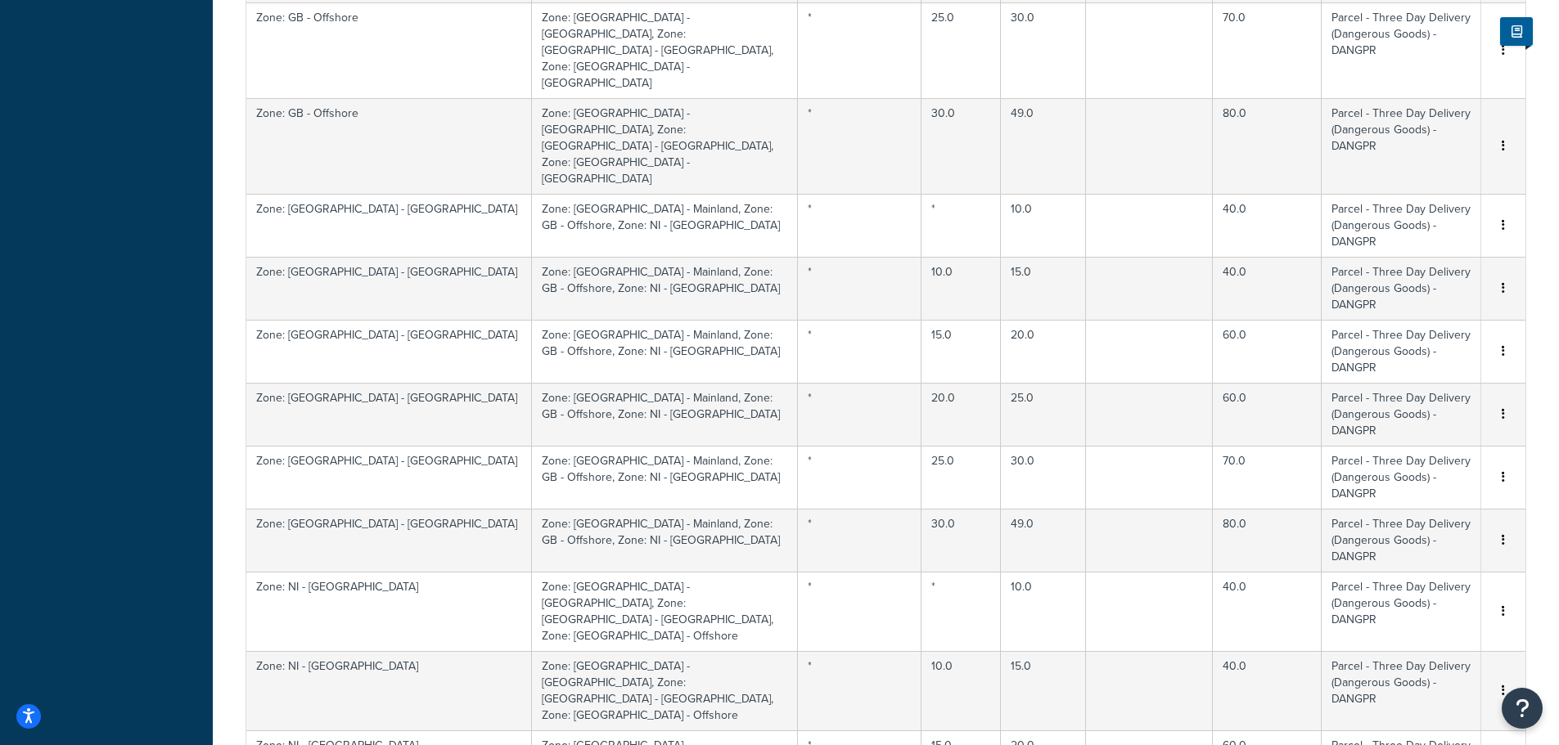
scroll to position [908, 0]
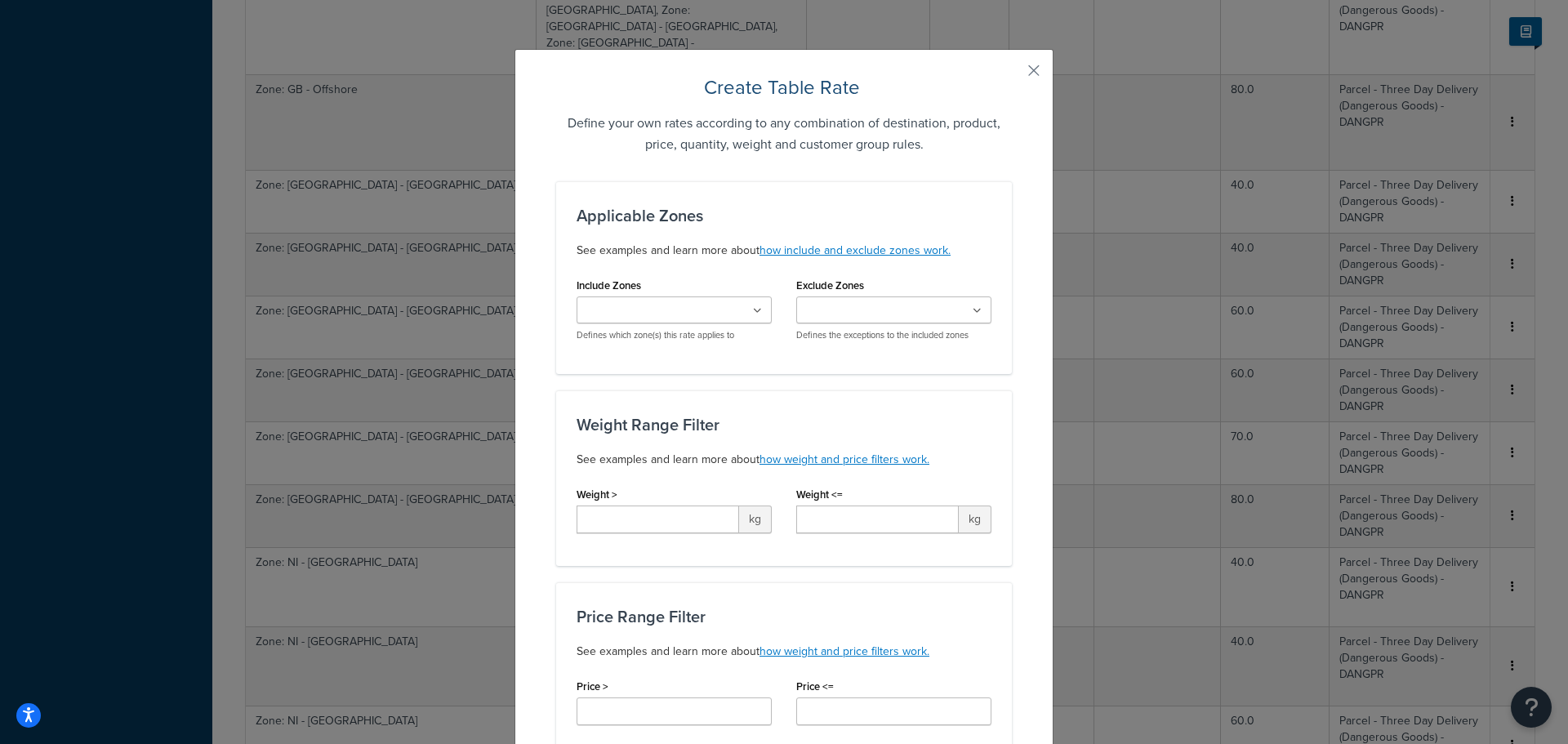
scroll to position [817, 0]
click at [757, 317] on ul at bounding box center [675, 310] width 196 height 27
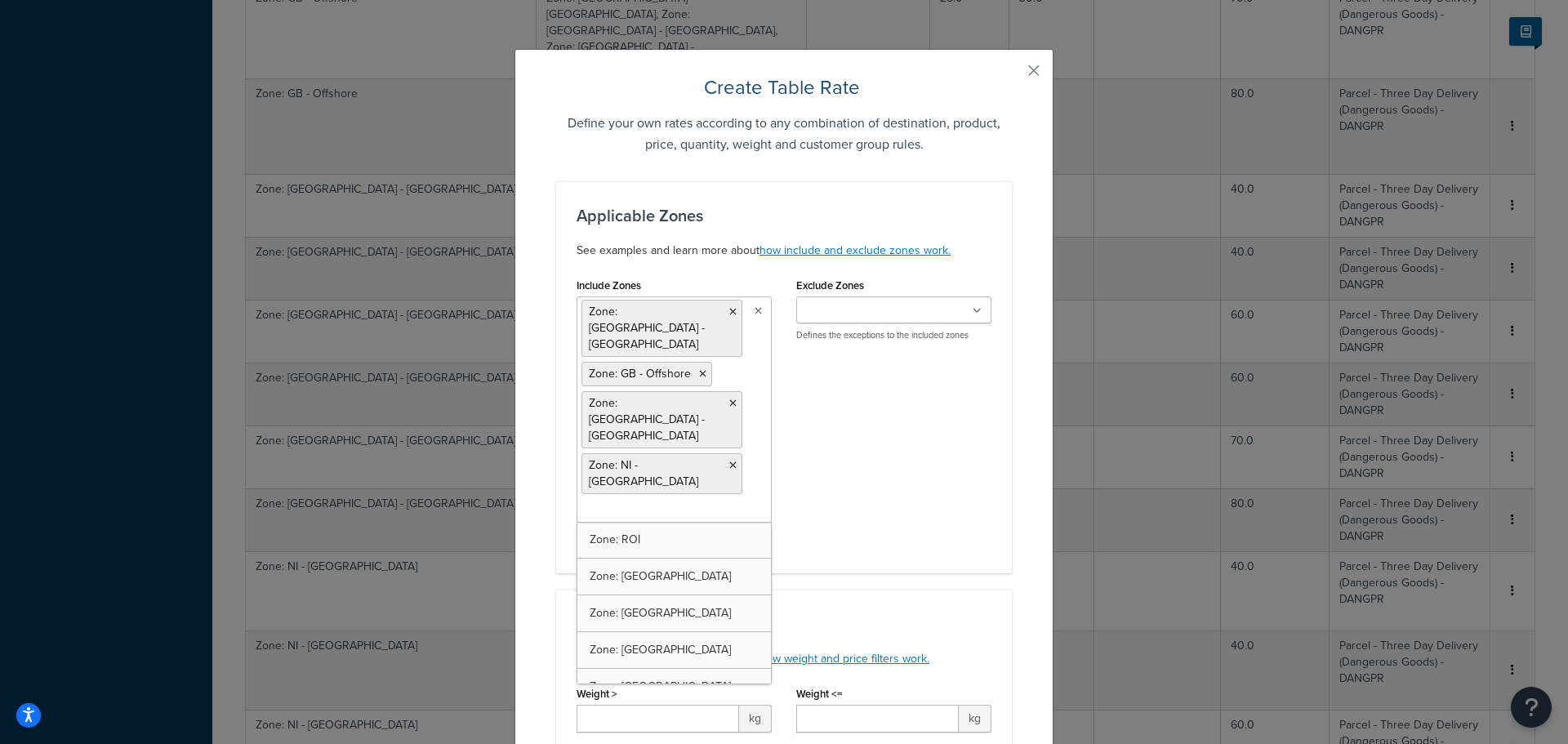
click at [873, 429] on div "Include Zones Zone: GB - Mainland Zone: GB - Offshore Zone: GB - Channel Island…" at bounding box center [784, 413] width 439 height 280
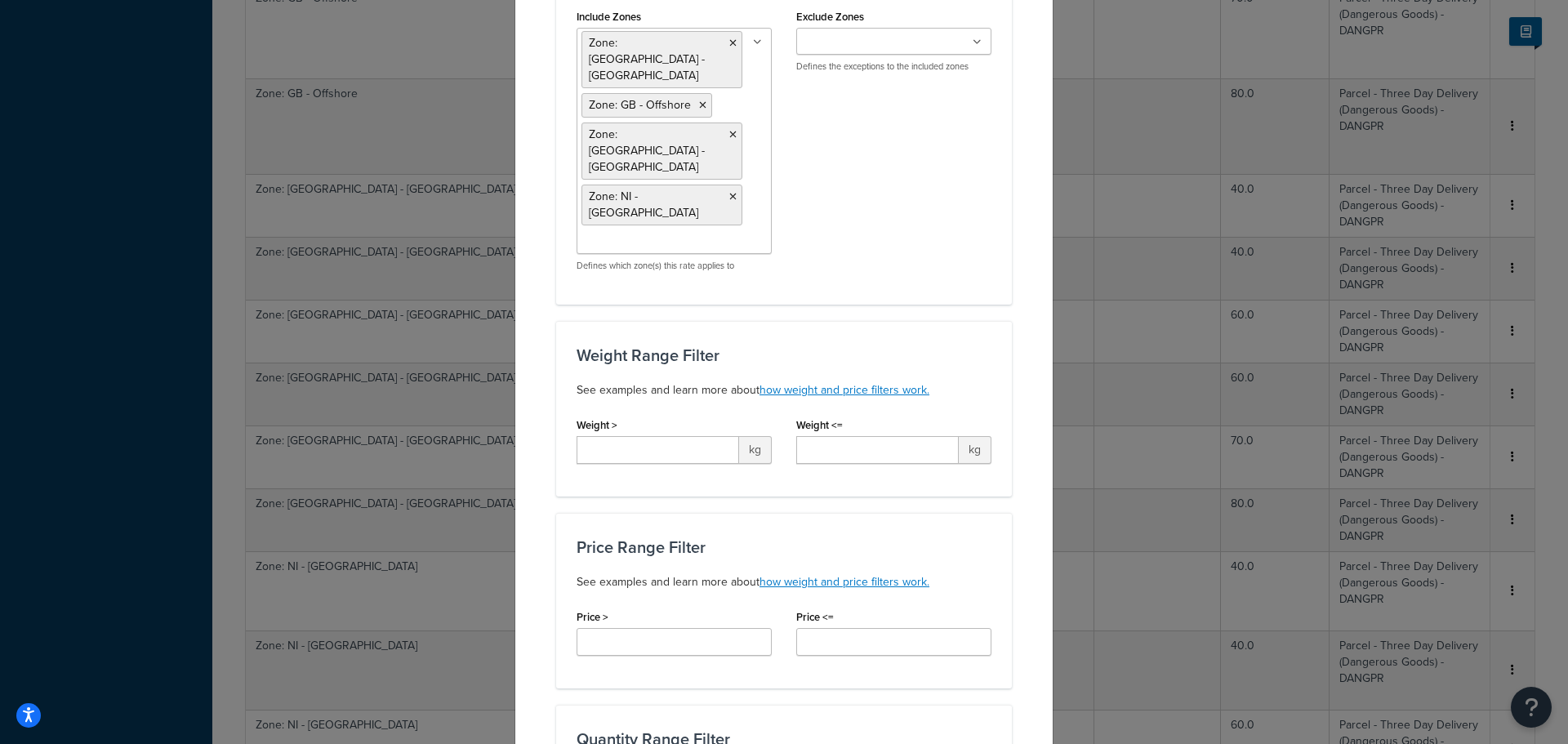
scroll to position [327, 0]
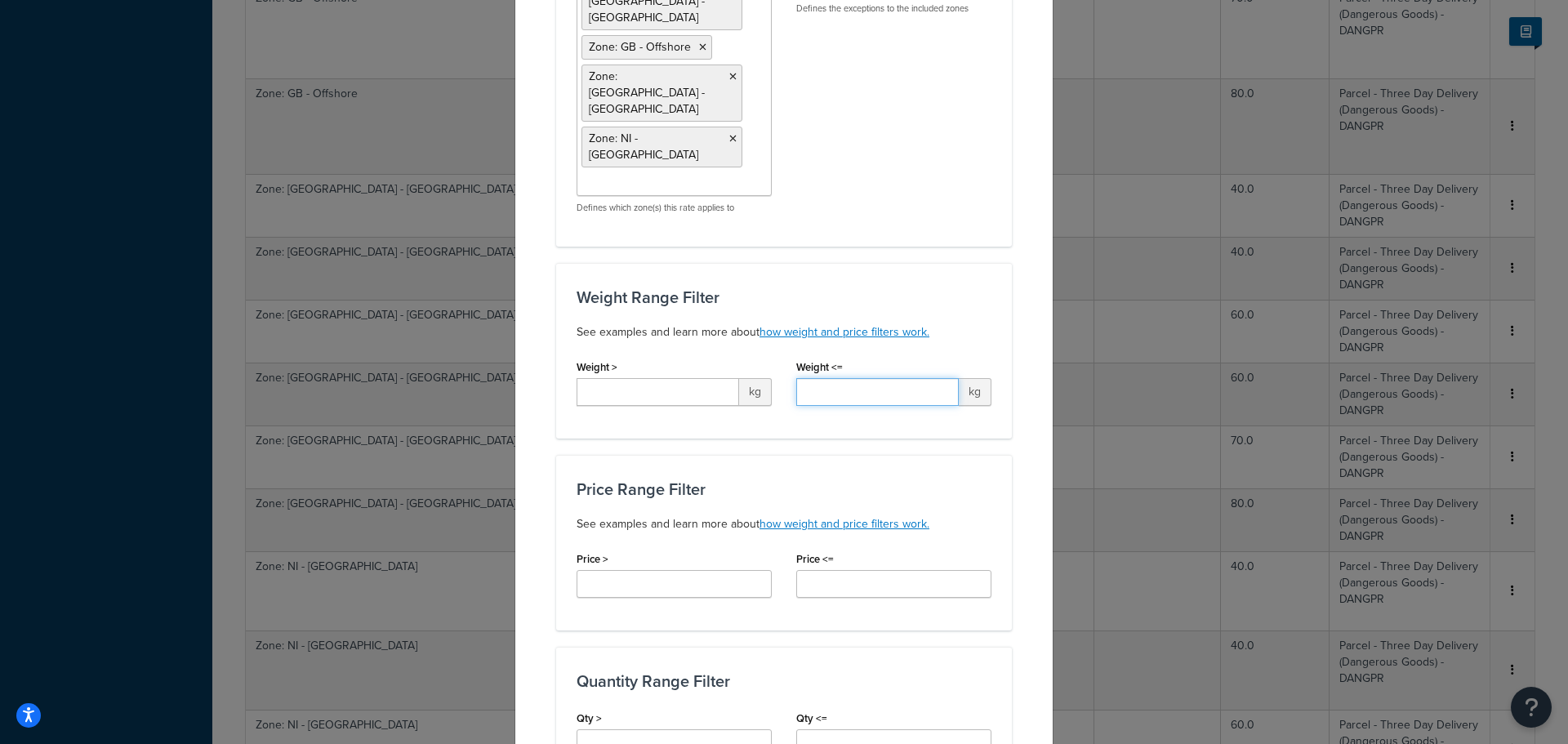
click at [856, 378] on input "Weight <=" at bounding box center [877, 392] width 163 height 28
click at [696, 378] on input "Weight >" at bounding box center [658, 392] width 163 height 28
type input "30"
click at [894, 402] on div "Applicable Zones See examples and learn more about how include and exclude zone…" at bounding box center [784, 588] width 456 height 1469
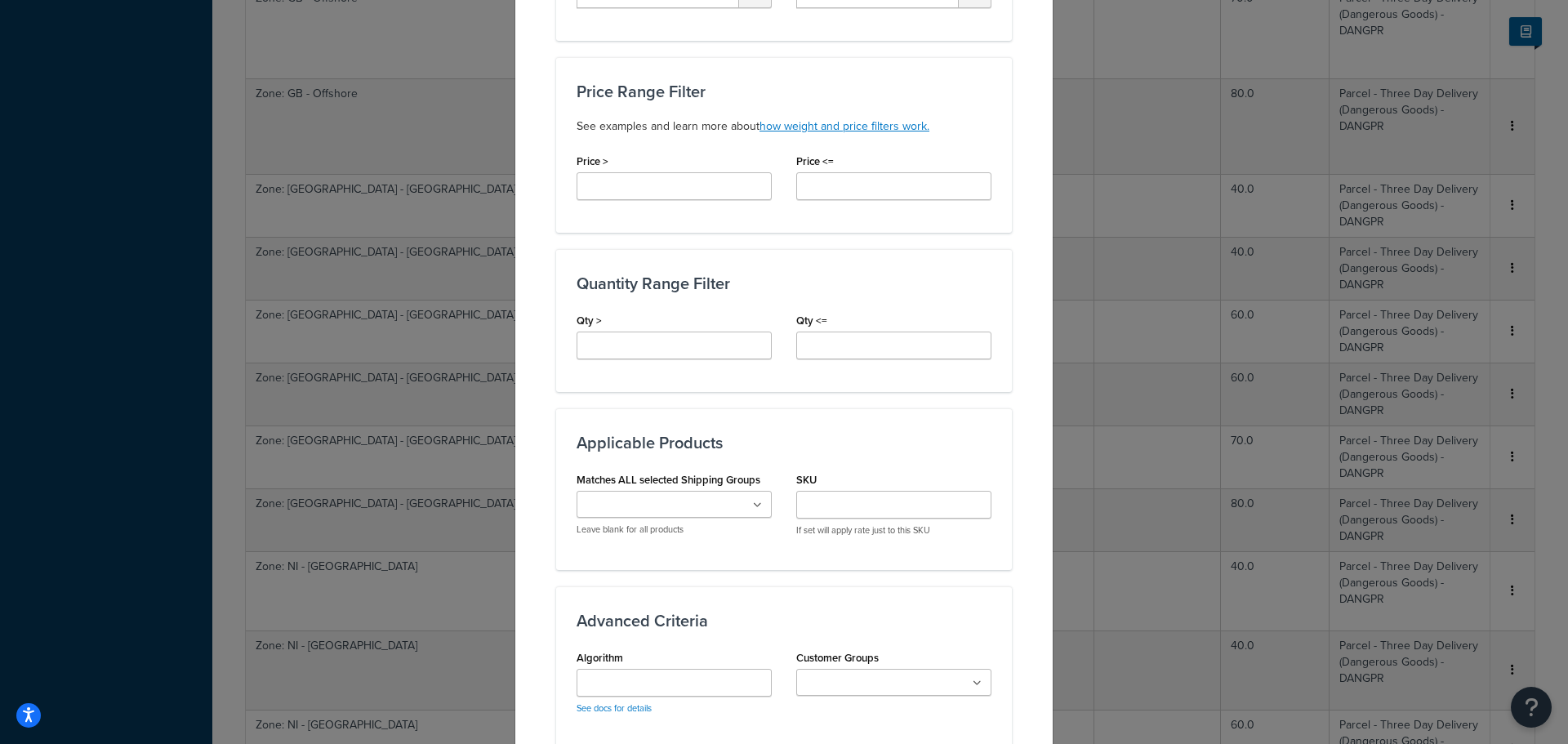
scroll to position [817, 0]
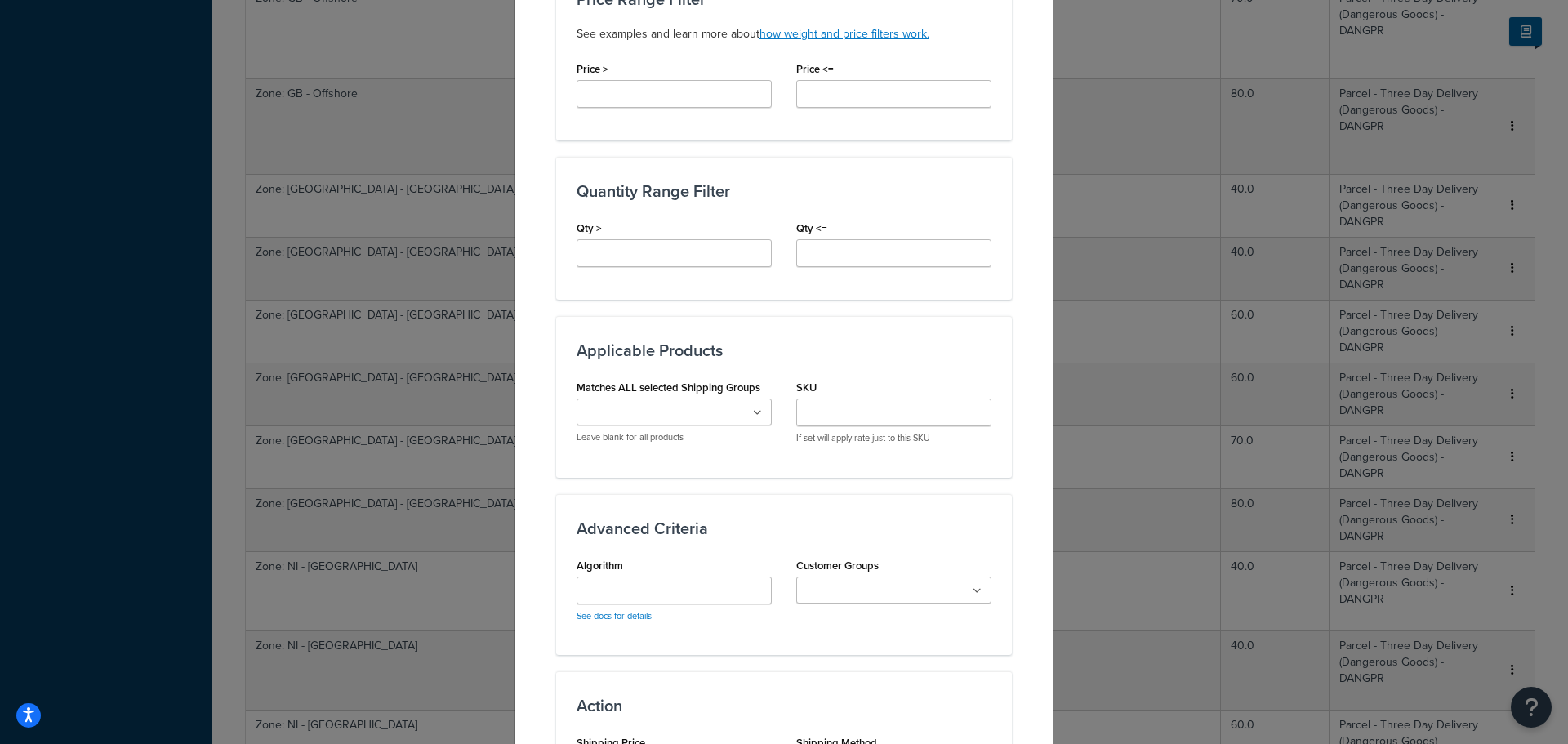
click at [754, 408] on icon at bounding box center [758, 413] width 9 height 10
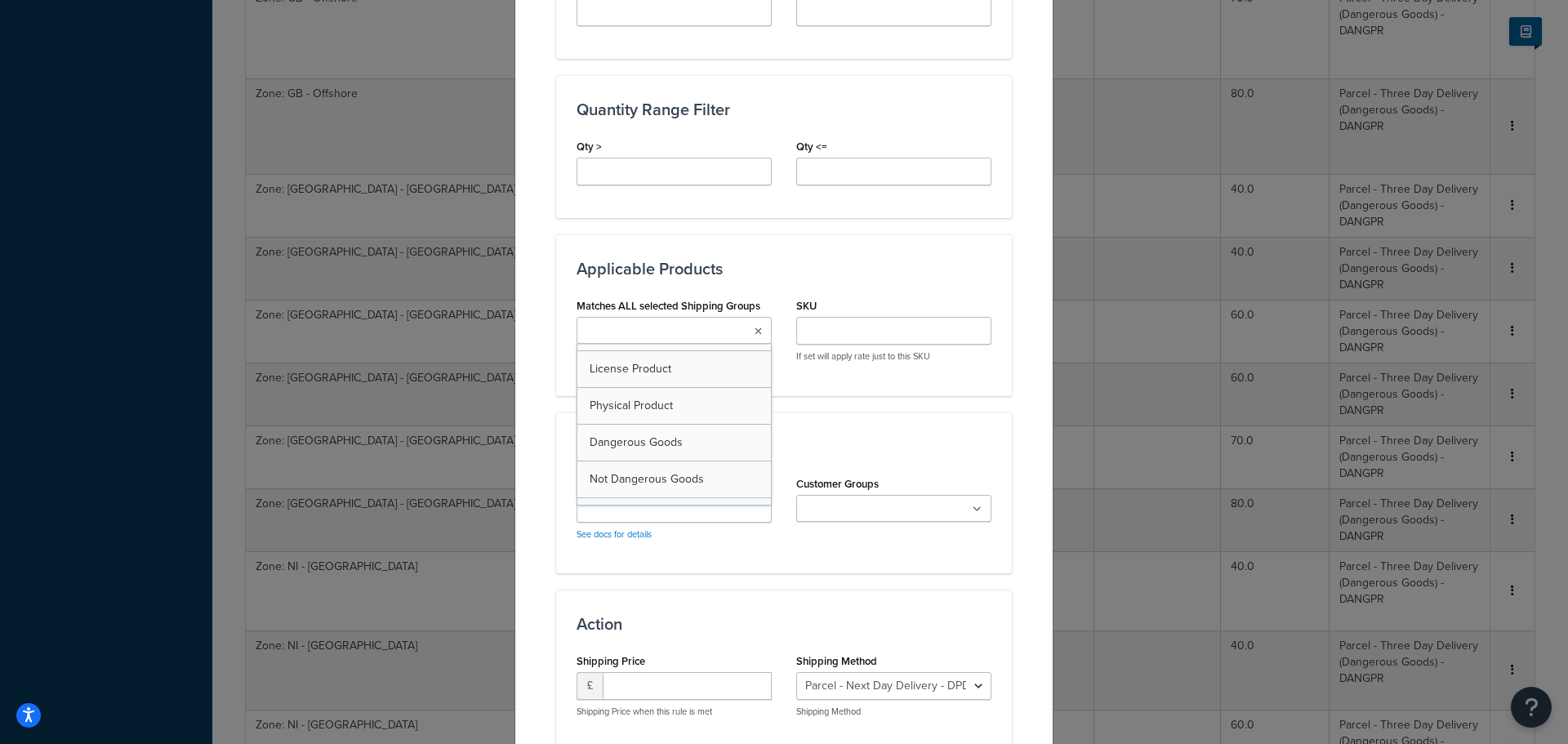
scroll to position [0, 0]
click at [843, 354] on div "Applicable Zones See examples and learn more about how include and exclude zone…" at bounding box center [784, 17] width 456 height 1469
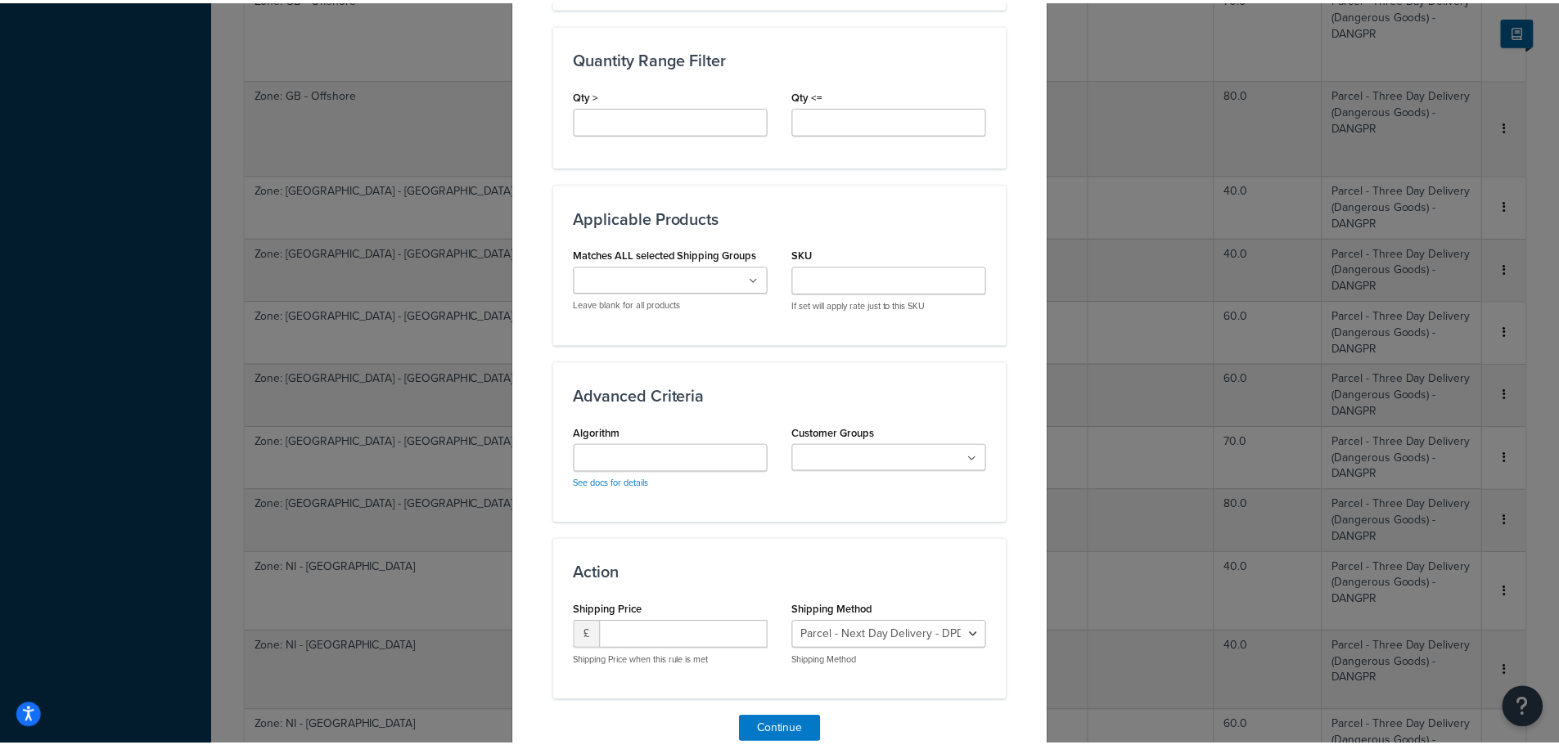
scroll to position [979, 0]
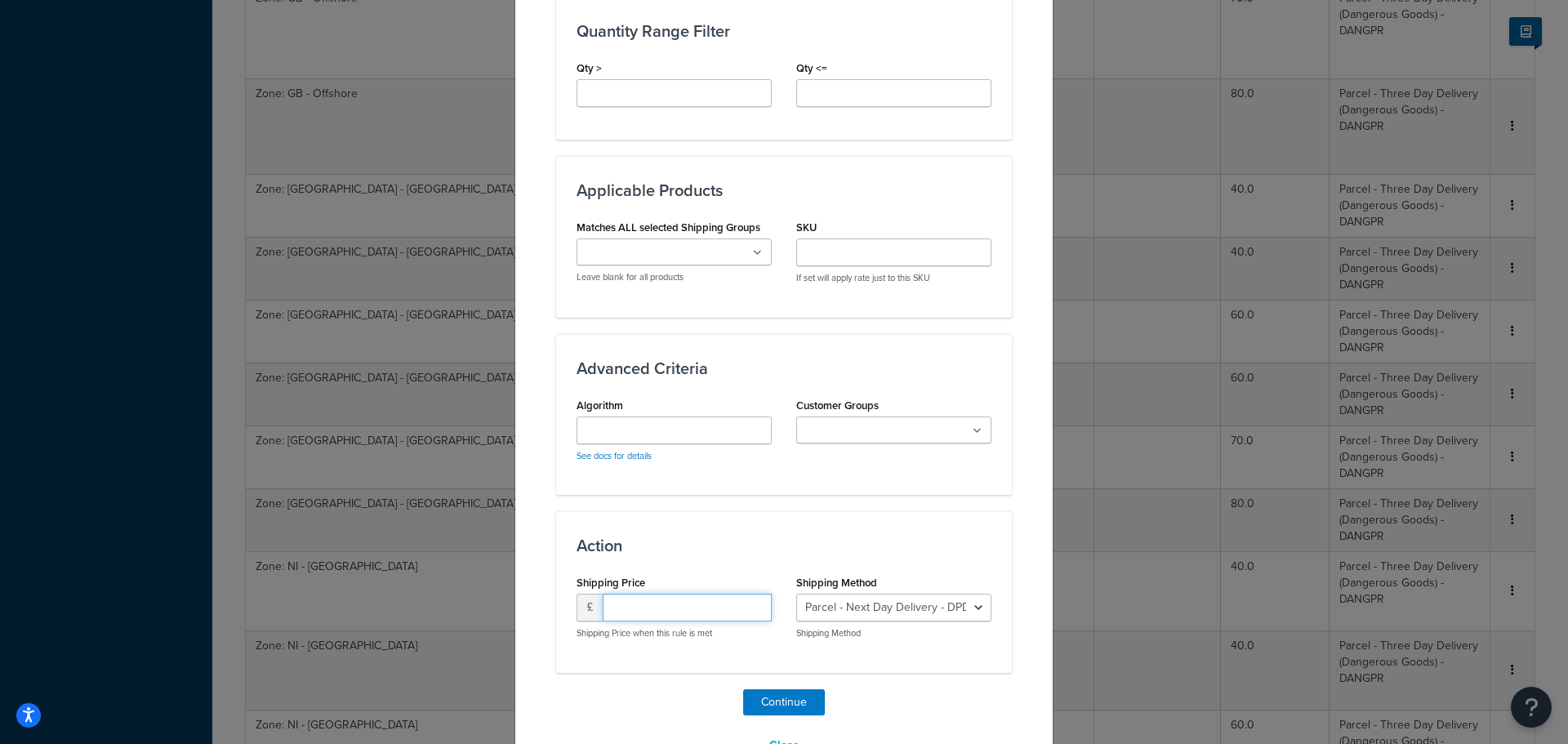
click at [708, 594] on input "number" at bounding box center [687, 608] width 169 height 28
type input "0"
drag, startPoint x: 907, startPoint y: 623, endPoint x: 901, endPoint y: 631, distance: 10.0
click at [784, 690] on button "Continue" at bounding box center [784, 703] width 82 height 26
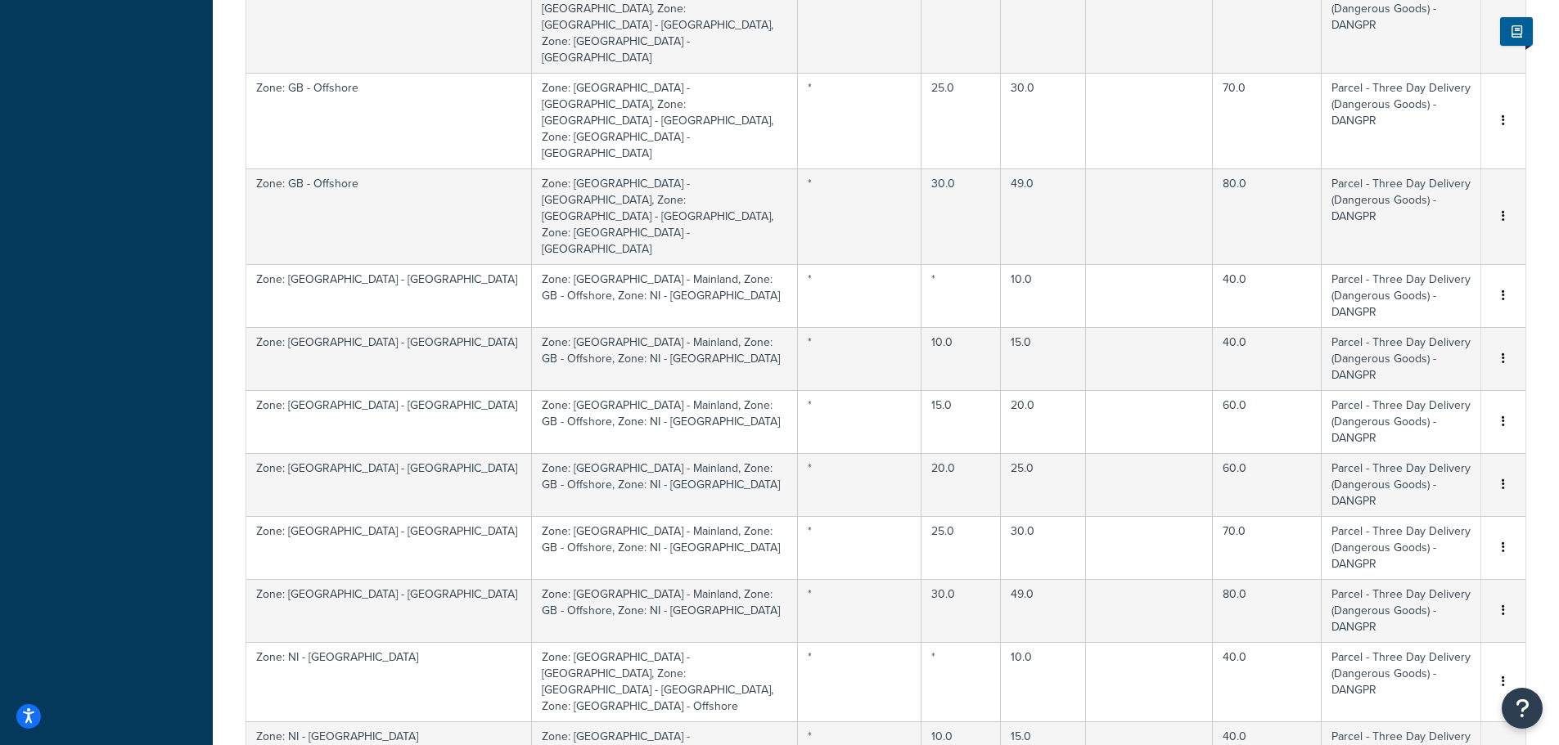
scroll to position [0, 0]
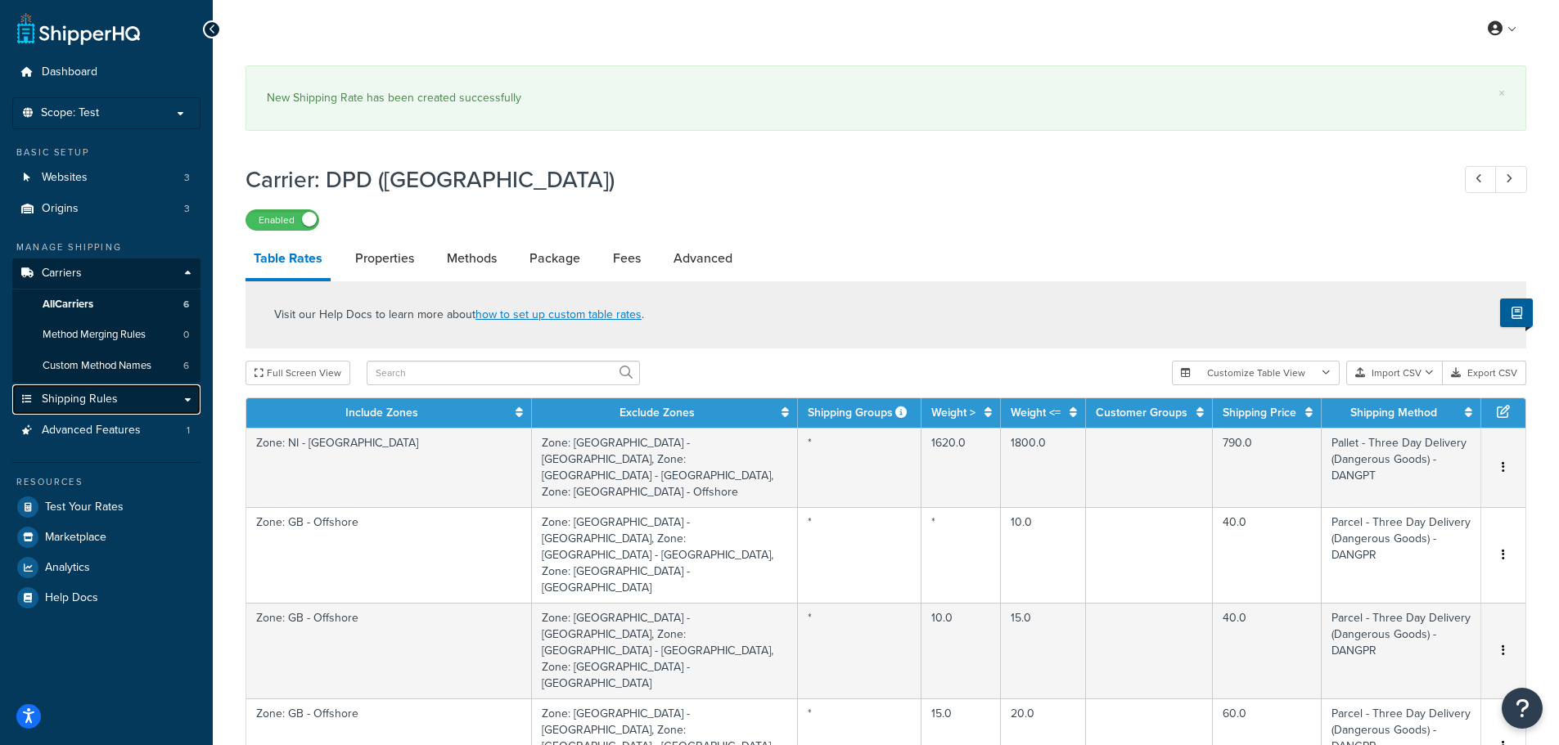
click at [190, 399] on link "Shipping Rules" at bounding box center [106, 400] width 188 height 30
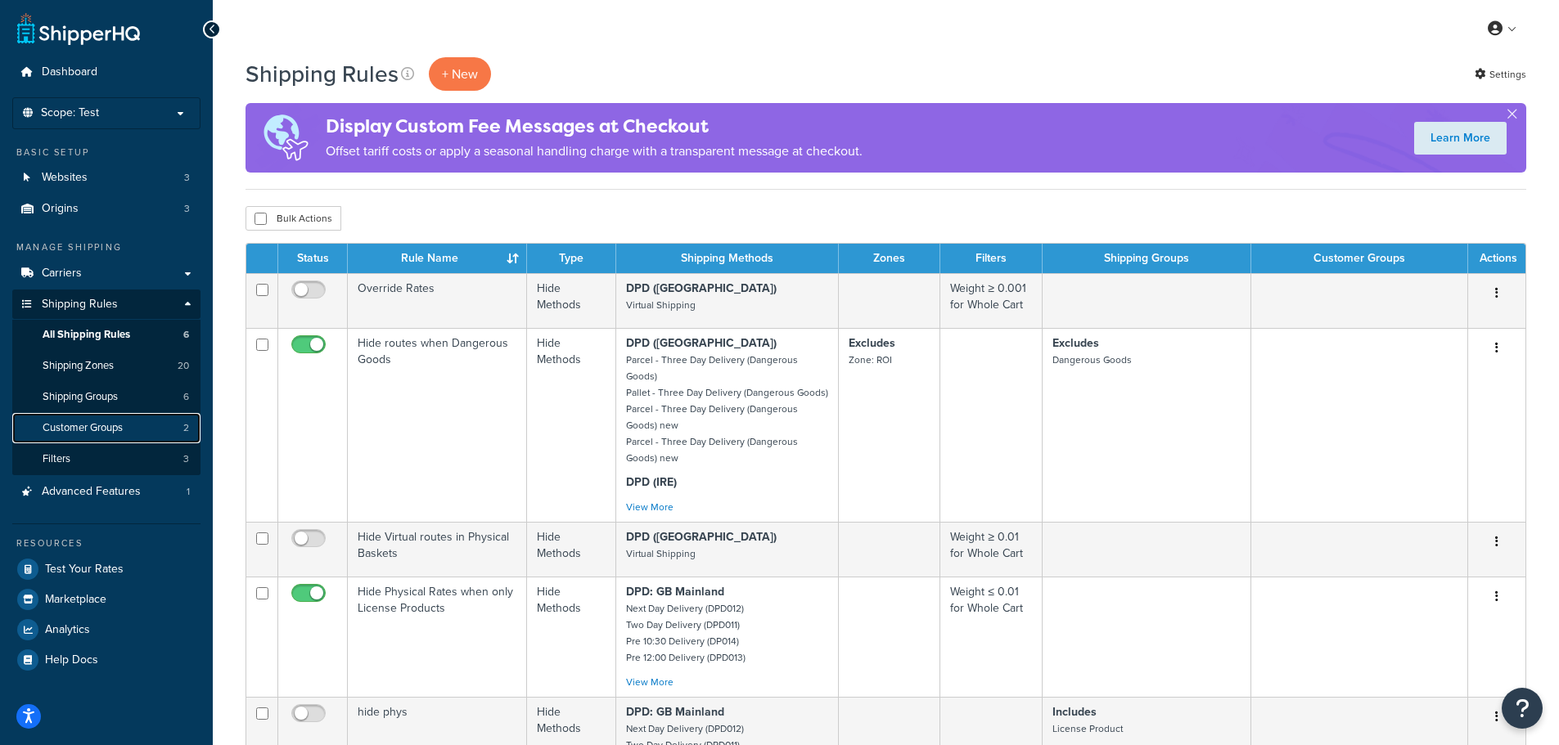
click at [117, 426] on span "Customer Groups" at bounding box center [83, 428] width 80 height 14
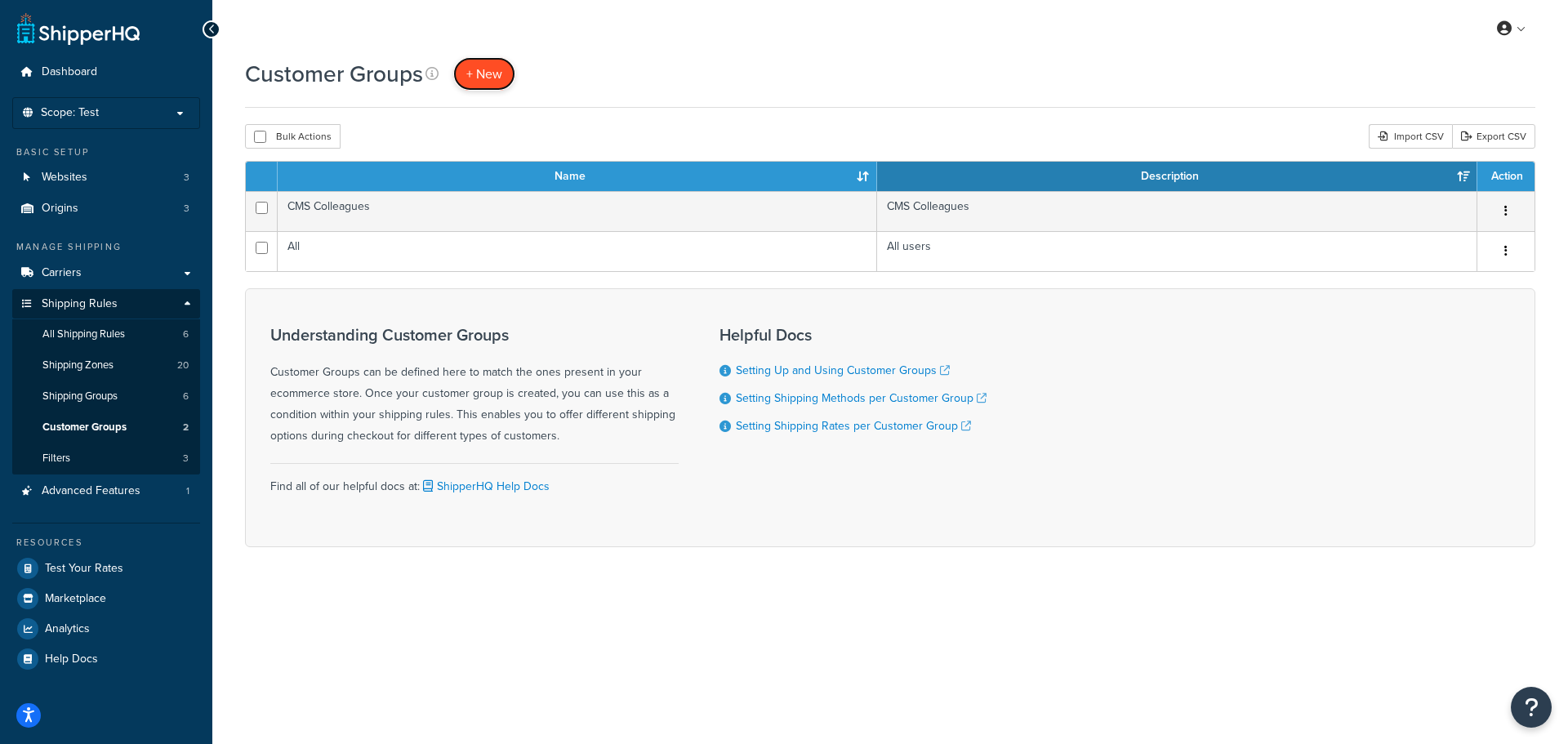
click at [488, 68] on span "+ New" at bounding box center [484, 74] width 36 height 19
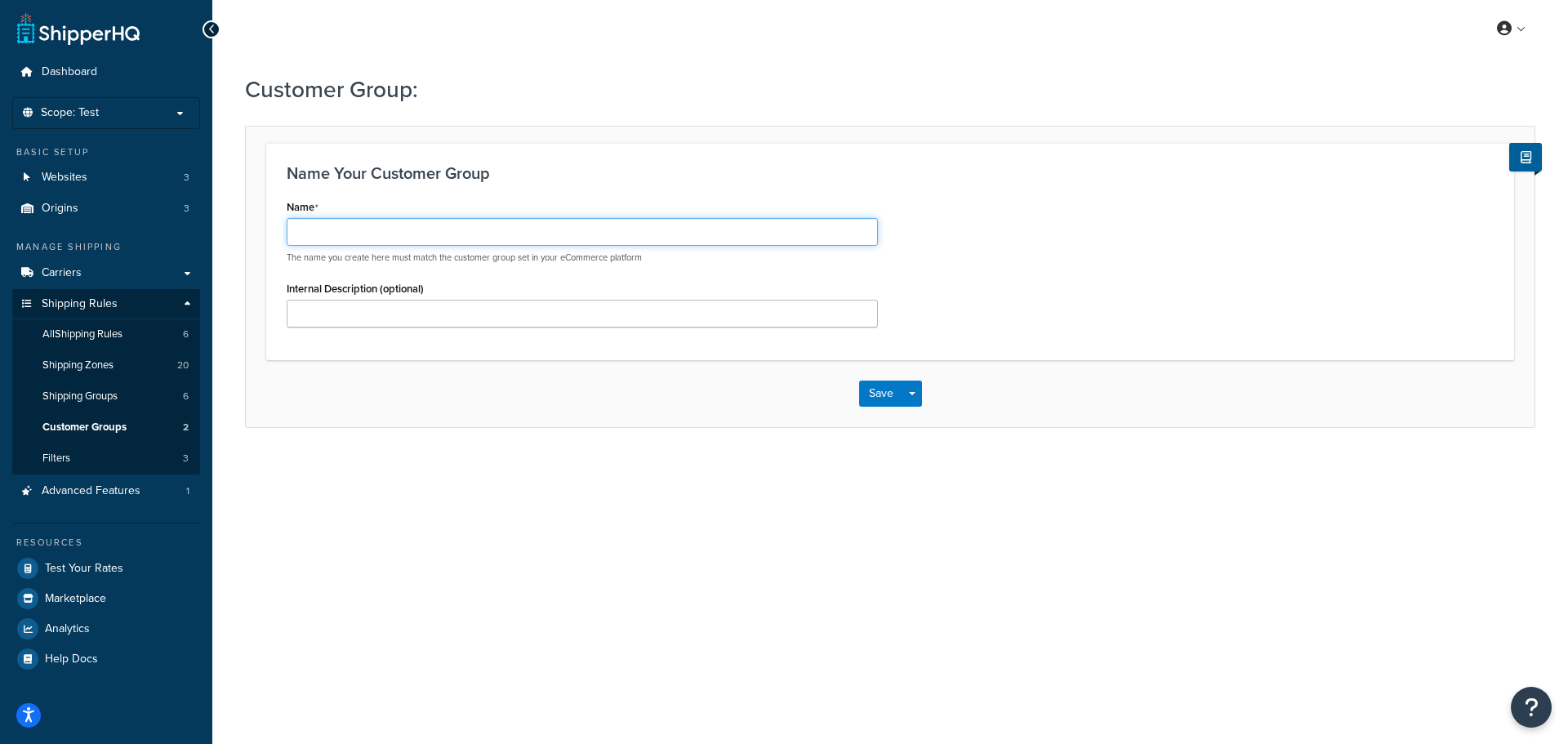
click at [457, 223] on input "Name" at bounding box center [582, 232] width 591 height 28
type input "Free Shipping Customer"
click at [864, 652] on div "My Profile Billing Global Settings Contact Us Logout Customer Group: Name Your …" at bounding box center [890, 372] width 1355 height 744
click at [882, 406] on button "Save" at bounding box center [881, 393] width 44 height 26
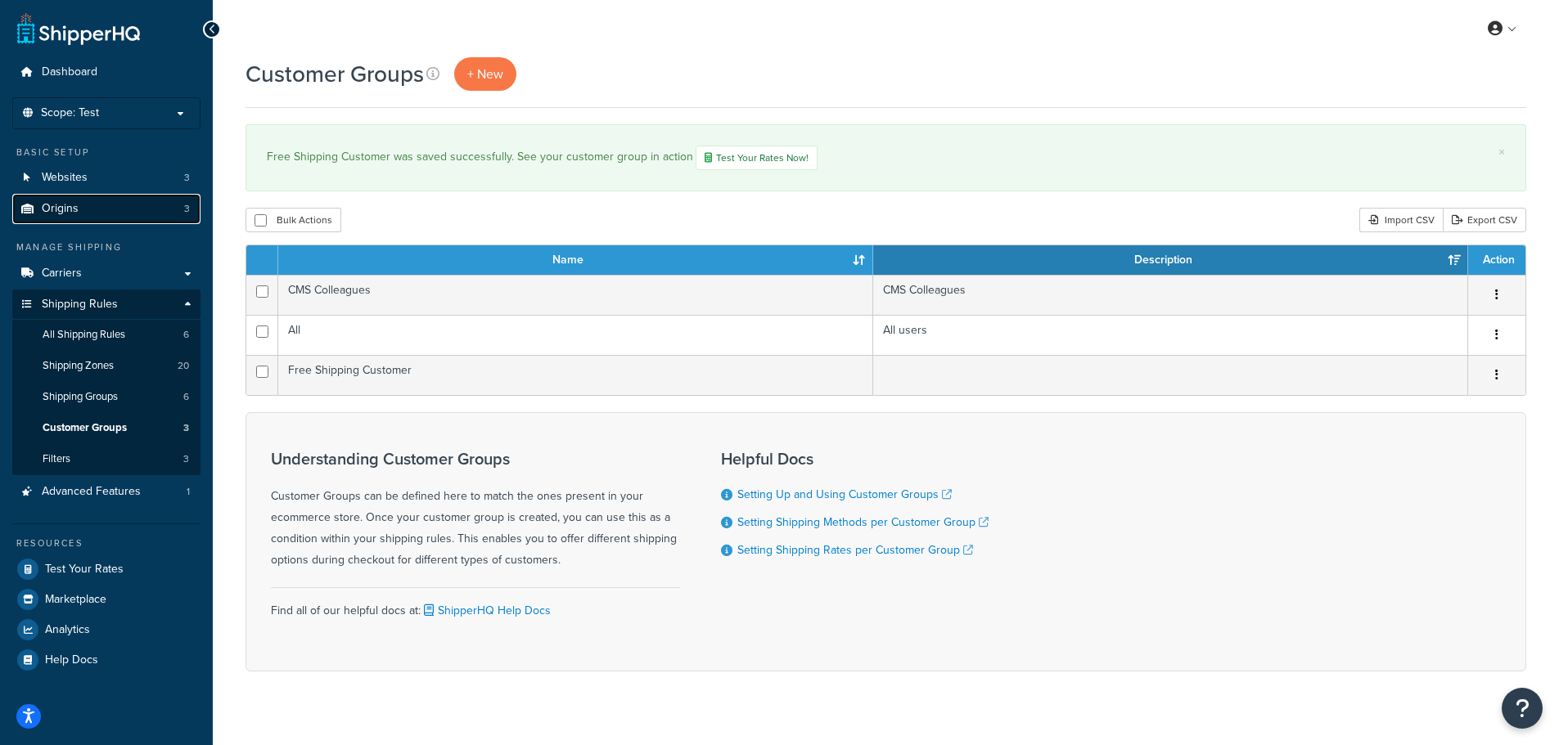
click at [113, 217] on link "Origins 3" at bounding box center [106, 209] width 188 height 30
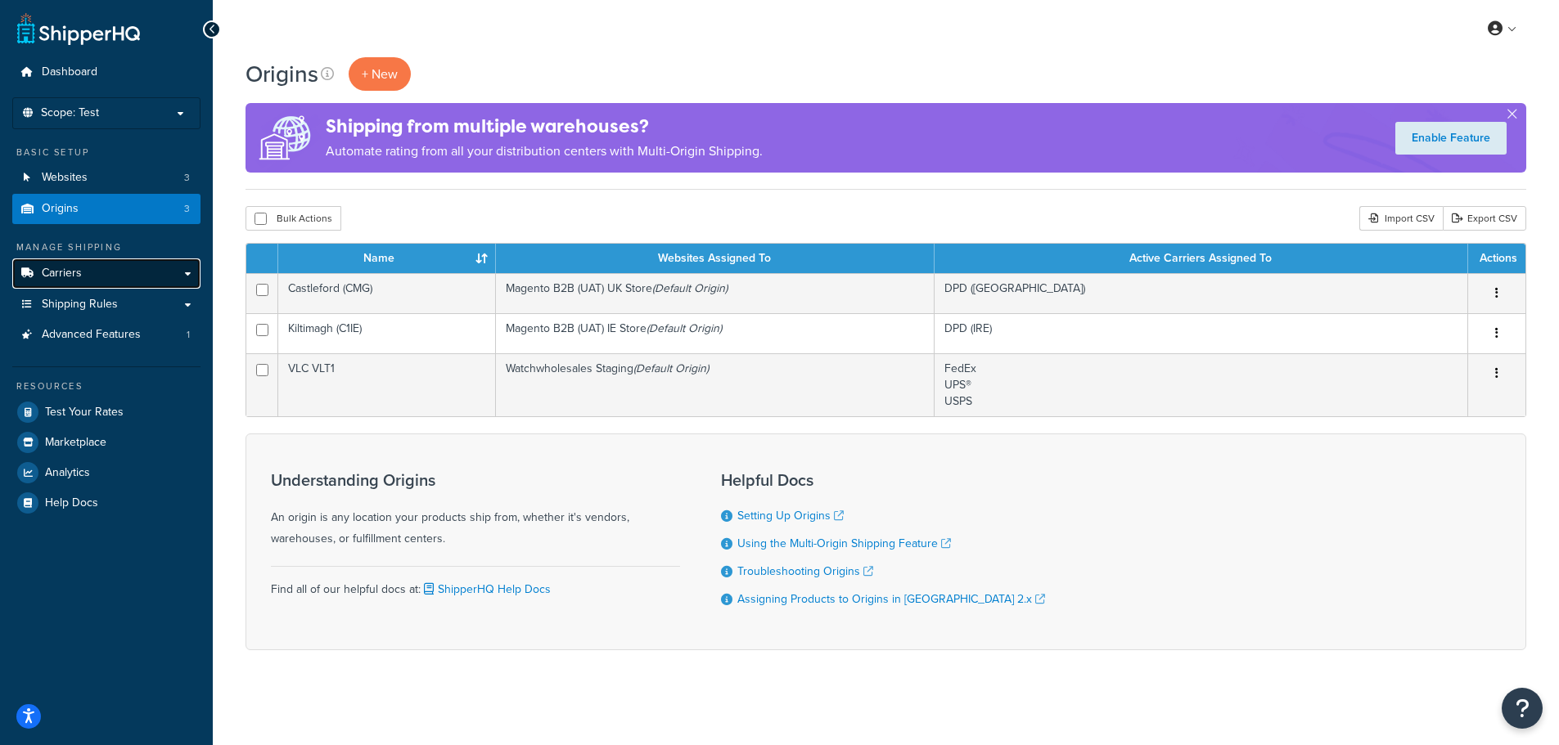
click at [99, 270] on link "Carriers" at bounding box center [106, 274] width 188 height 30
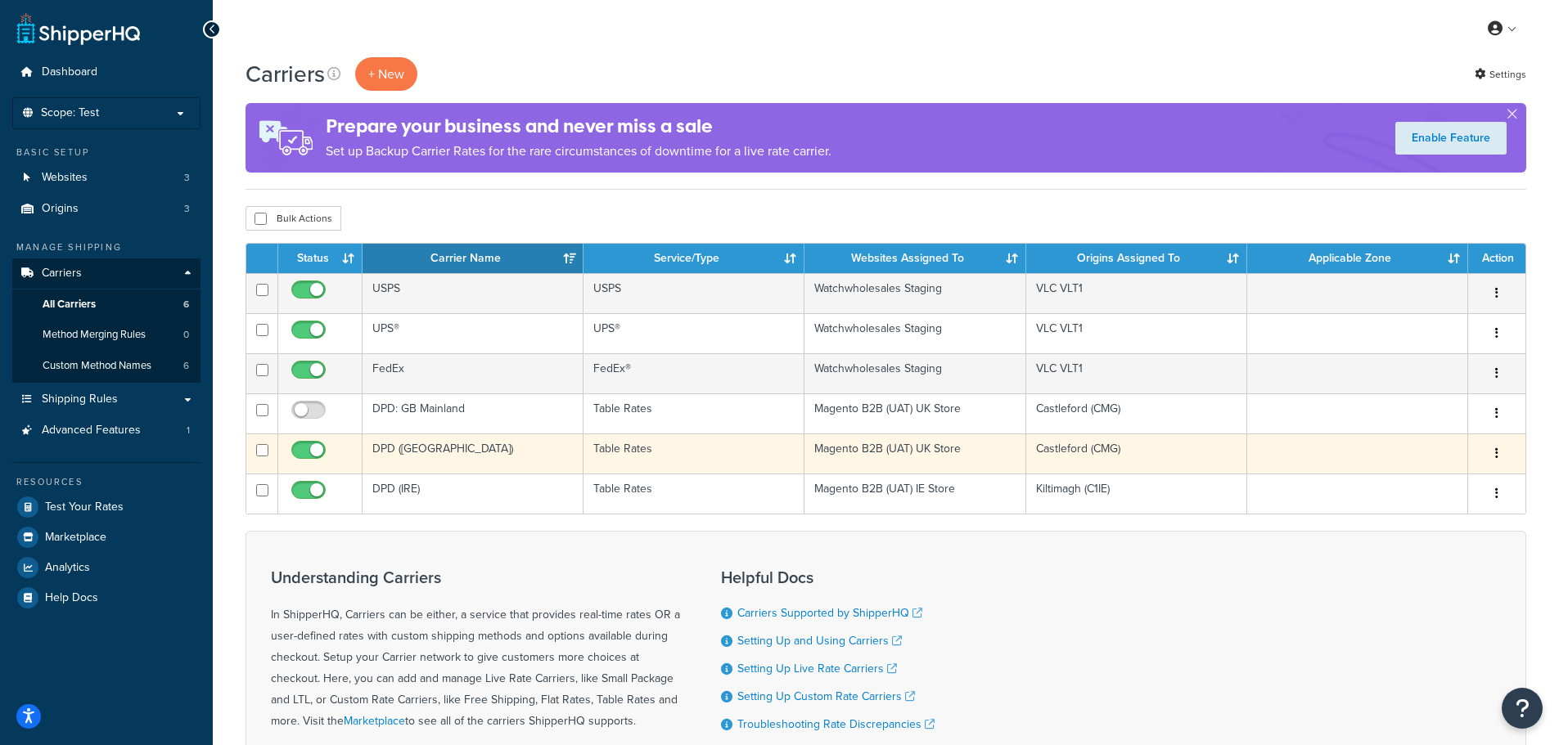
click at [1498, 455] on icon "button" at bounding box center [1496, 453] width 3 height 11
click at [1439, 480] on link "Edit" at bounding box center [1430, 487] width 129 height 34
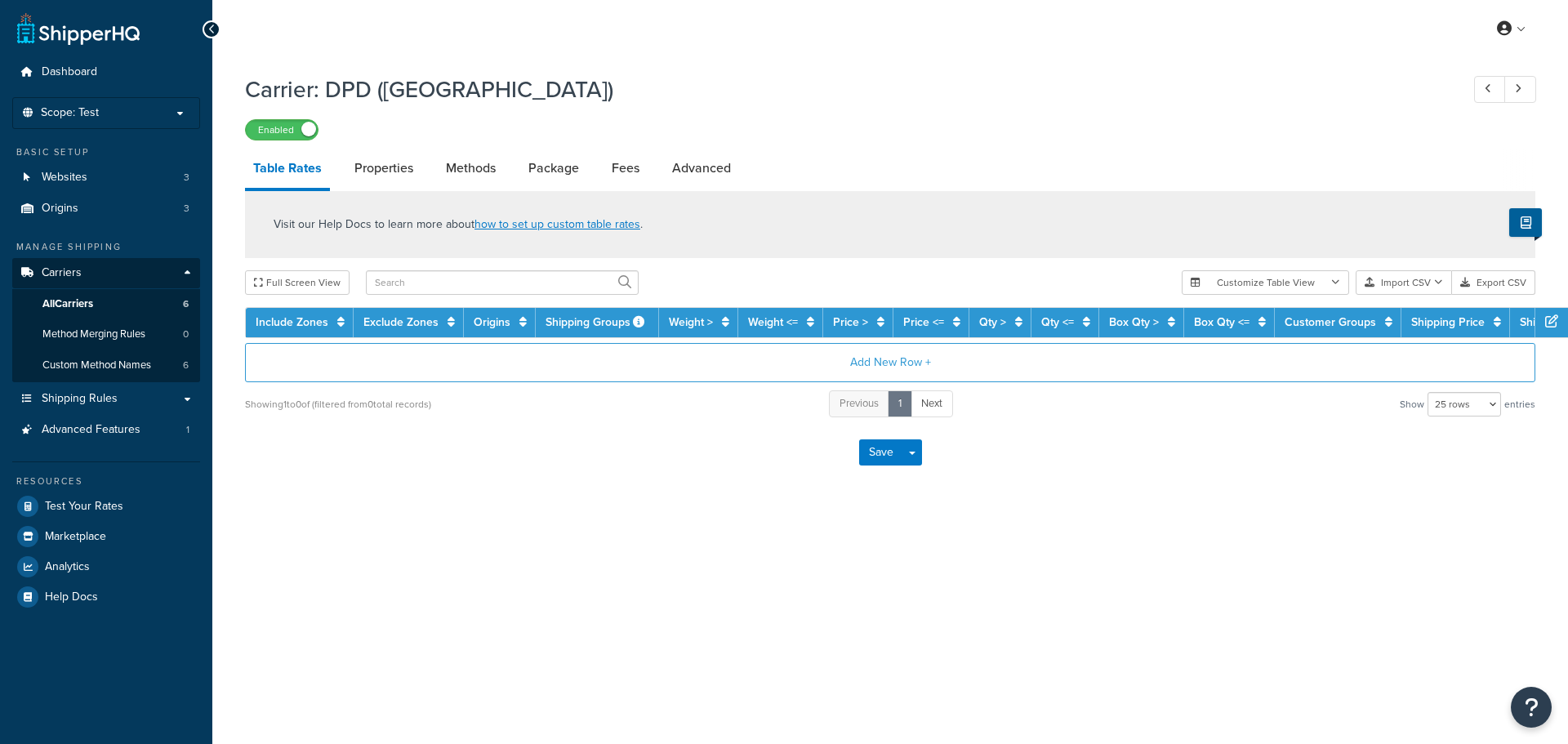
select select "25"
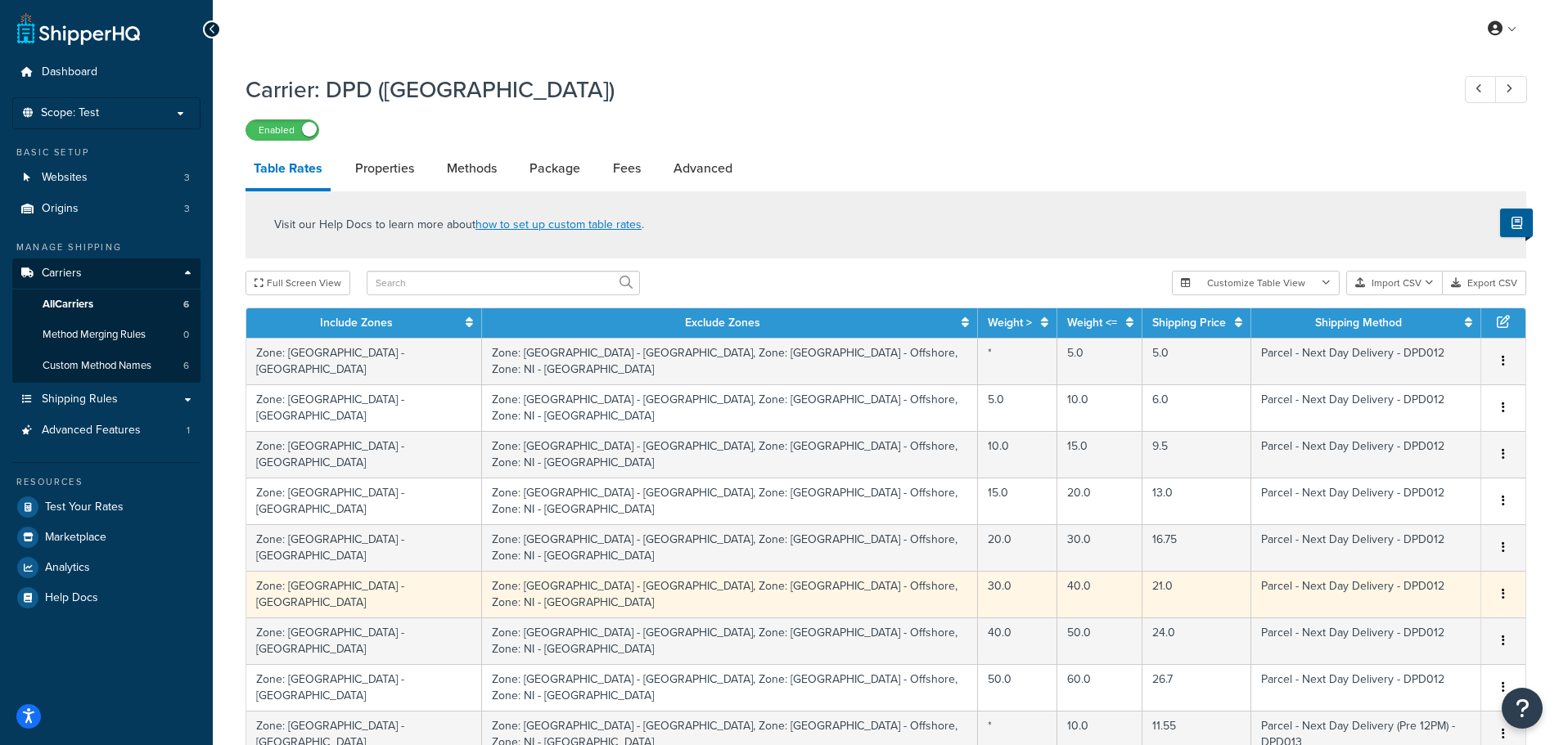
scroll to position [573, 0]
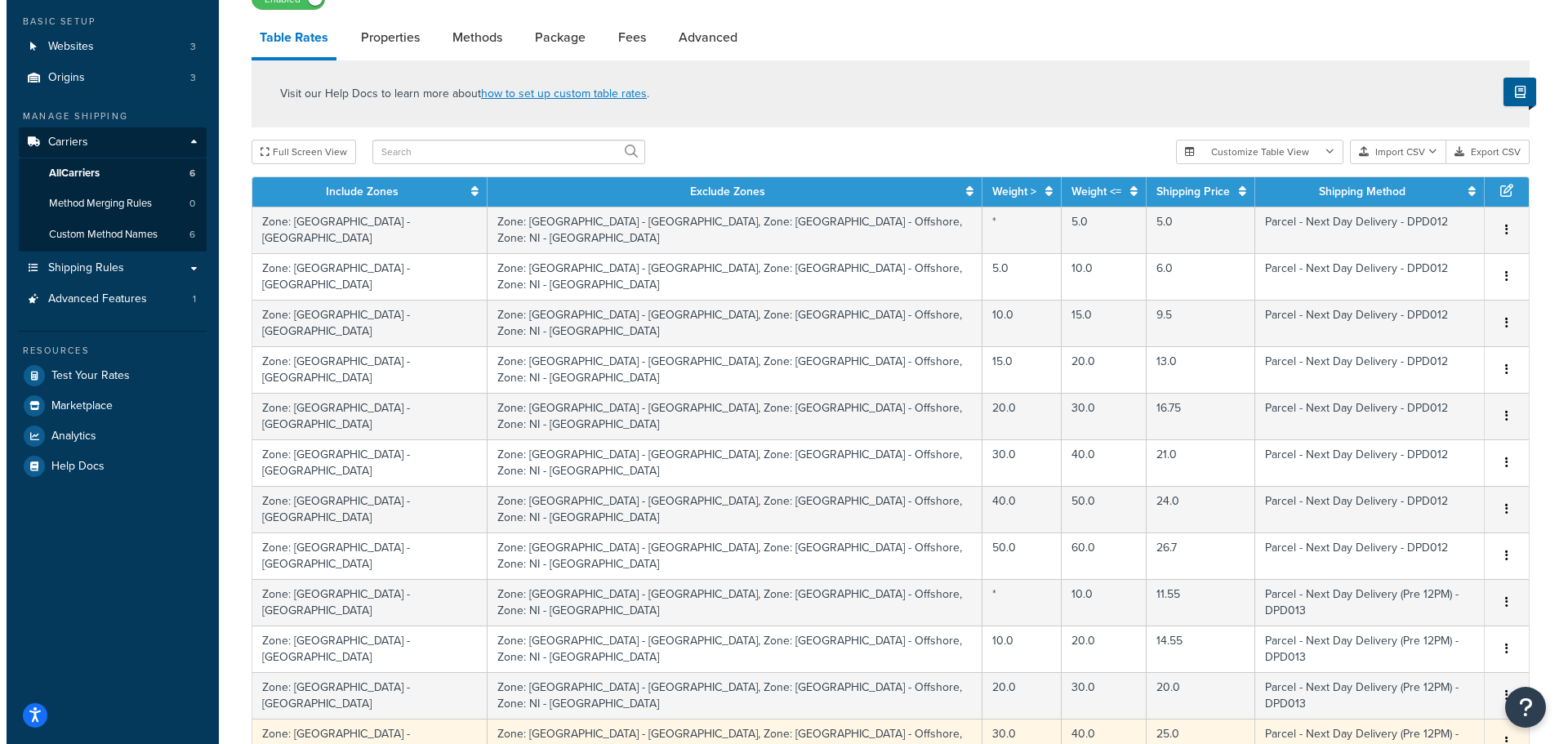
scroll to position [82, 0]
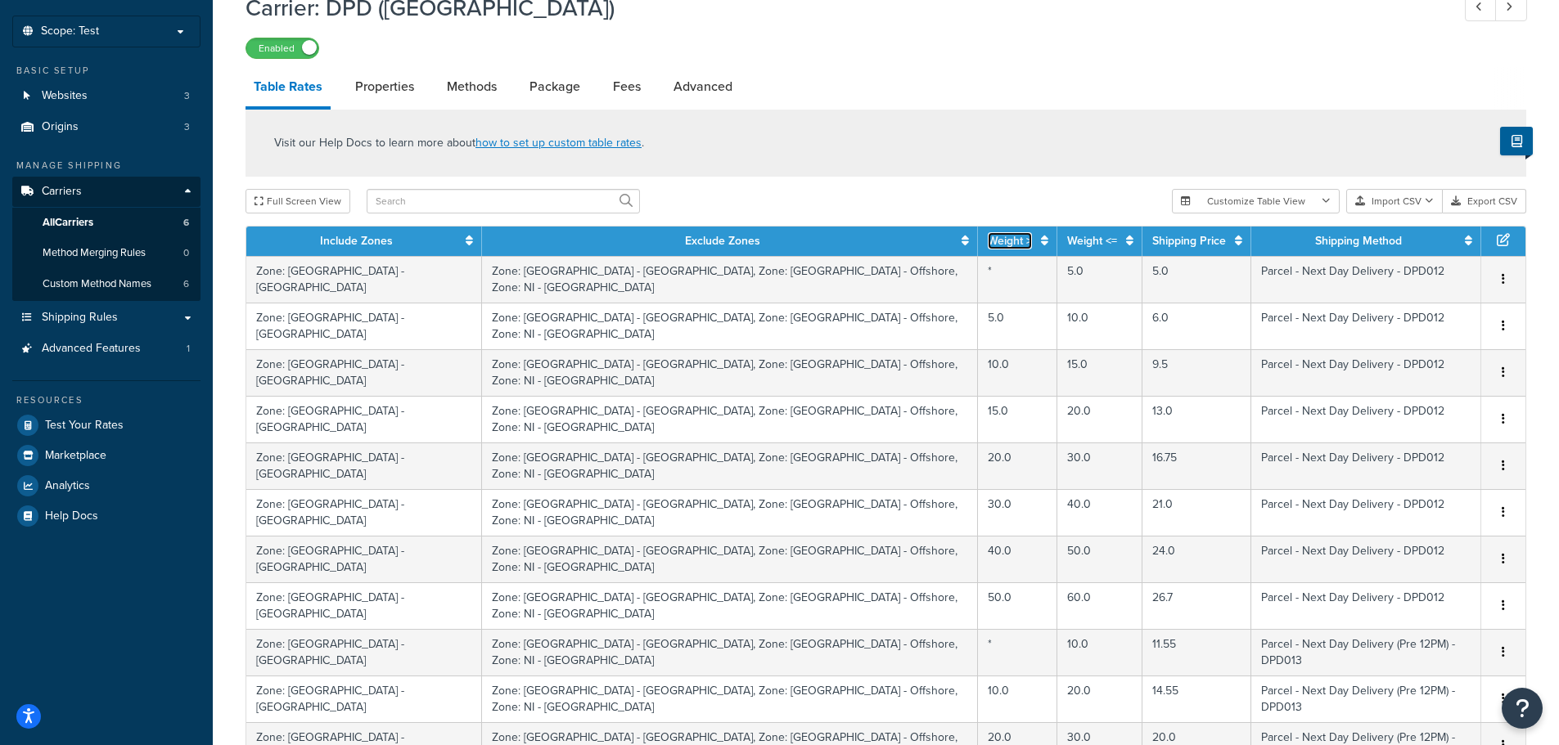
click at [988, 239] on link "Weight >" at bounding box center [1010, 240] width 44 height 17
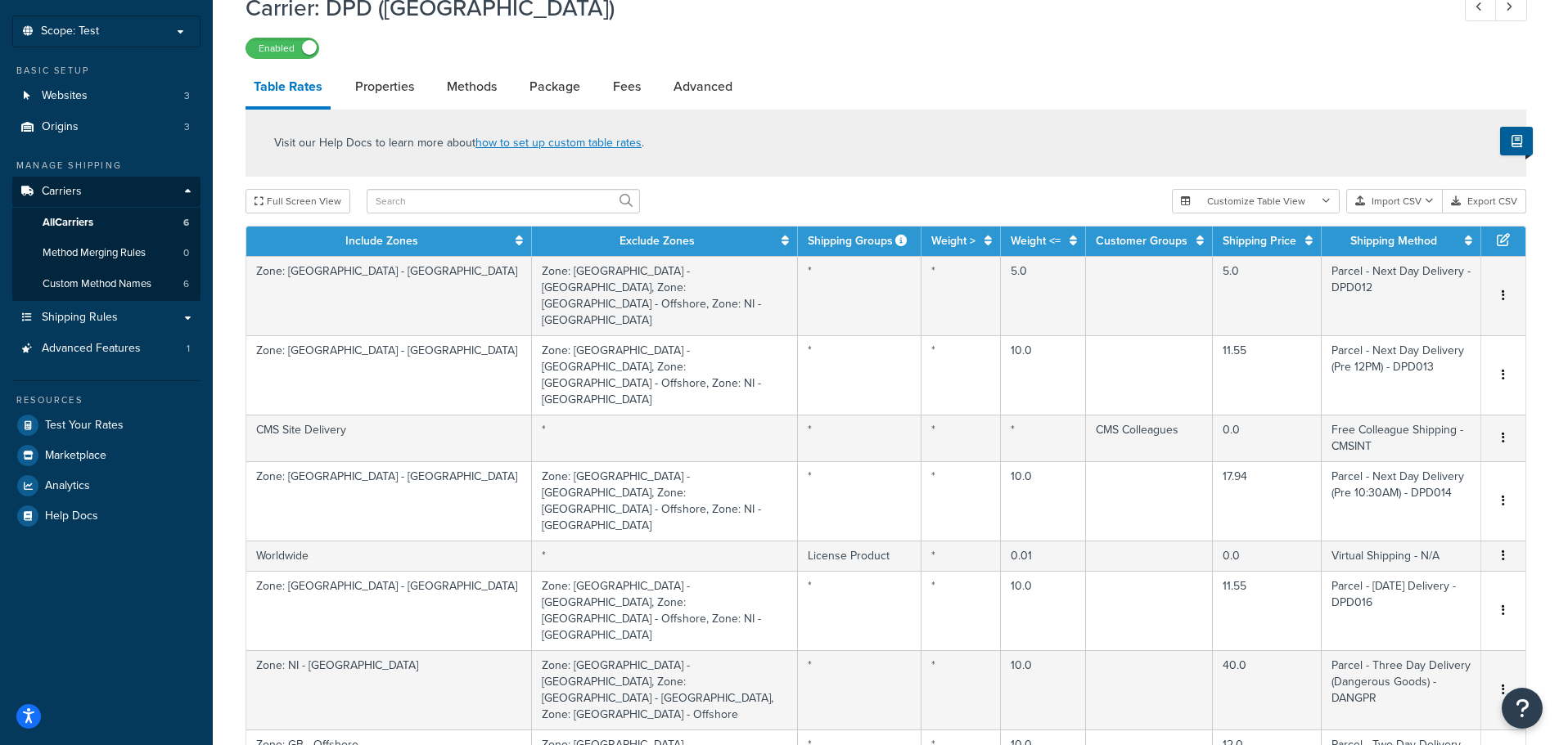
click at [1261, 243] on th "Shipping Price" at bounding box center [1267, 241] width 109 height 29
click at [1305, 243] on icon at bounding box center [1308, 240] width 7 height 11
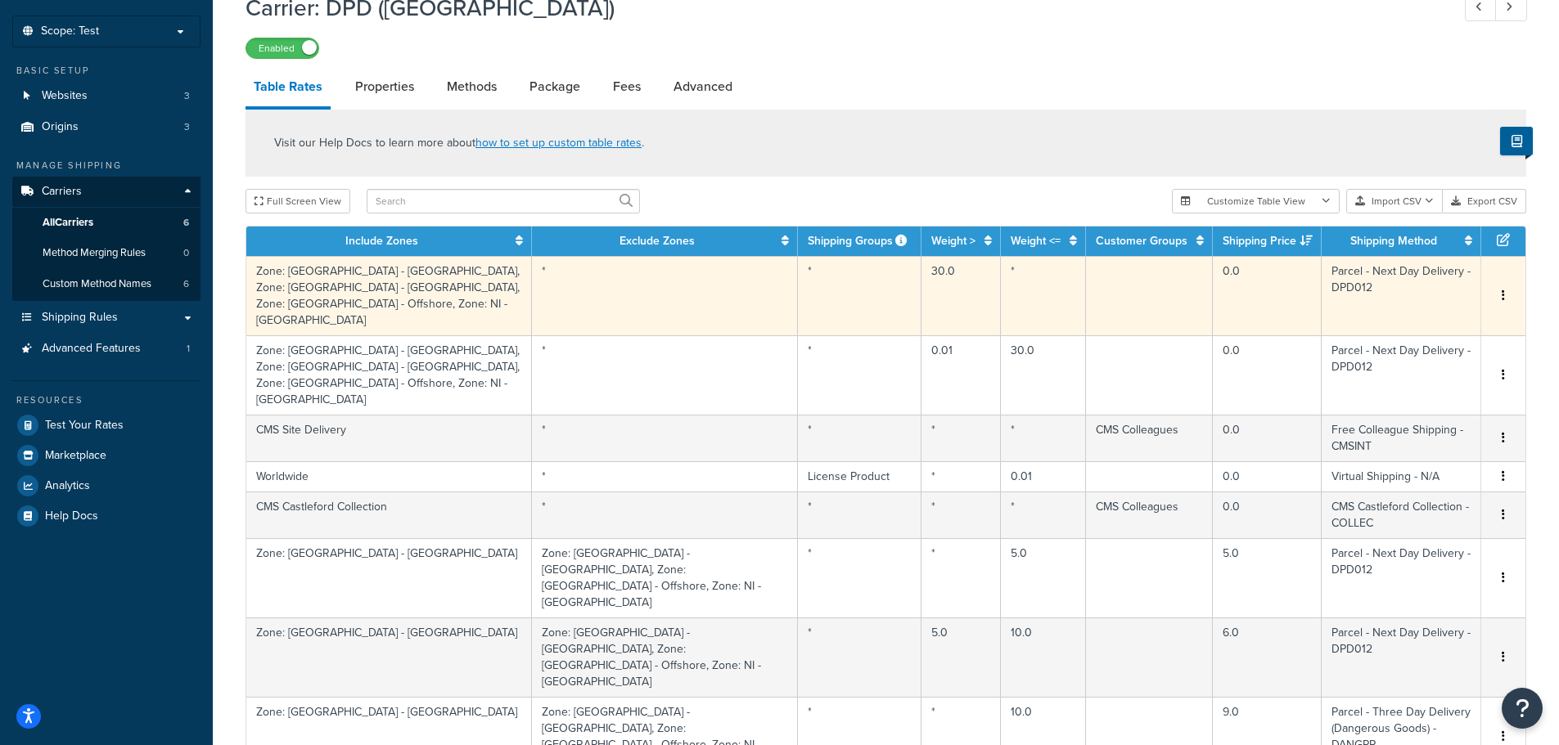
click at [1506, 287] on button "button" at bounding box center [1503, 296] width 13 height 18
click at [1383, 246] on div "Edit" at bounding box center [1420, 248] width 116 height 34
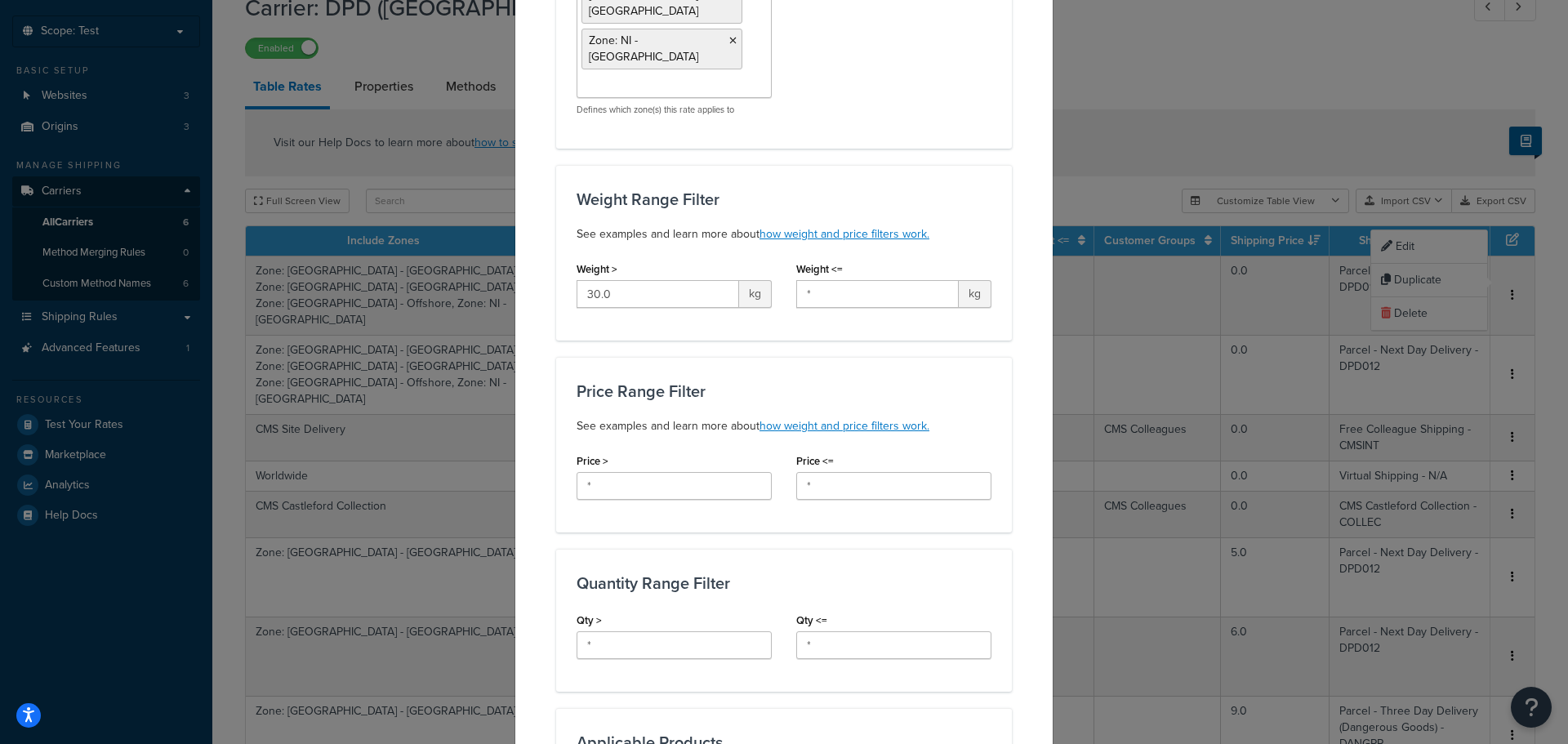
scroll to position [654, 0]
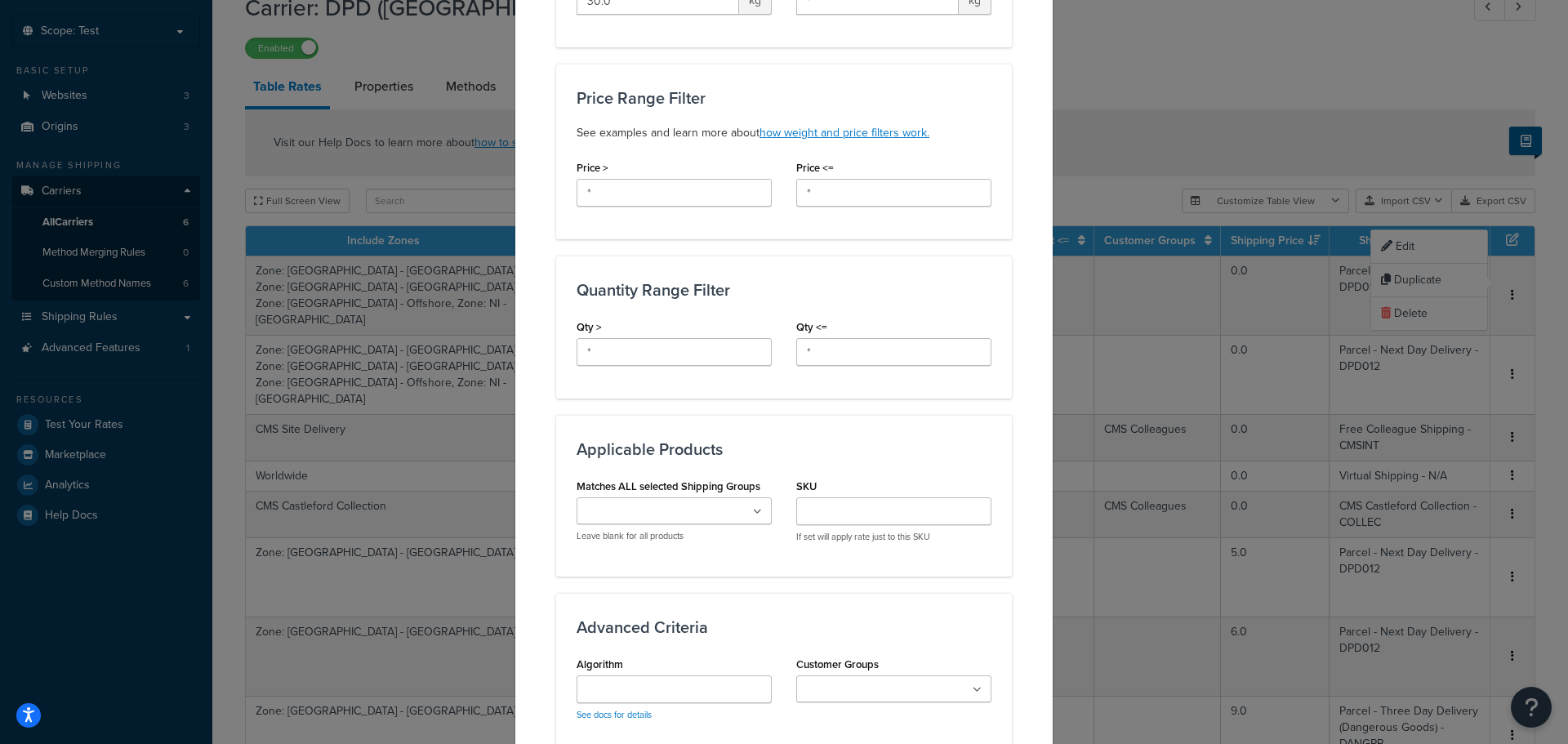
click at [761, 497] on ul at bounding box center [675, 510] width 196 height 27
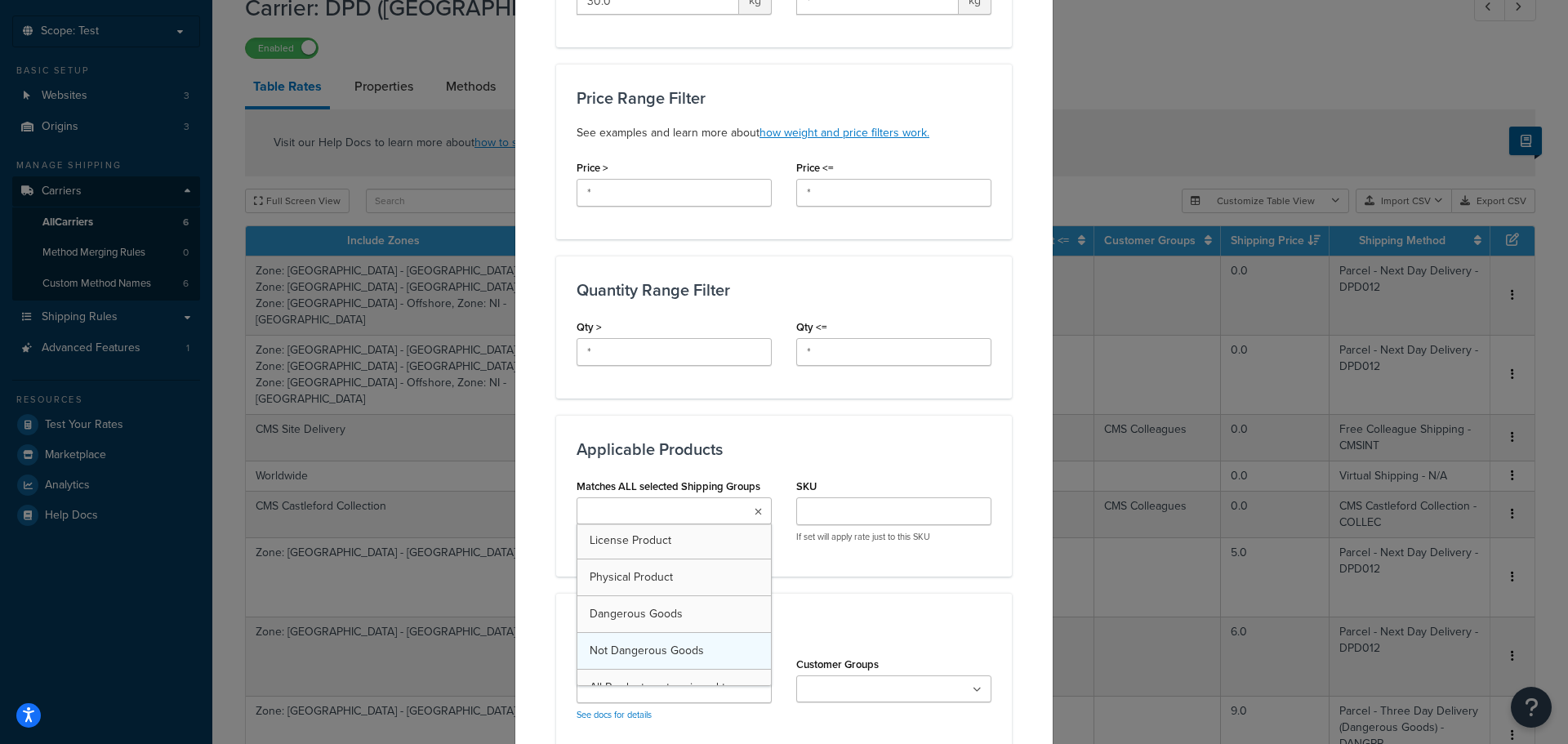
scroll to position [0, 0]
click at [790, 415] on div "Applicable Products Matches ALL selected Shipping Groups Oversize License Produ…" at bounding box center [784, 495] width 456 height 161
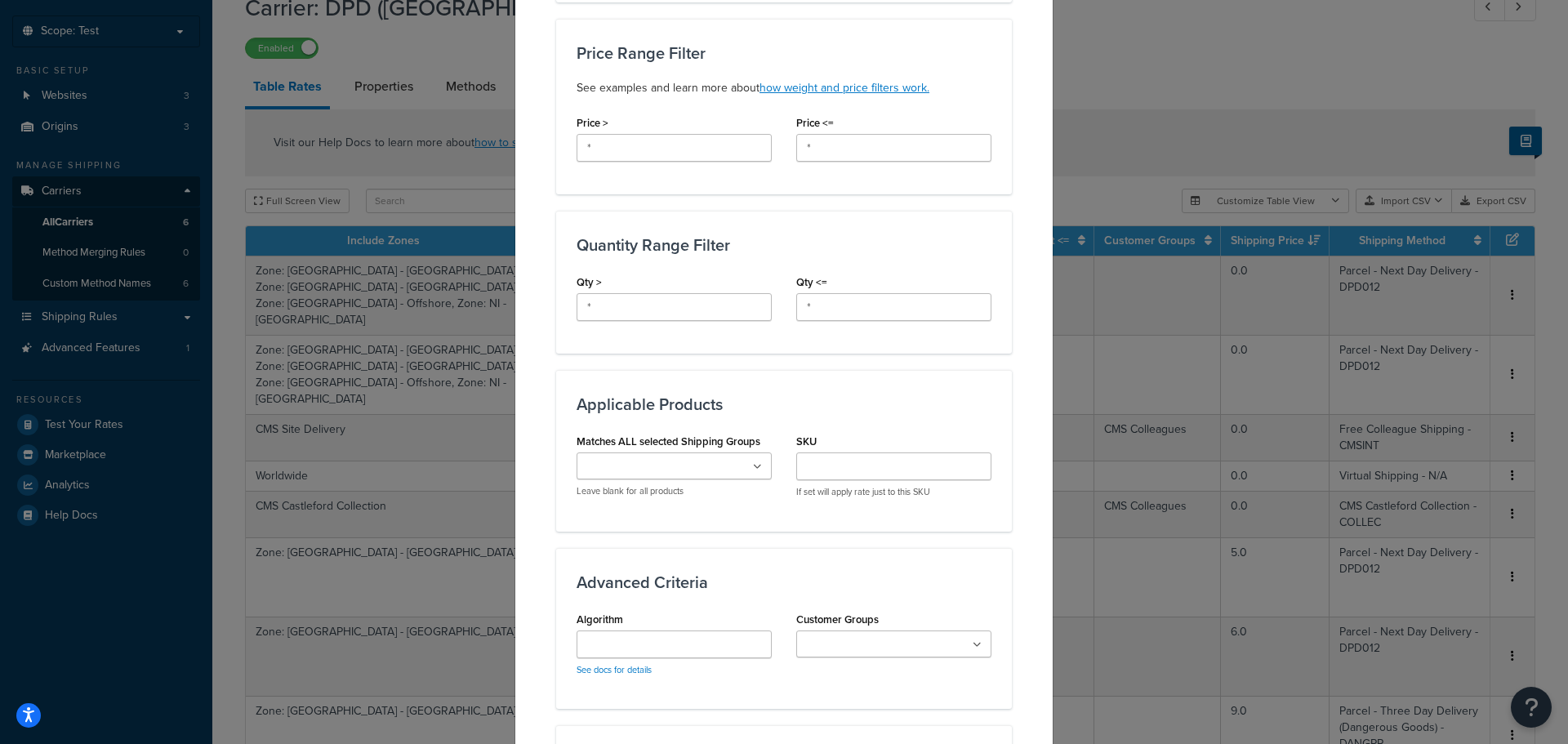
scroll to position [817, 0]
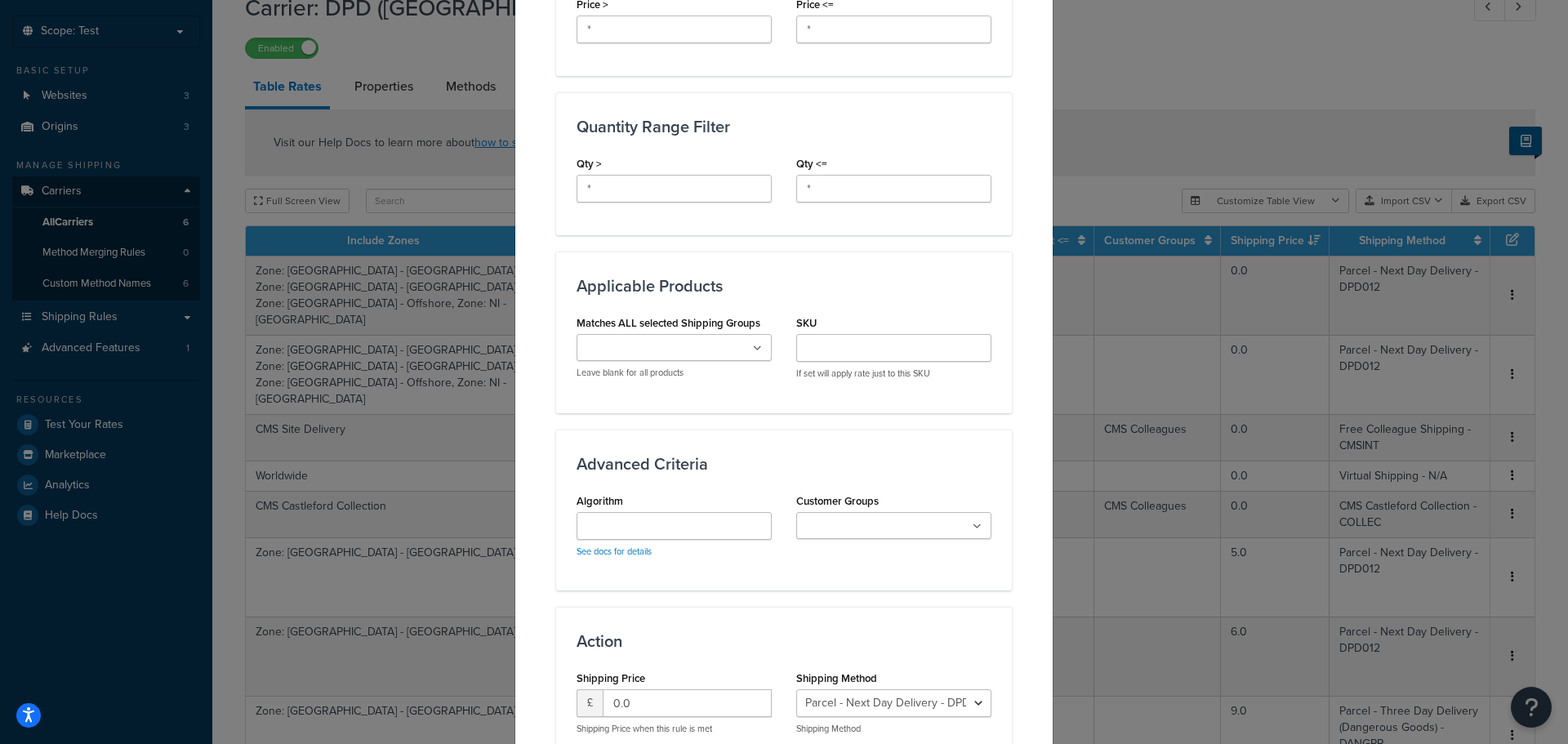
click at [959, 512] on ul at bounding box center [894, 525] width 196 height 27
click at [934, 429] on div "Advanced Criteria Algorithm See docs for details Customer Groups Free Shipping …" at bounding box center [784, 515] width 456 height 172
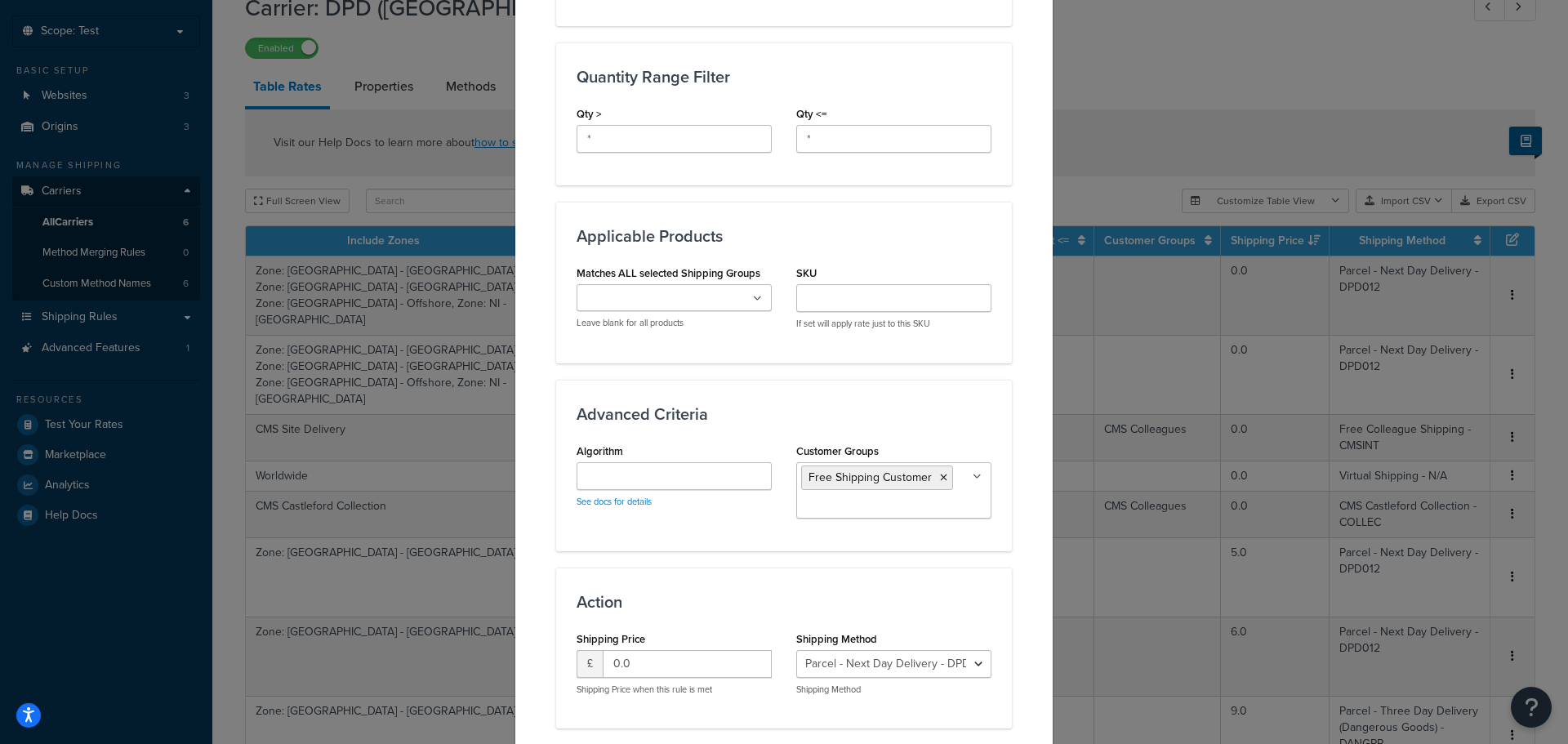
scroll to position [923, 0]
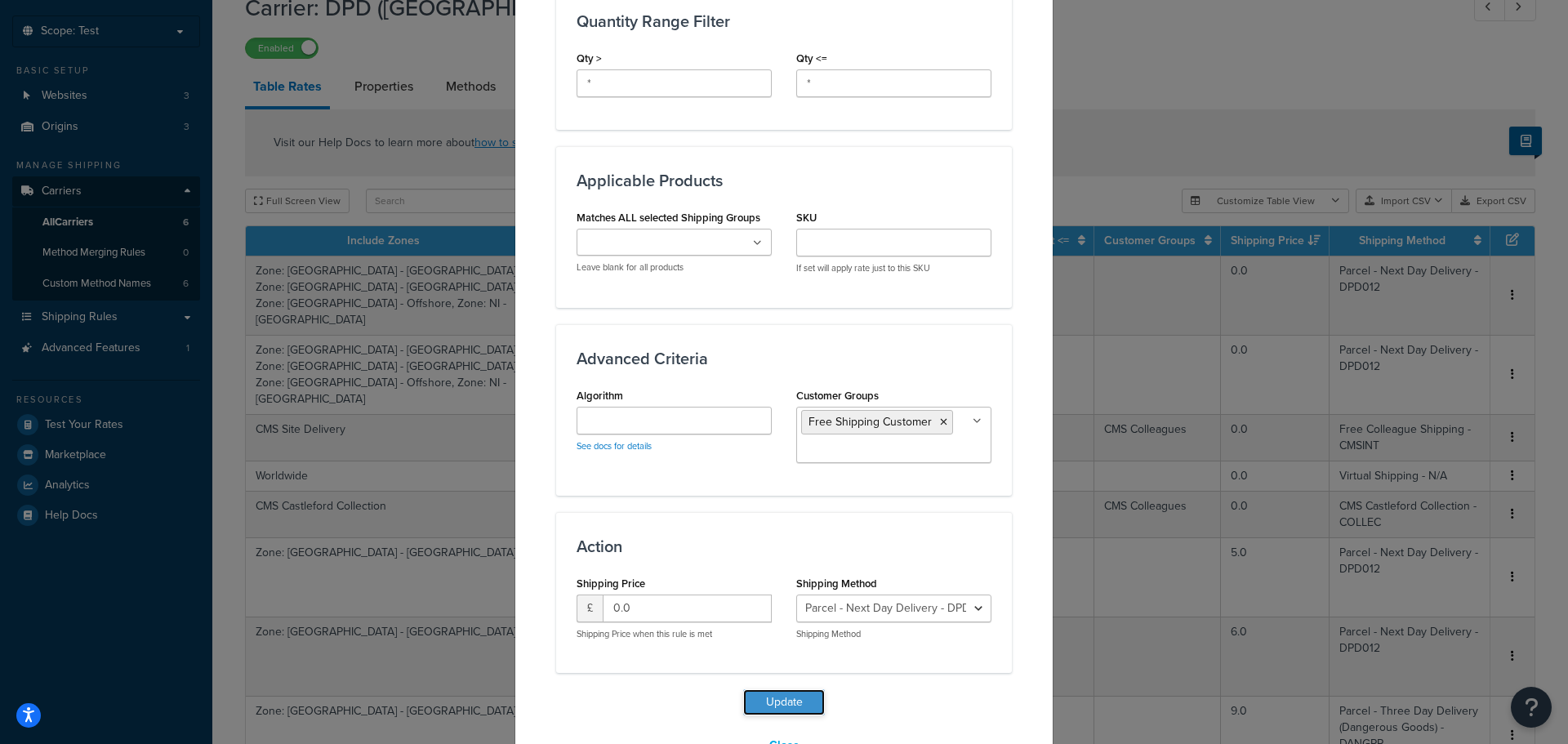
click at [780, 690] on button "Update" at bounding box center [784, 703] width 82 height 26
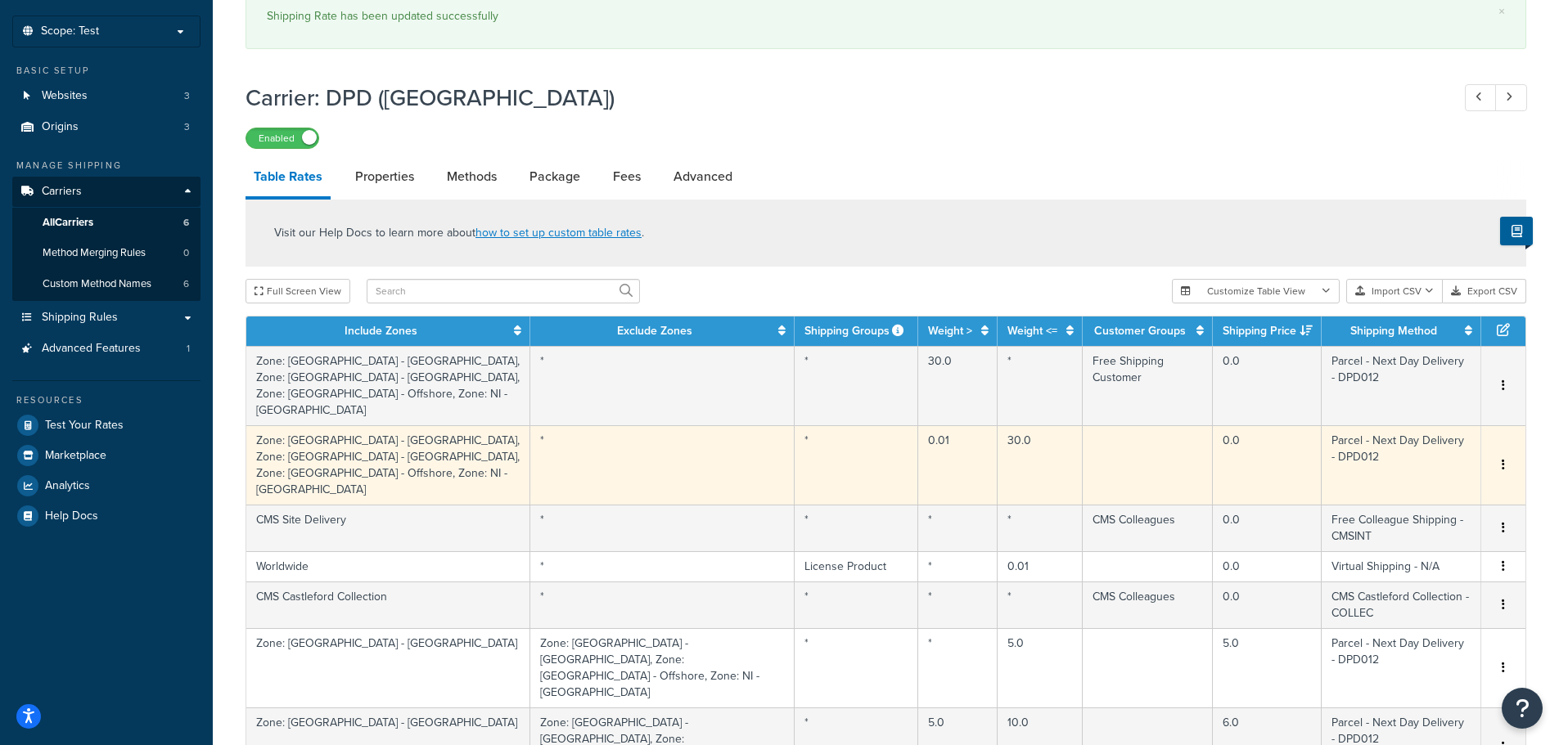
click at [1502, 459] on icon "button" at bounding box center [1503, 464] width 3 height 11
click at [1390, 381] on div "Edit" at bounding box center [1420, 384] width 116 height 34
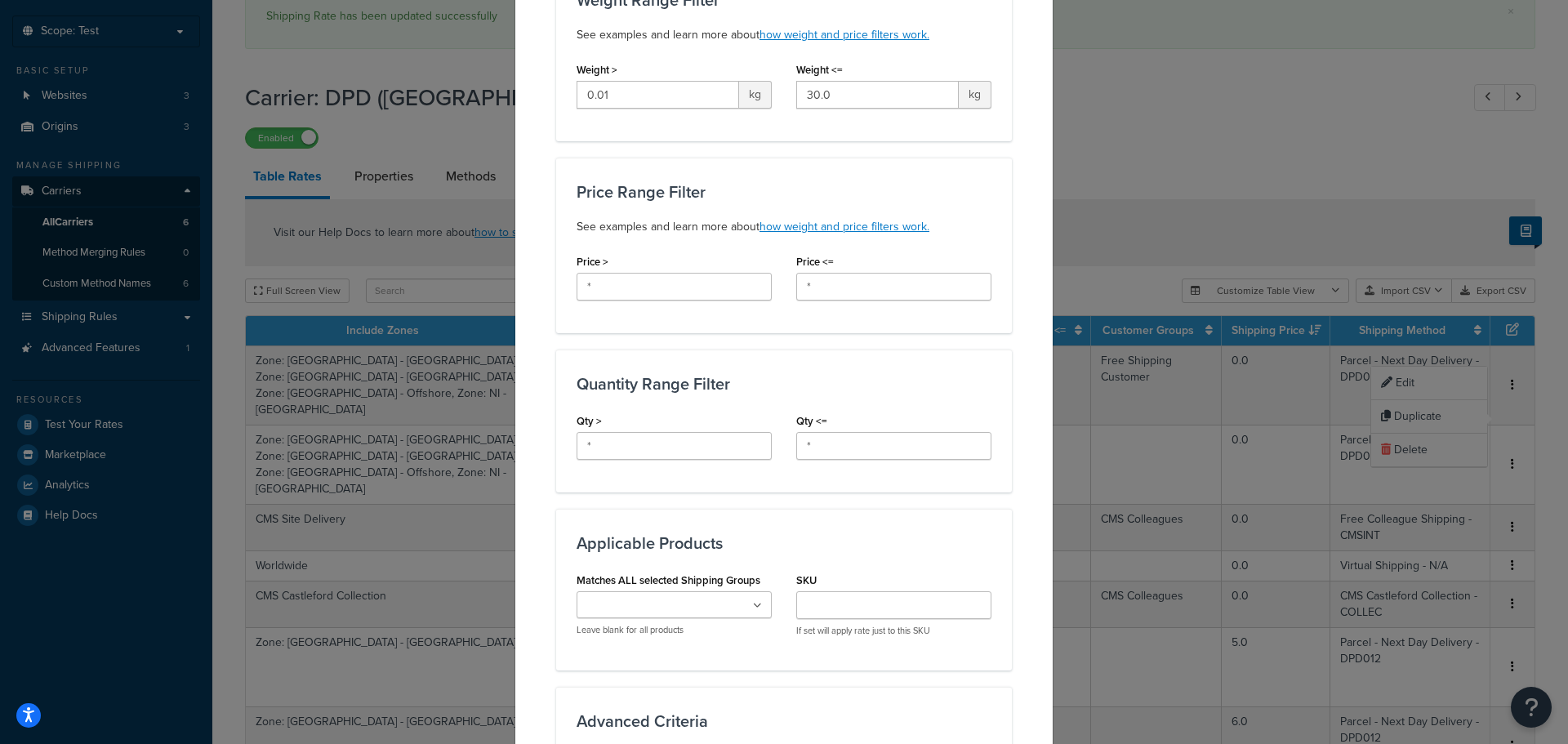
scroll to position [654, 0]
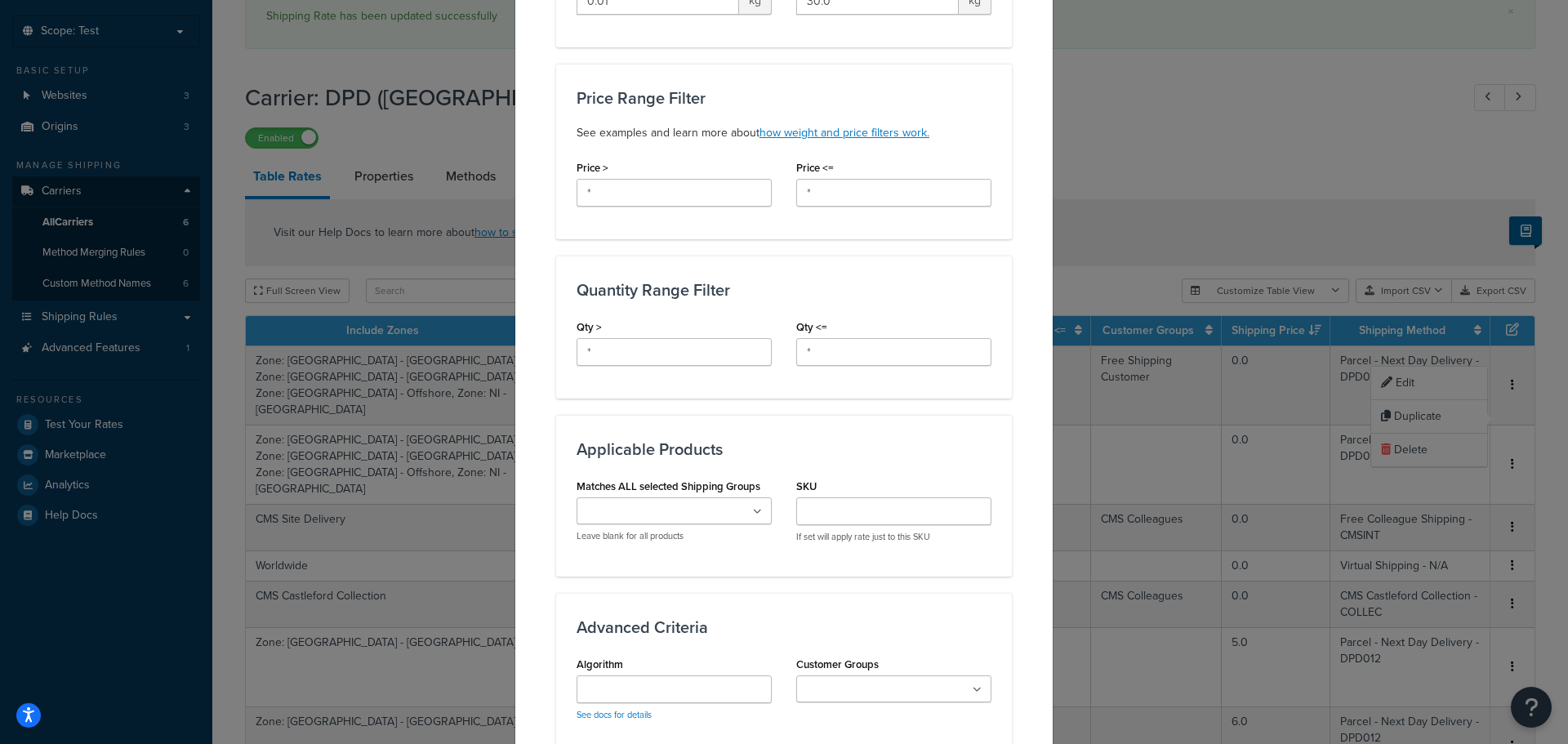
click at [931, 676] on ul at bounding box center [894, 689] width 196 height 27
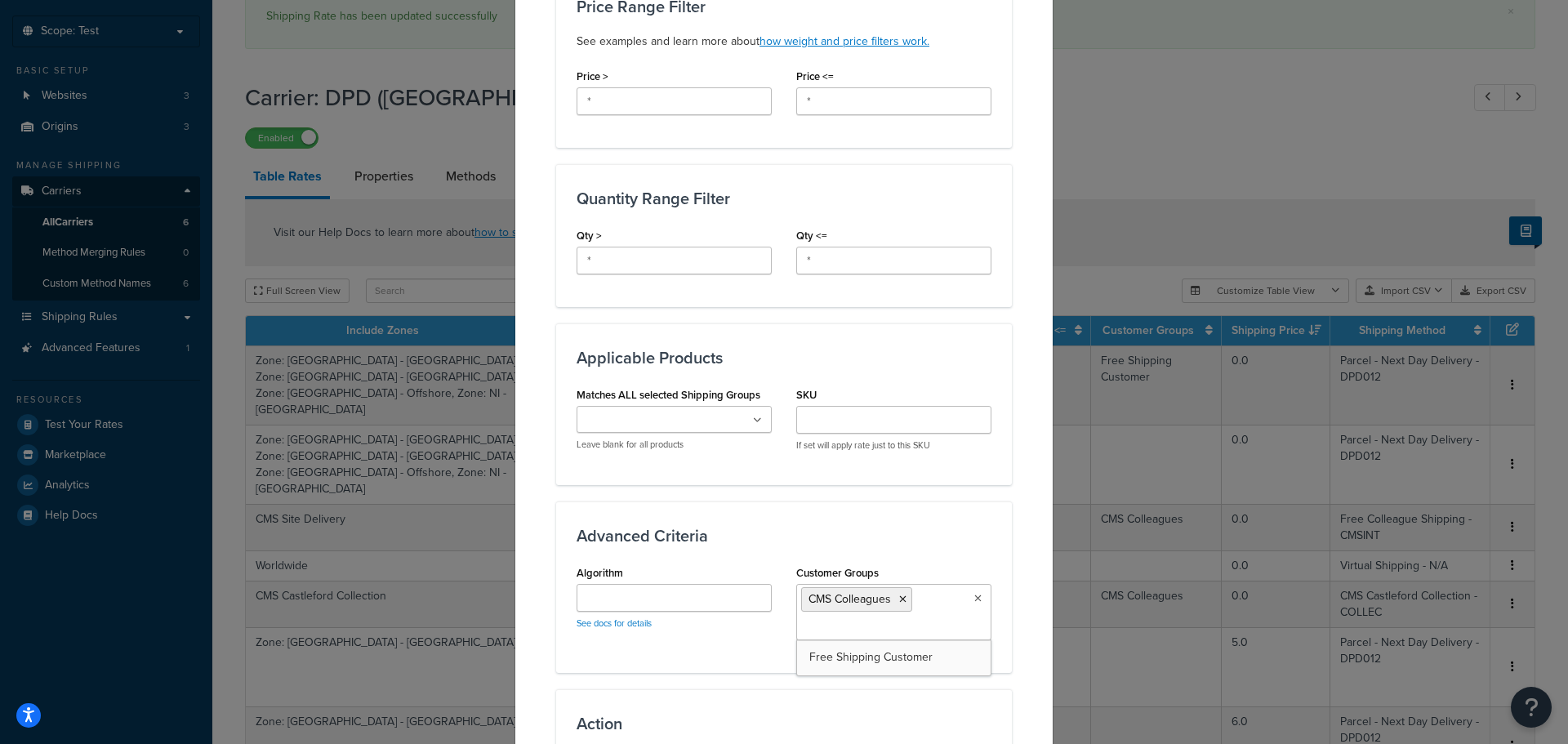
scroll to position [923, 0]
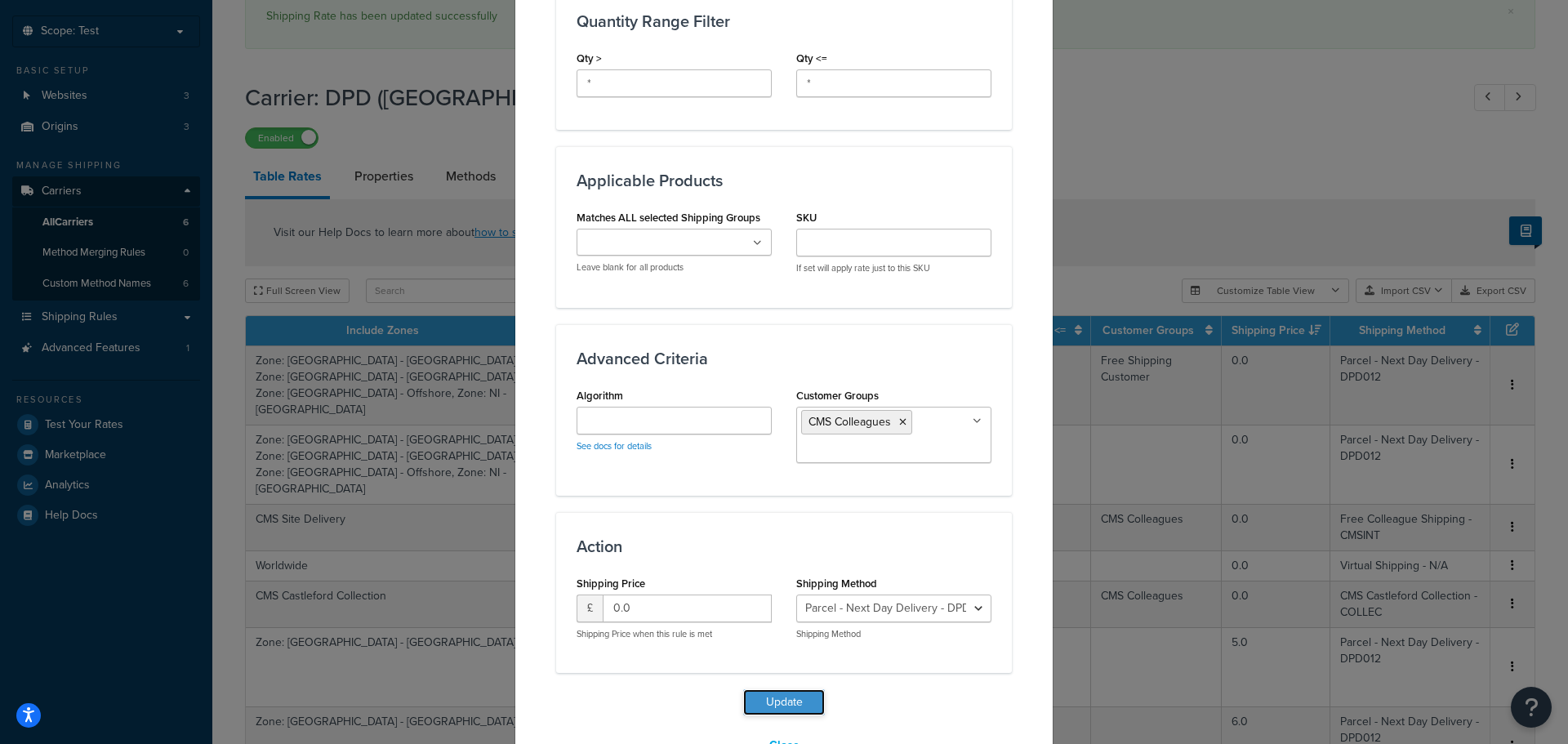
click at [799, 690] on button "Update" at bounding box center [784, 703] width 82 height 26
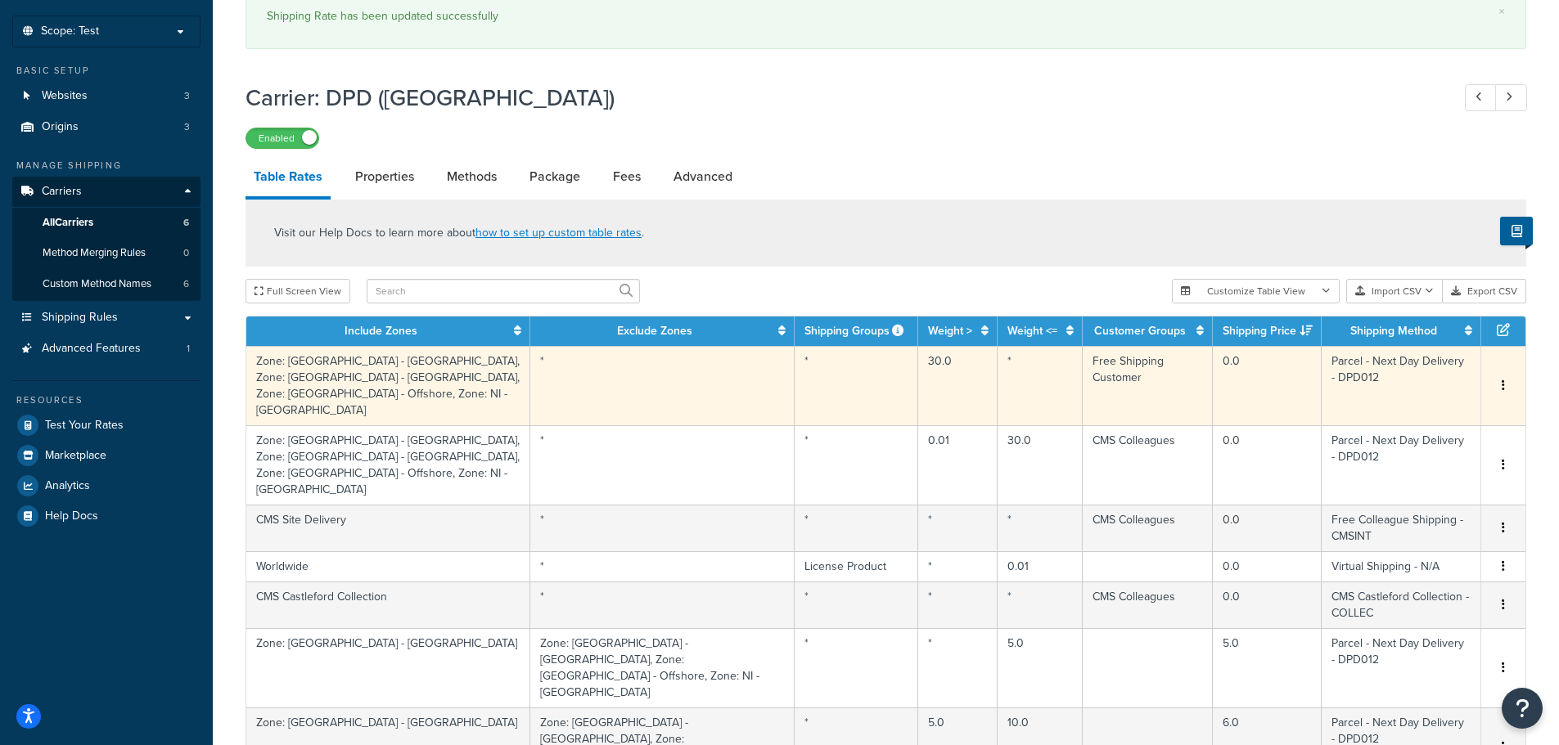
click at [1505, 377] on button "button" at bounding box center [1503, 386] width 13 height 18
click at [1403, 336] on div "Edit" at bounding box center [1420, 338] width 116 height 34
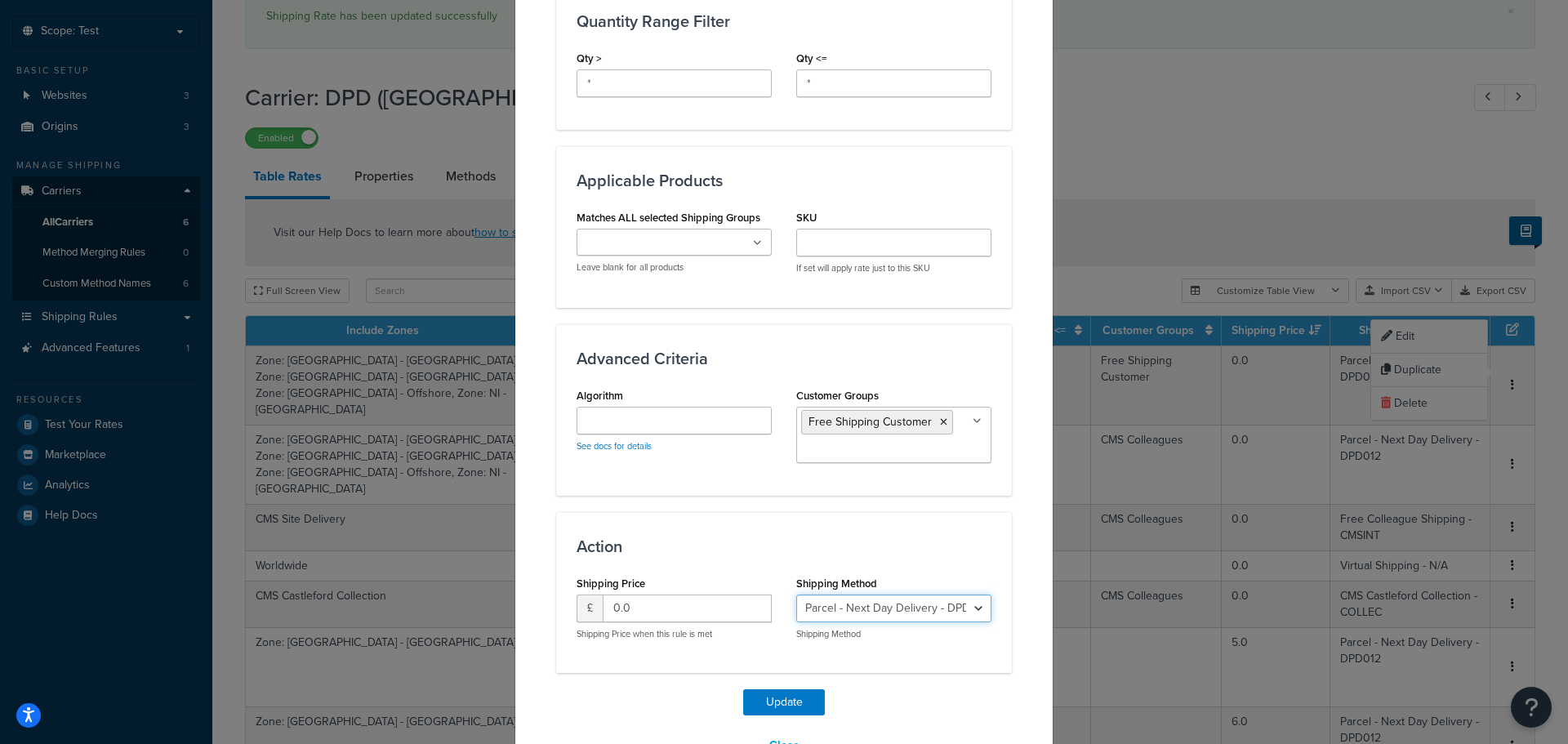
click at [960, 595] on select "Parcel - Next Day Delivery - DPD012 Parcel - Two Day Delivery - DPD011 Parcel -…" at bounding box center [894, 609] width 196 height 28
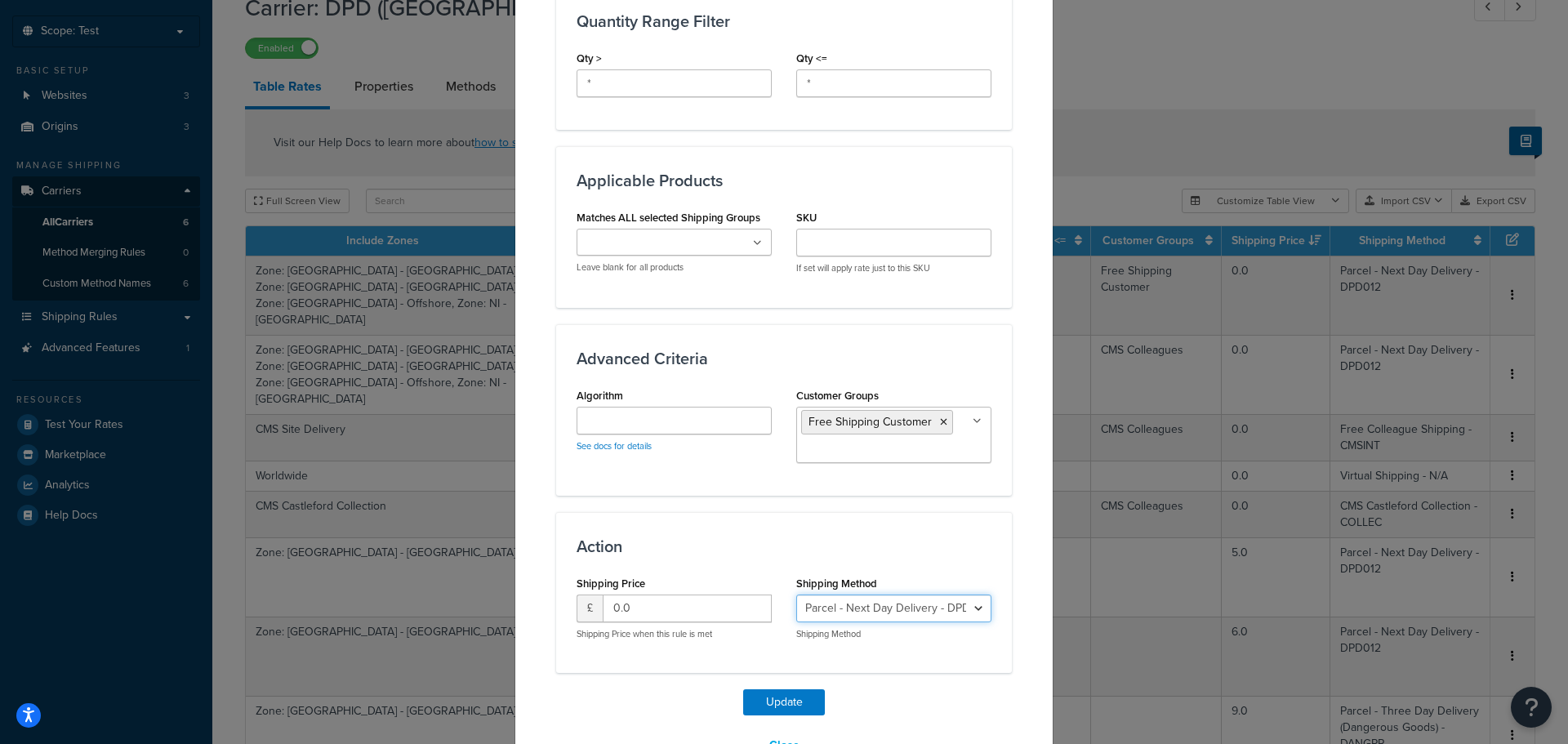
select select "165689"
click at [796, 595] on select "Parcel - Next Day Delivery - DPD012 Parcel - Two Day Delivery - DPD011 Parcel -…" at bounding box center [894, 609] width 196 height 28
click at [801, 690] on button "Update" at bounding box center [784, 703] width 82 height 26
